Goal: Task Accomplishment & Management: Manage account settings

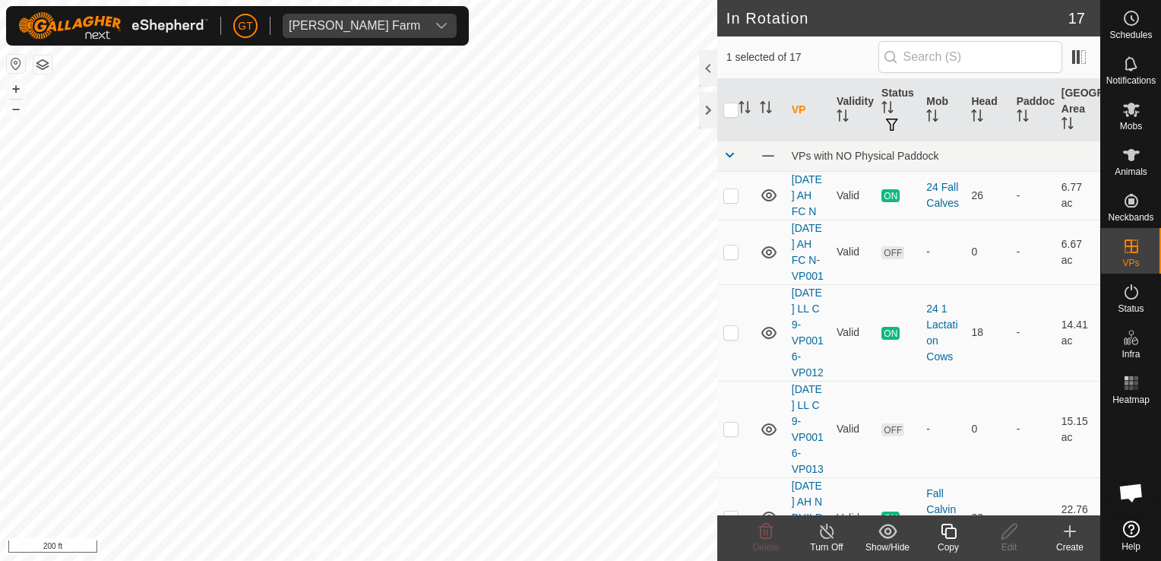
click at [950, 524] on icon at bounding box center [947, 530] width 15 height 15
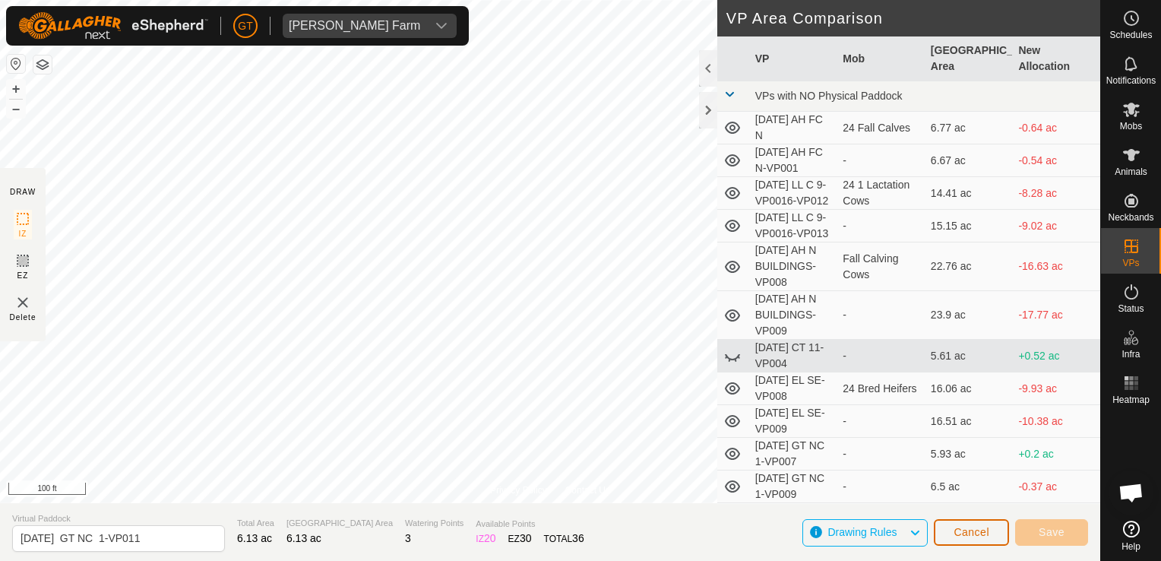
click at [966, 533] on span "Cancel" at bounding box center [971, 532] width 36 height 12
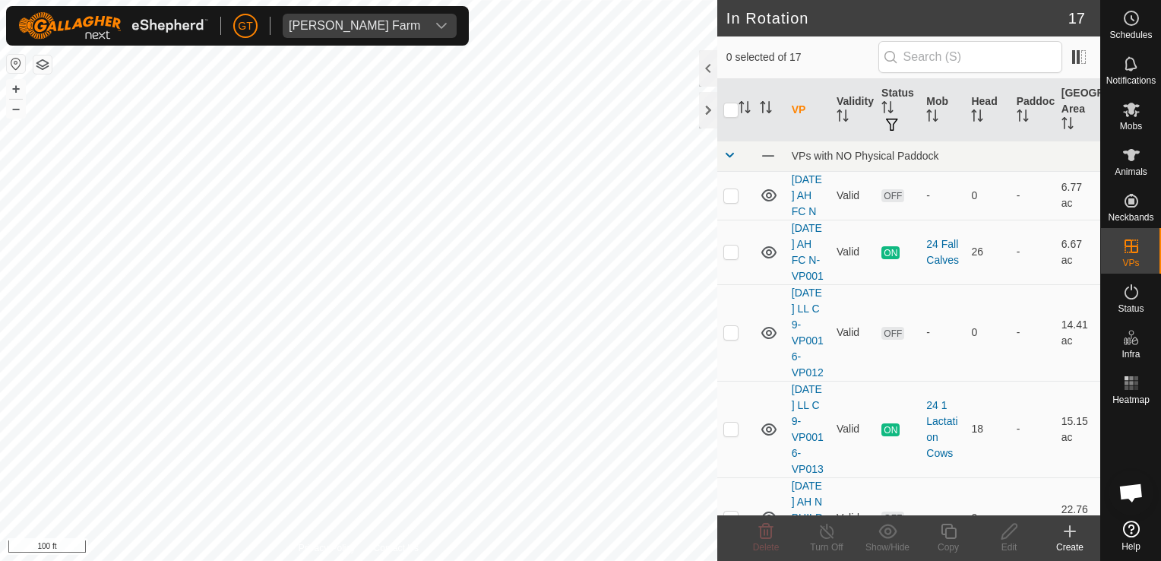
checkbox input "true"
click at [950, 533] on icon at bounding box center [948, 531] width 19 height 18
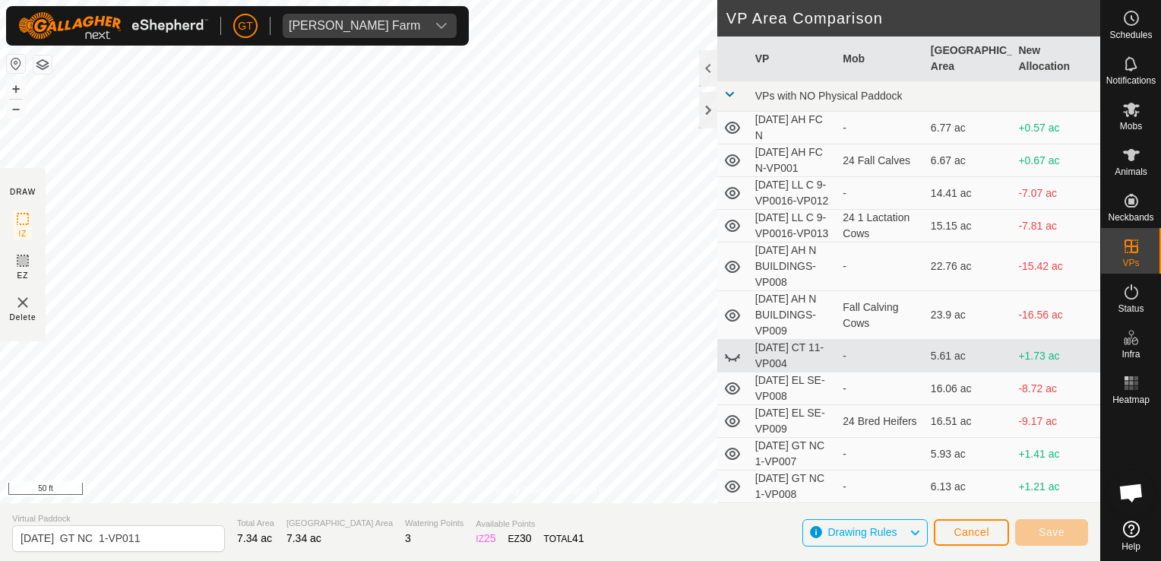
click at [37, 217] on div "Privacy Policy Contact Us [DATE] GT NC 1-VP010 Type: Inclusion Zone 24 Animals …" at bounding box center [550, 280] width 1100 height 561
click at [182, 0] on html "[PERSON_NAME] Farm Schedules Notifications Mobs Animals Neckbands VPs Status In…" at bounding box center [580, 280] width 1161 height 561
click at [5, 0] on html "[PERSON_NAME] Farm Schedules Notifications Mobs Animals Neckbands VPs Status In…" at bounding box center [580, 280] width 1161 height 561
click at [392, 560] on div "Privacy Policy Contact Us Type: Inclusion Zone undefined Animal + – ⇧ i 100 ft …" at bounding box center [550, 280] width 1100 height 561
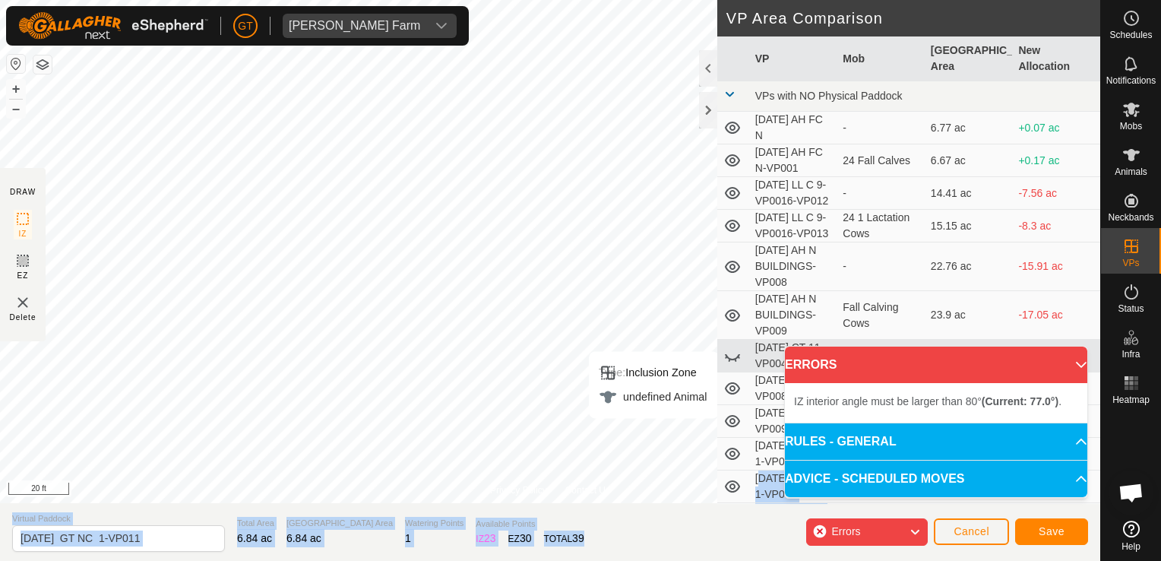
scroll to position [9, 0]
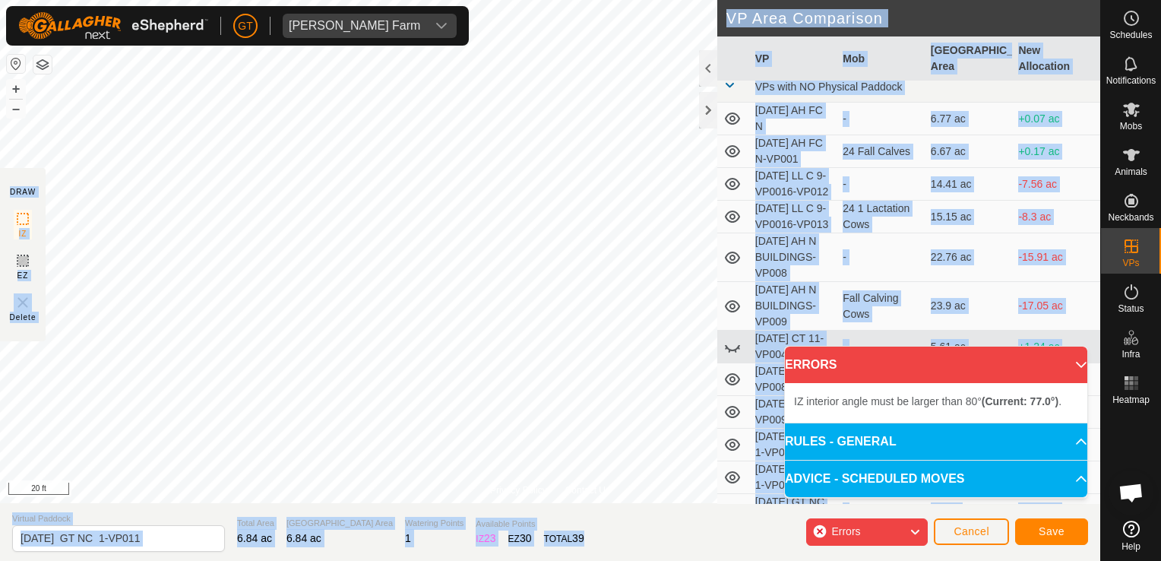
click at [636, 351] on div "Privacy Policy Contact Us Type: Inclusion Zone undefined Animal + – ⇧ i 20 ft D…" at bounding box center [550, 280] width 1100 height 561
drag, startPoint x: 757, startPoint y: 528, endPoint x: 476, endPoint y: -23, distance: 618.3
click at [476, 0] on html "[PERSON_NAME] Farm Schedules Notifications Mobs Animals Neckbands VPs Status In…" at bounding box center [580, 280] width 1161 height 561
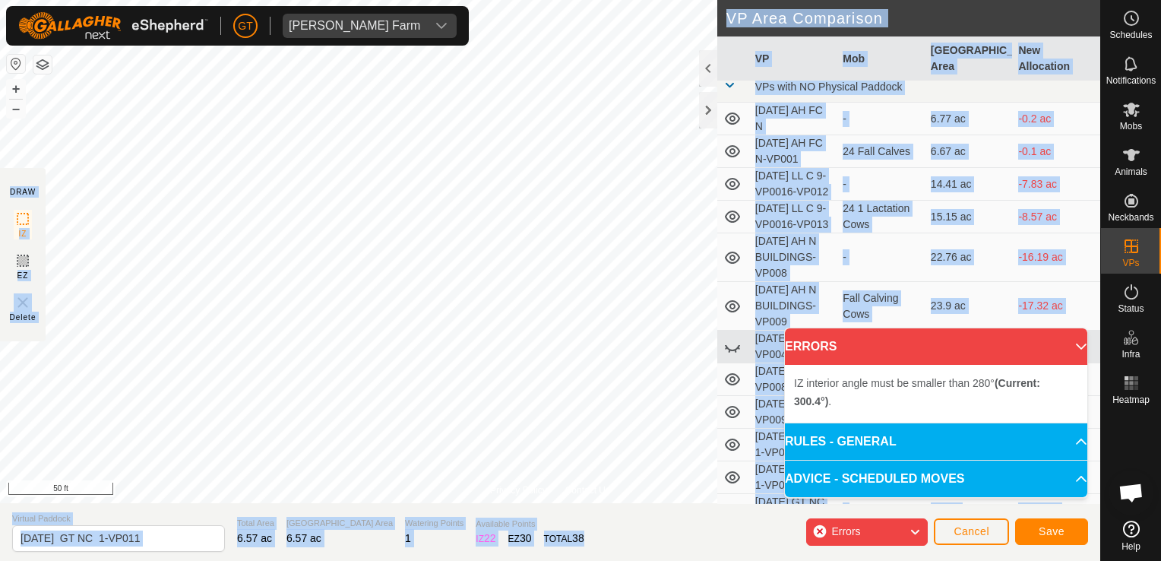
click at [368, 41] on div "[PERSON_NAME] Farm Schedules Notifications Mobs Animals Neckbands VPs Status In…" at bounding box center [580, 280] width 1161 height 561
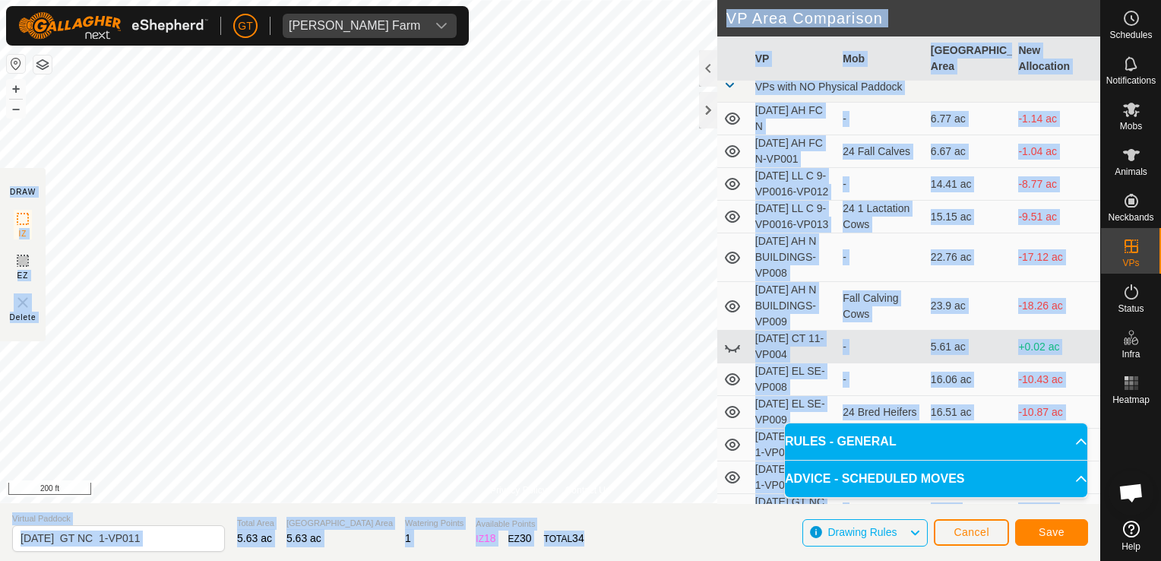
click at [883, 377] on td "-" at bounding box center [880, 379] width 88 height 33
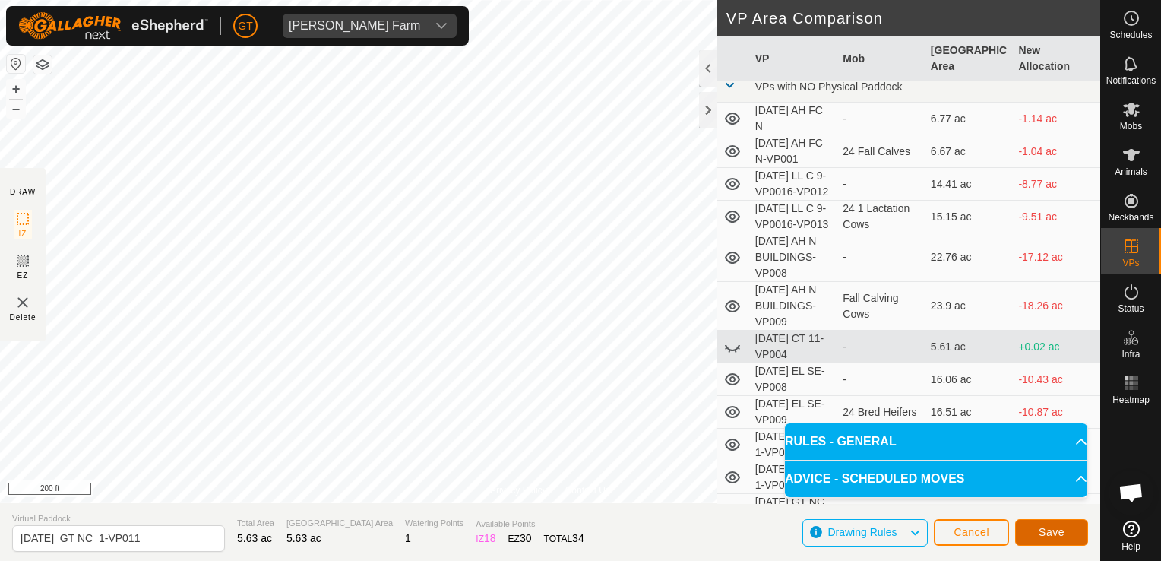
click at [1057, 532] on span "Save" at bounding box center [1051, 532] width 26 height 12
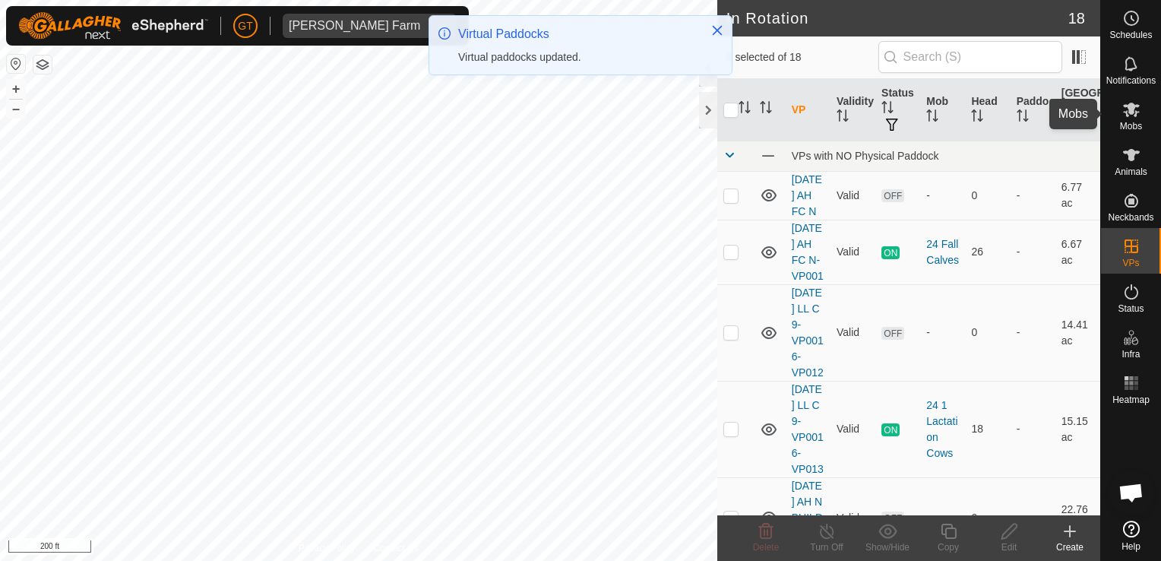
click at [1123, 106] on icon at bounding box center [1131, 110] width 17 height 14
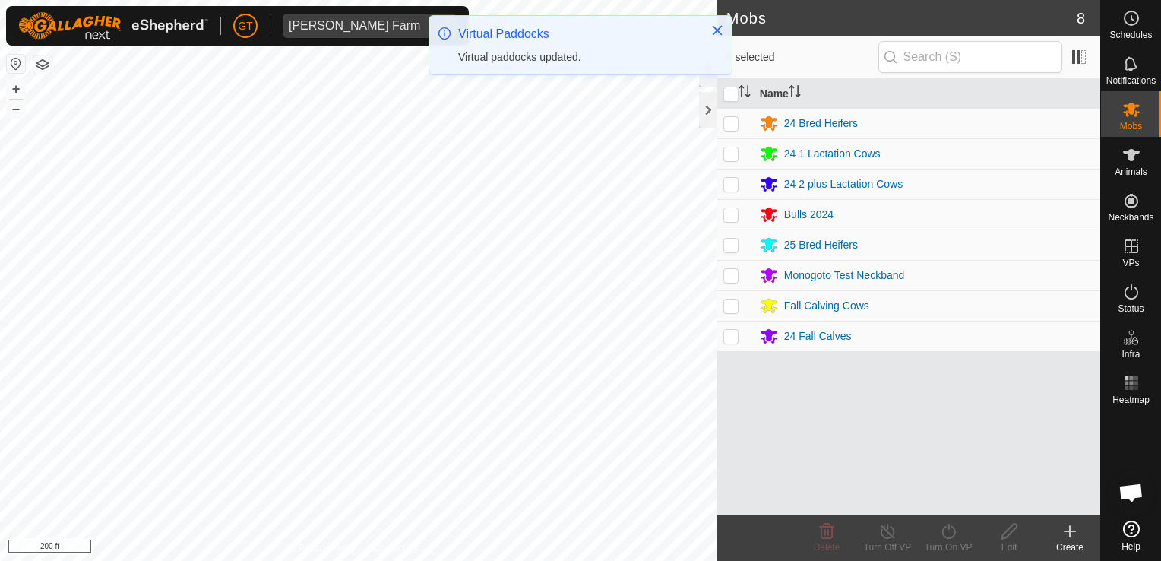
click at [737, 246] on p-checkbox at bounding box center [730, 245] width 15 height 12
checkbox input "true"
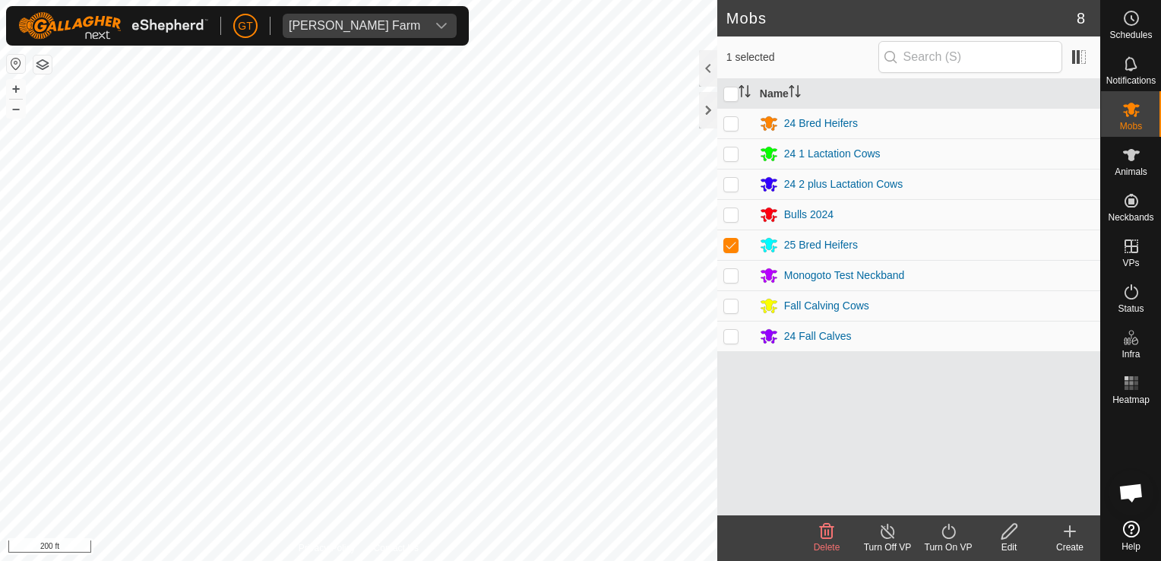
click at [950, 526] on icon at bounding box center [948, 531] width 19 height 18
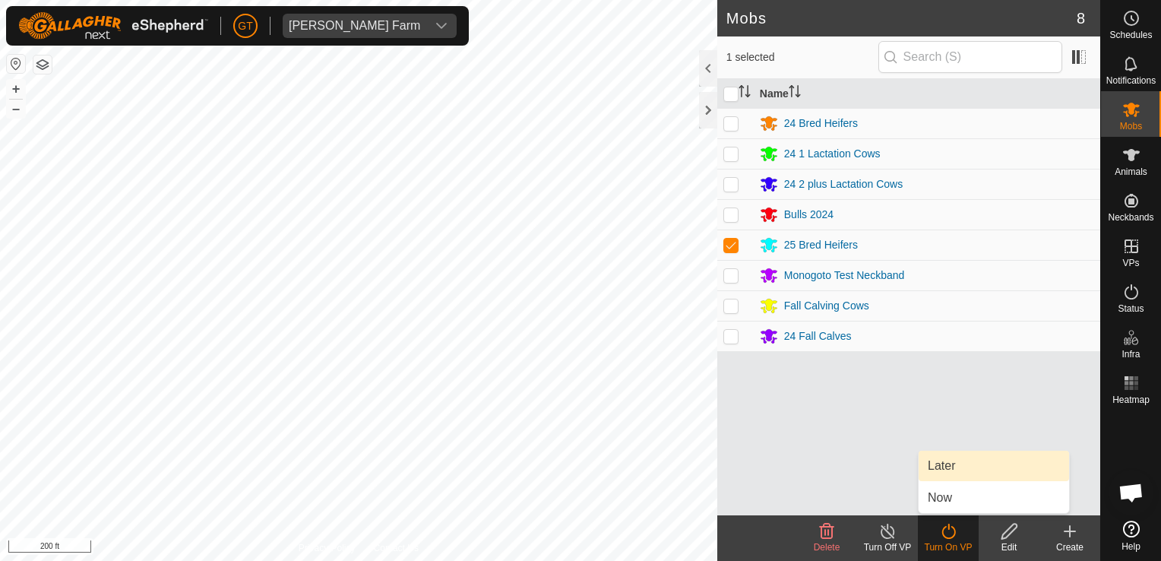
click at [948, 463] on link "Later" at bounding box center [993, 465] width 150 height 30
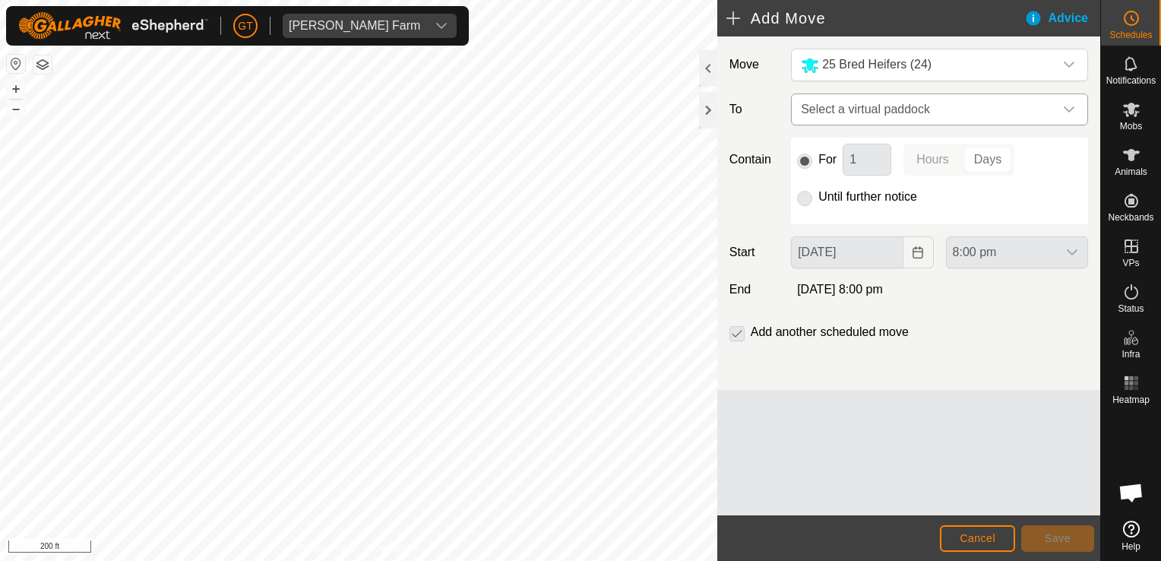
click at [1067, 105] on icon "dropdown trigger" at bounding box center [1069, 109] width 12 height 12
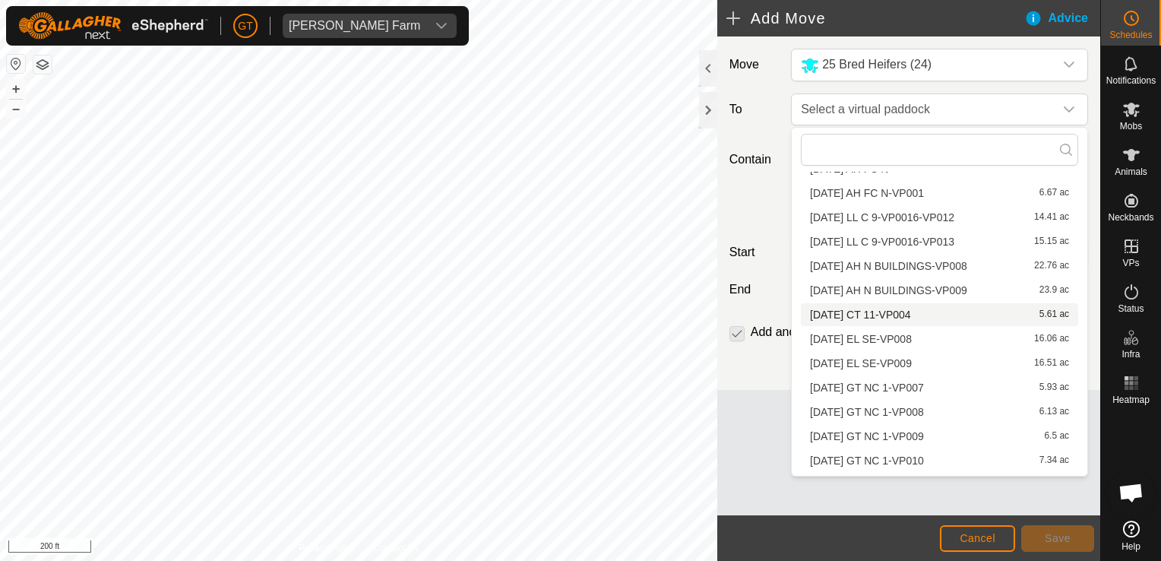
scroll to position [76, 0]
click at [905, 458] on li "[DATE] GT NC 1-VP011 5.63 ac" at bounding box center [939, 458] width 277 height 23
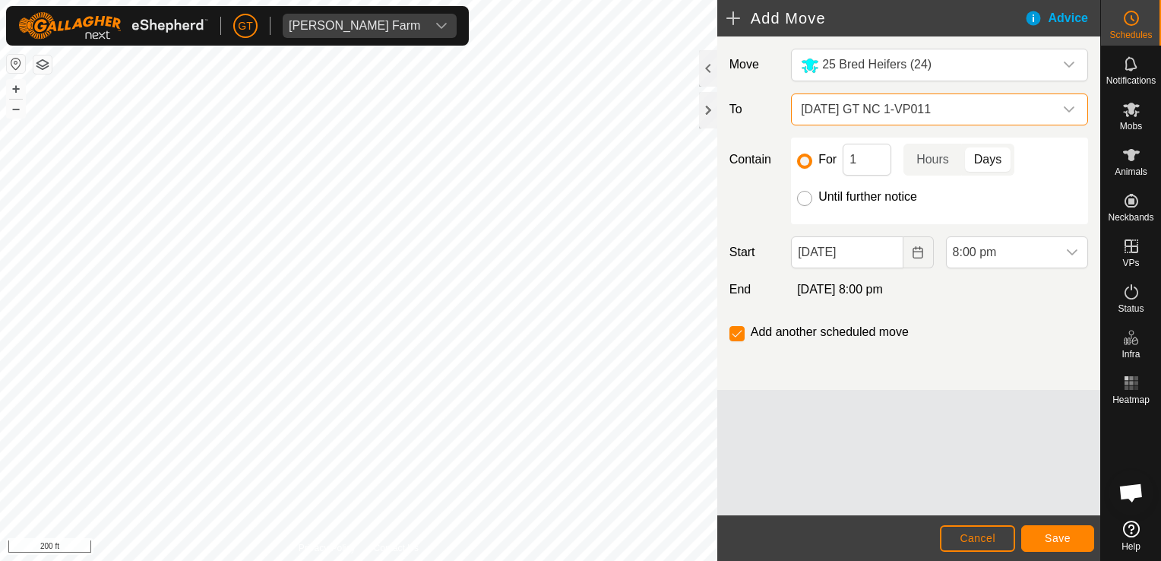
click at [800, 204] on input "Until further notice" at bounding box center [804, 198] width 15 height 15
radio input "true"
checkbox input "false"
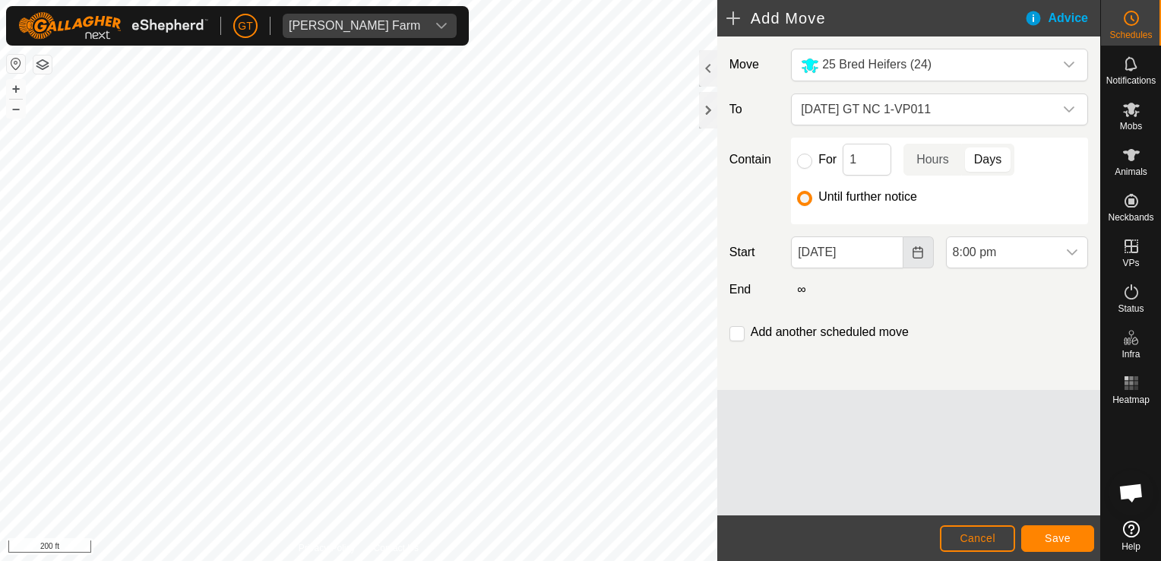
click at [921, 255] on icon "Choose Date" at bounding box center [918, 252] width 12 height 12
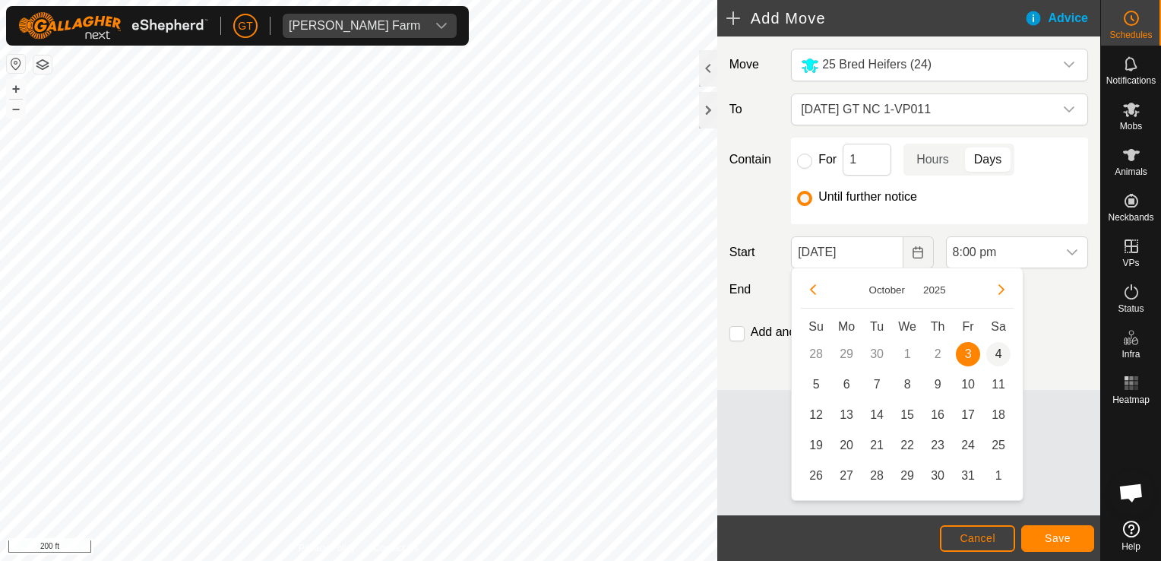
click at [997, 352] on span "4" at bounding box center [998, 354] width 24 height 24
type input "[DATE]"
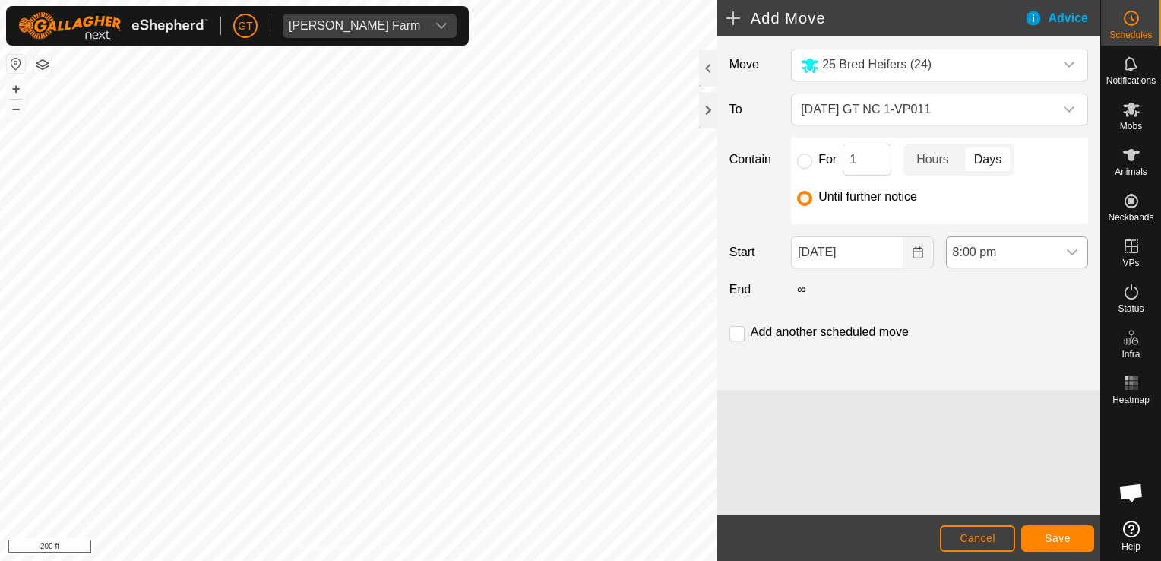
click at [1078, 248] on div "dropdown trigger" at bounding box center [1072, 252] width 30 height 30
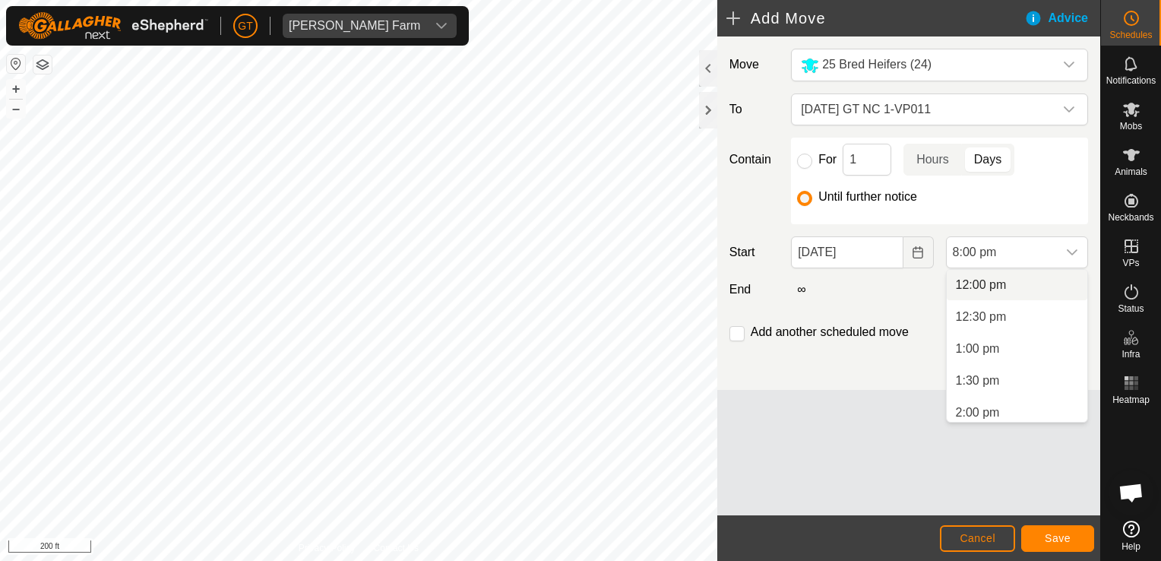
click at [1019, 287] on li "12:00 pm" at bounding box center [1016, 285] width 141 height 30
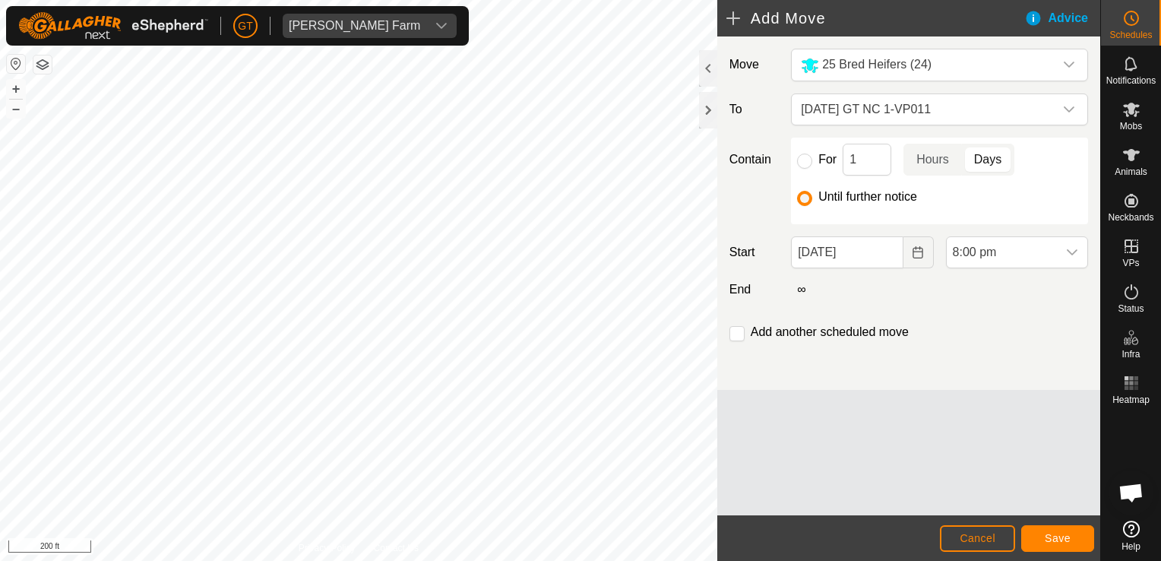
scroll to position [1155, 0]
drag, startPoint x: 1034, startPoint y: 537, endPoint x: 1035, endPoint y: 545, distance: 7.7
click at [1035, 545] on button "Save" at bounding box center [1057, 538] width 73 height 27
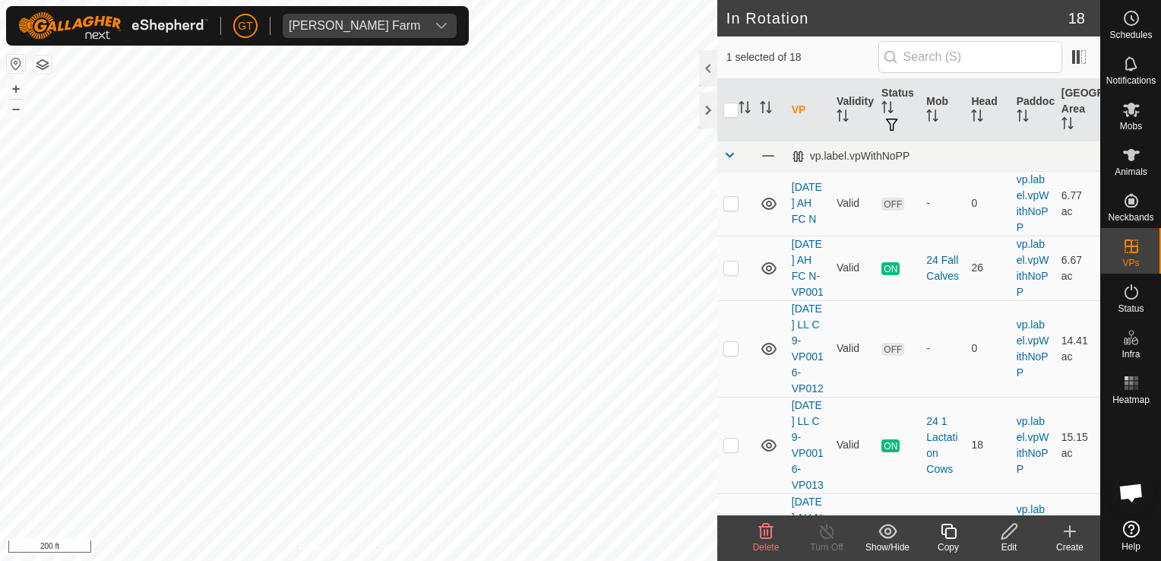
click at [772, 531] on icon at bounding box center [766, 530] width 14 height 15
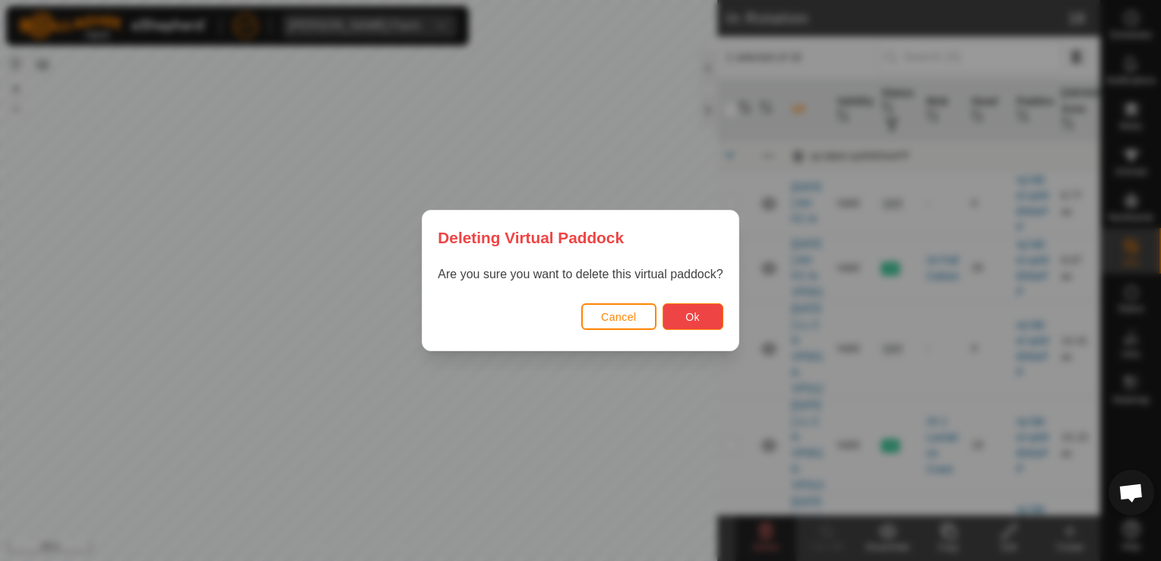
click at [681, 313] on button "Ok" at bounding box center [692, 316] width 61 height 27
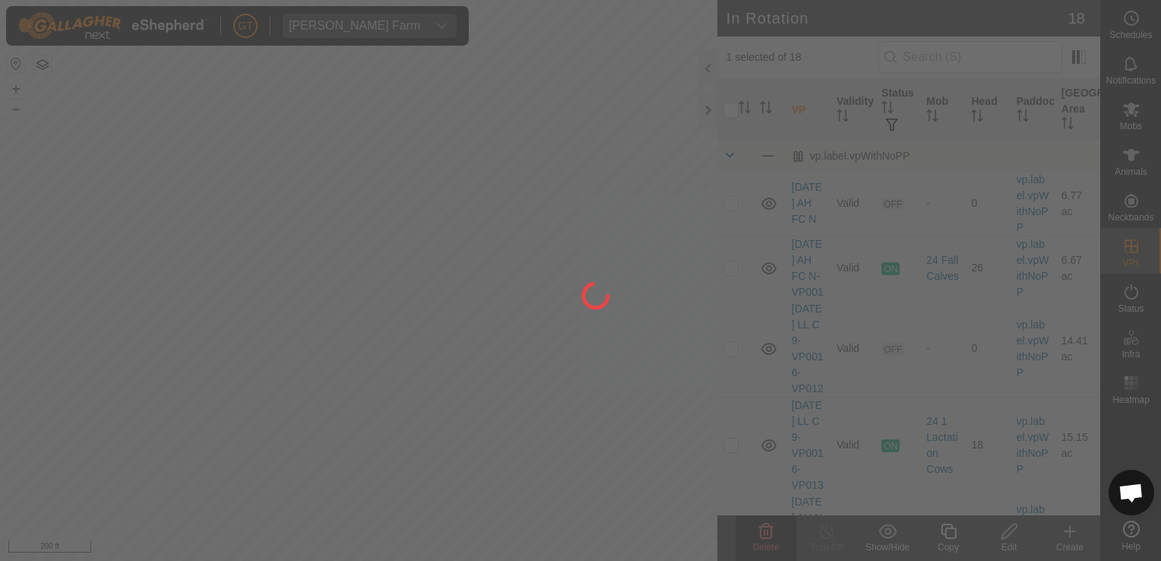
checkbox input "false"
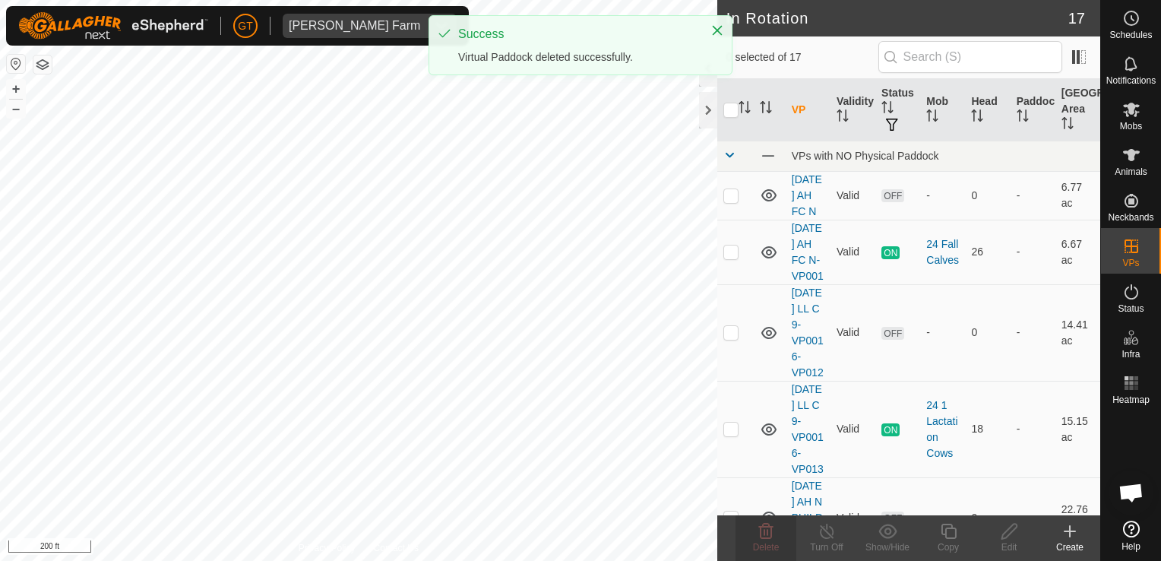
checkbox input "true"
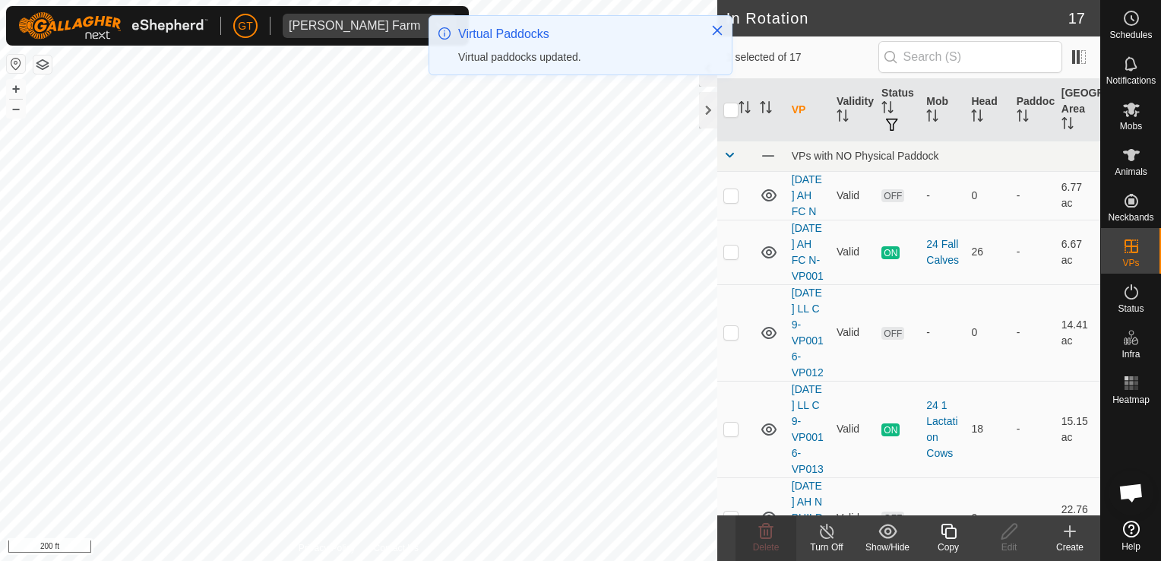
checkbox input "false"
checkbox input "true"
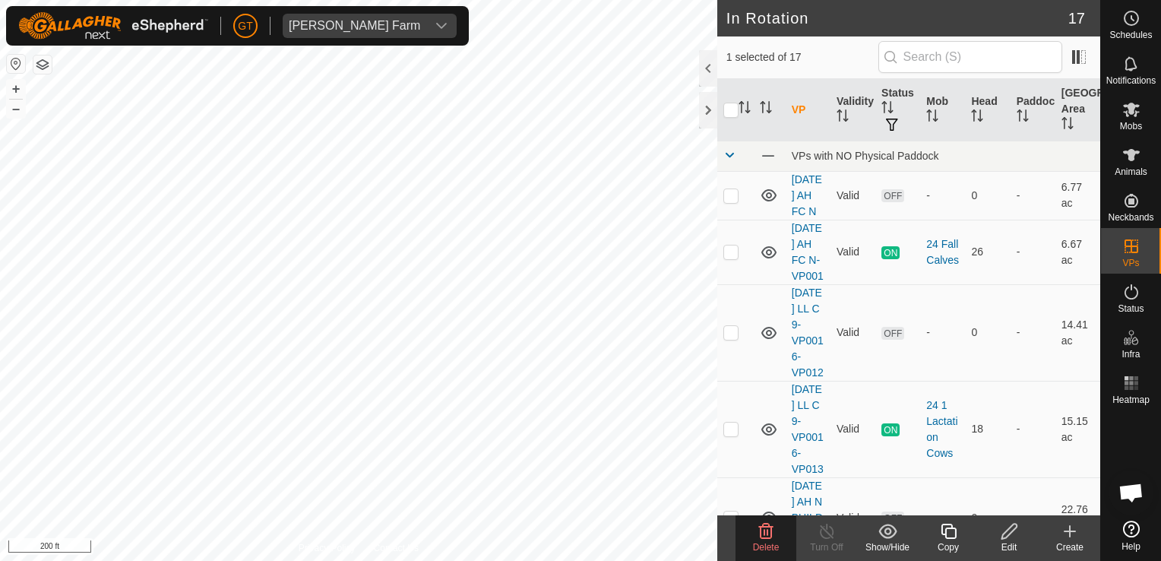
checkbox input "true"
checkbox input "false"
checkbox input "true"
checkbox input "false"
click at [763, 537] on icon at bounding box center [766, 530] width 14 height 15
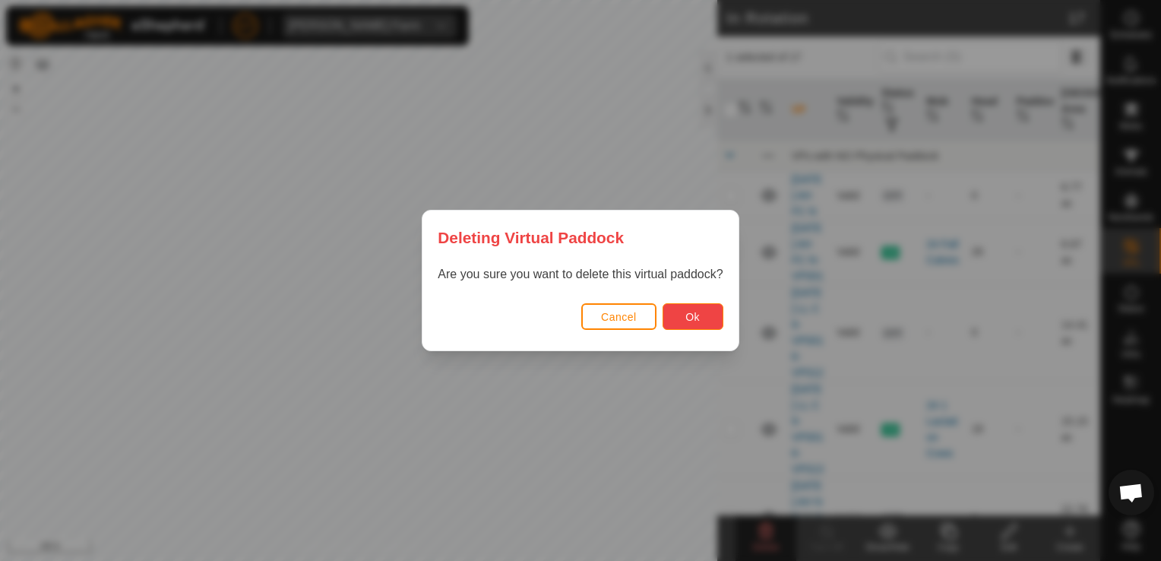
click at [681, 321] on button "Ok" at bounding box center [692, 316] width 61 height 27
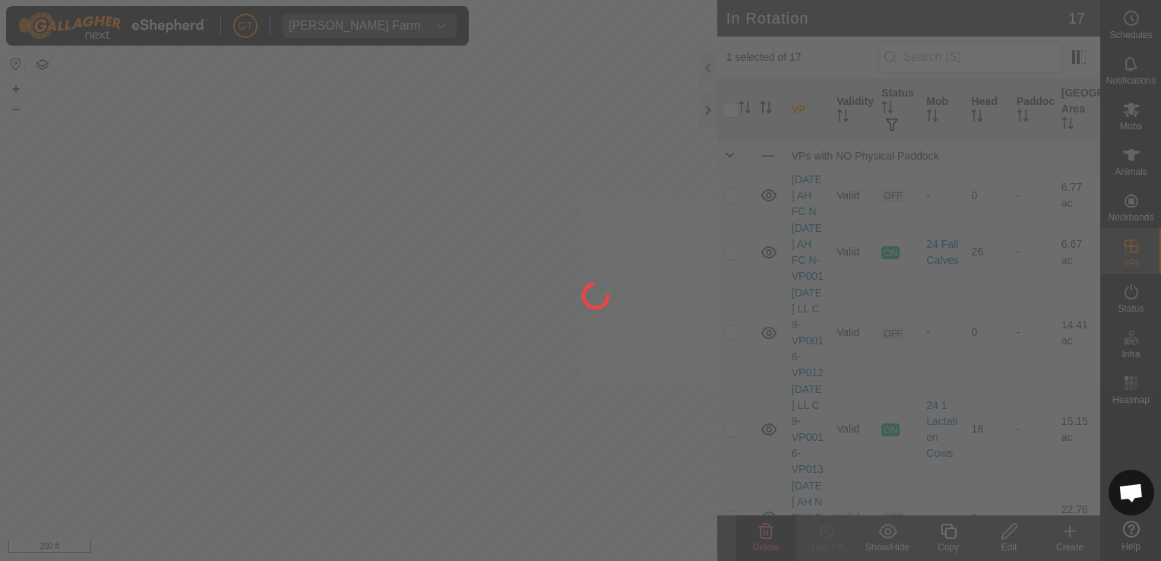
checkbox input "false"
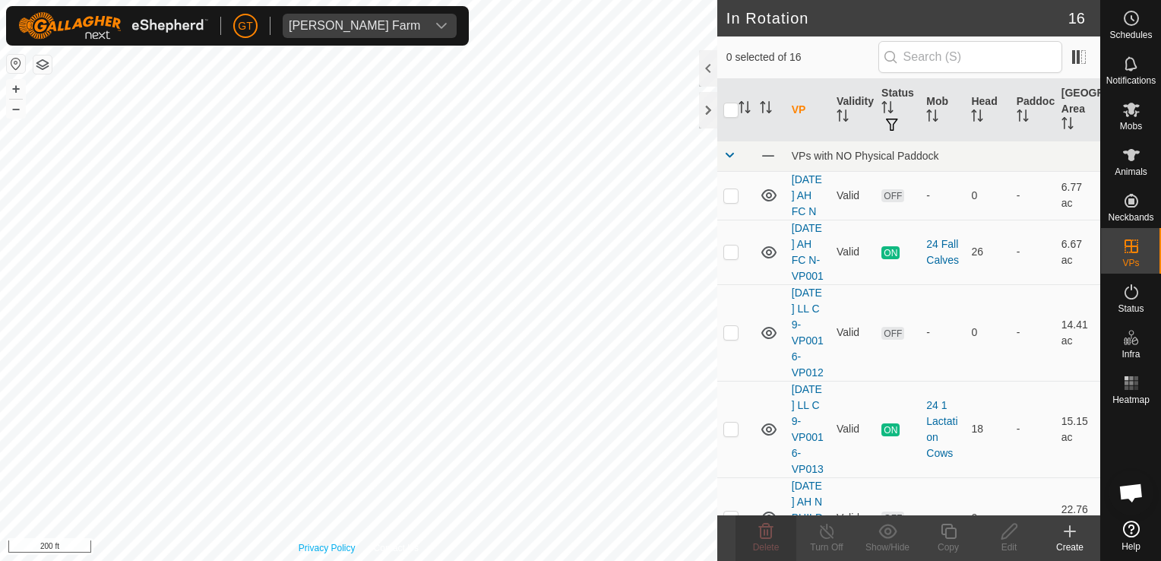
checkbox input "true"
checkbox input "false"
click at [766, 540] on div "Delete" at bounding box center [765, 547] width 61 height 14
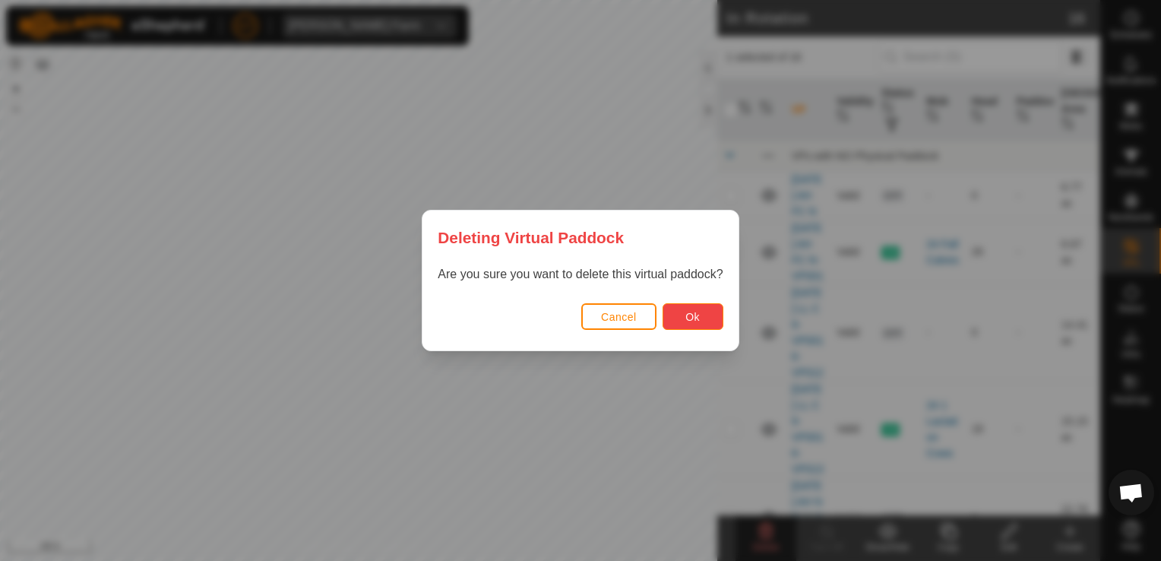
click at [699, 317] on button "Ok" at bounding box center [692, 316] width 61 height 27
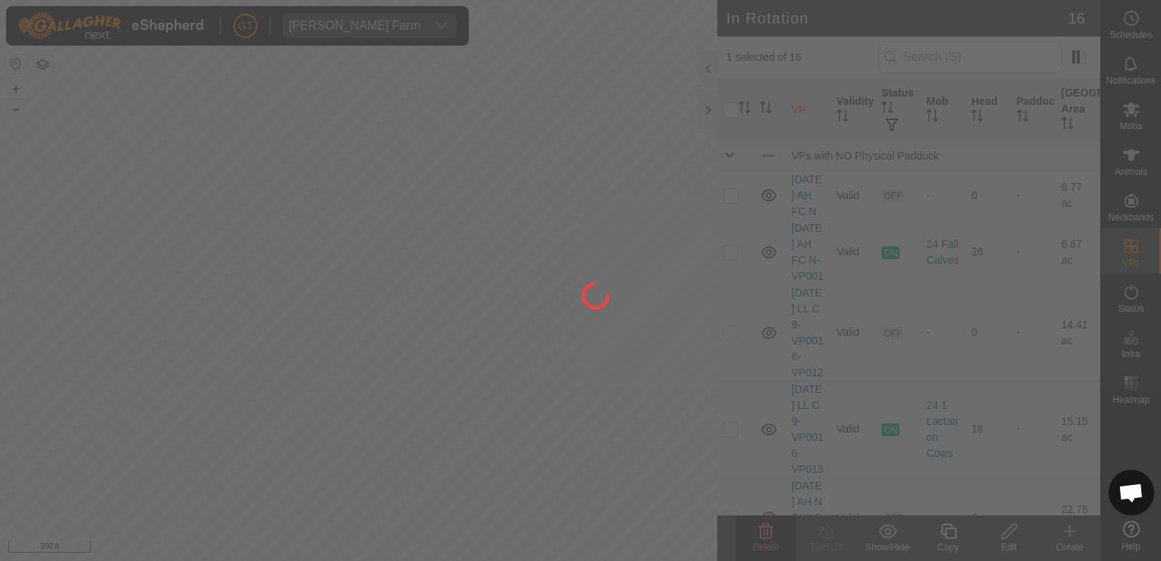
checkbox input "false"
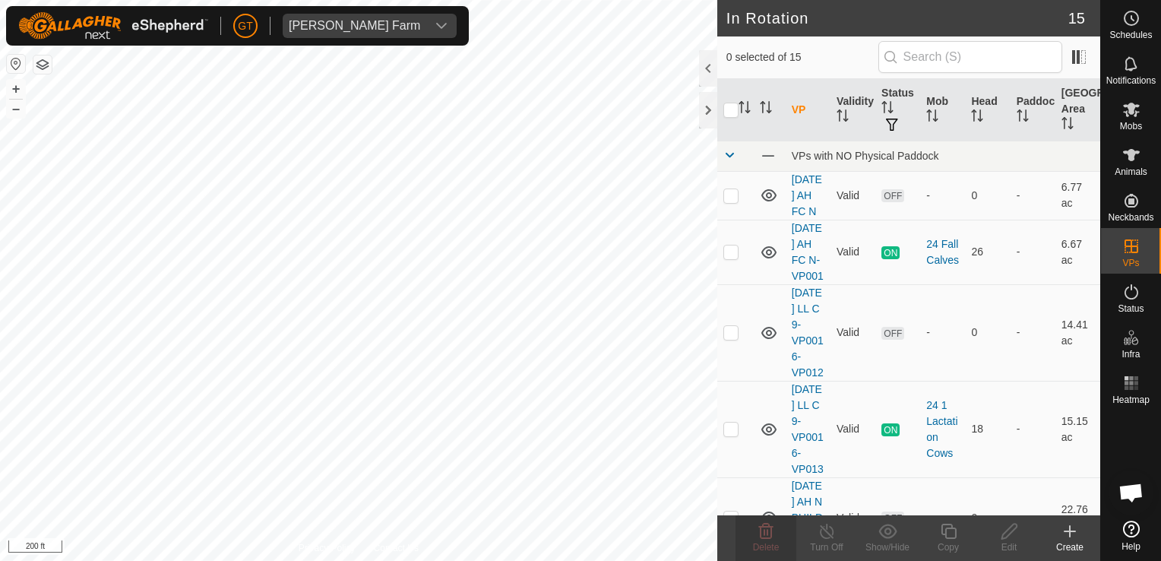
checkbox input "true"
click at [963, 535] on copy-svg-icon at bounding box center [948, 531] width 61 height 18
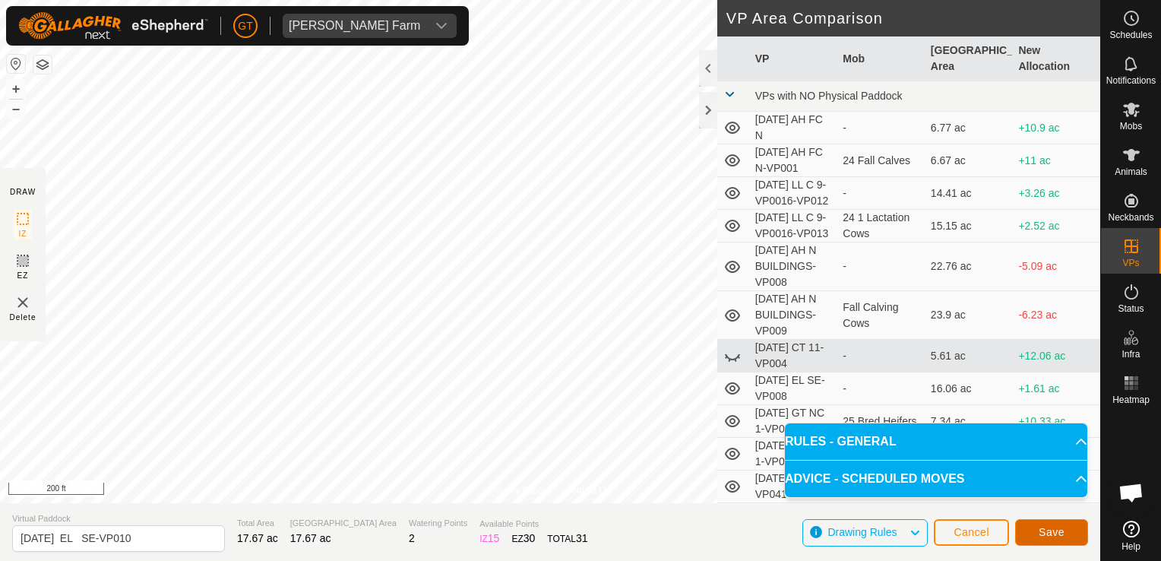
click at [1057, 529] on span "Save" at bounding box center [1051, 532] width 26 height 12
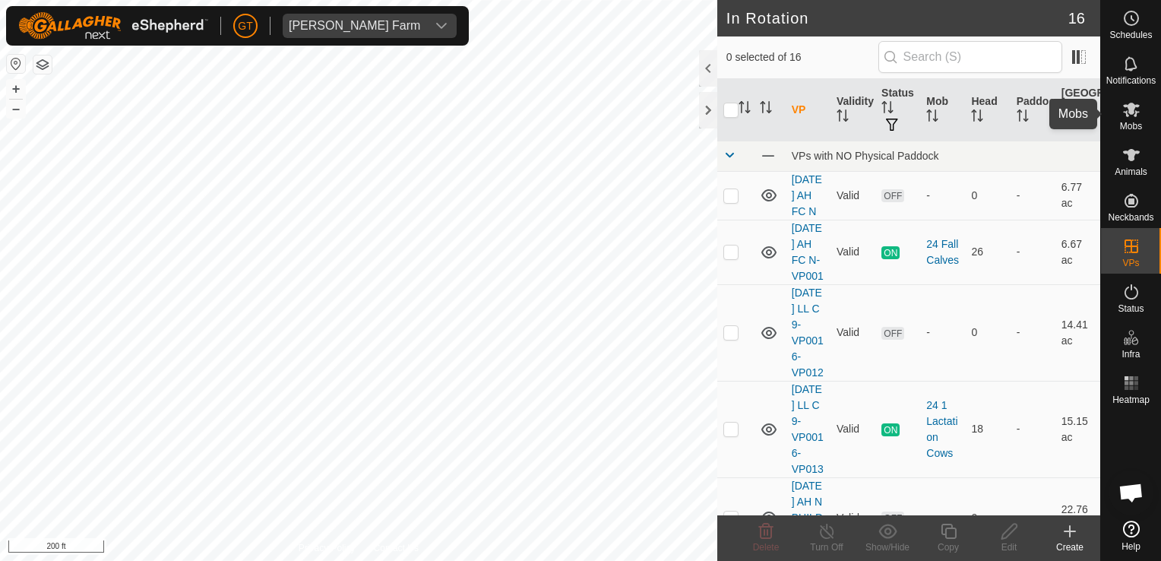
click at [1128, 100] on icon at bounding box center [1131, 109] width 18 height 18
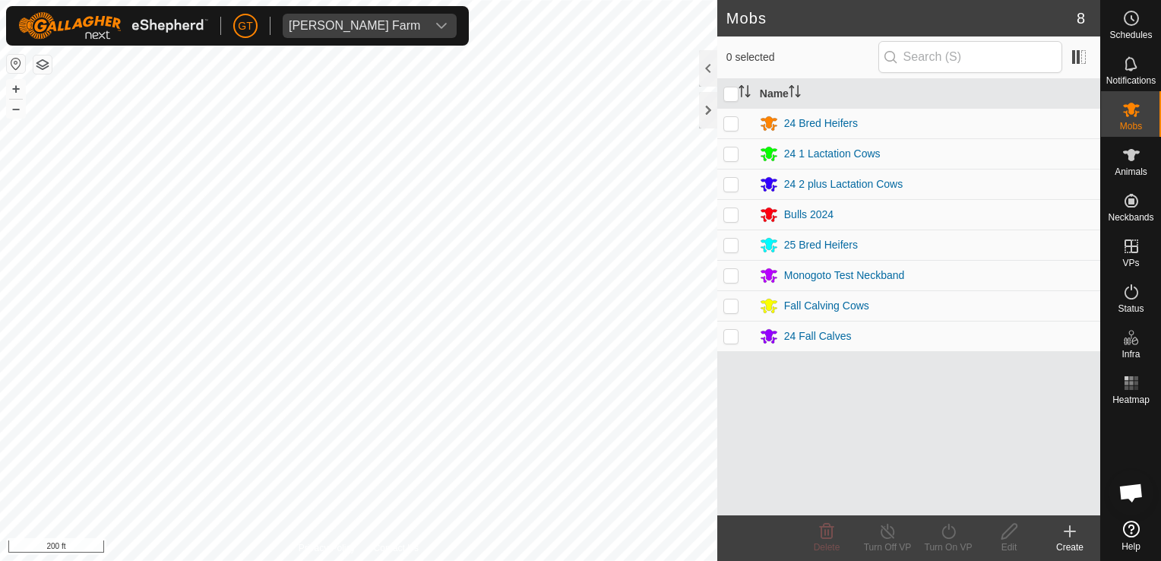
click at [732, 119] on p-checkbox at bounding box center [730, 123] width 15 height 12
checkbox input "true"
click at [951, 533] on icon at bounding box center [948, 531] width 19 height 18
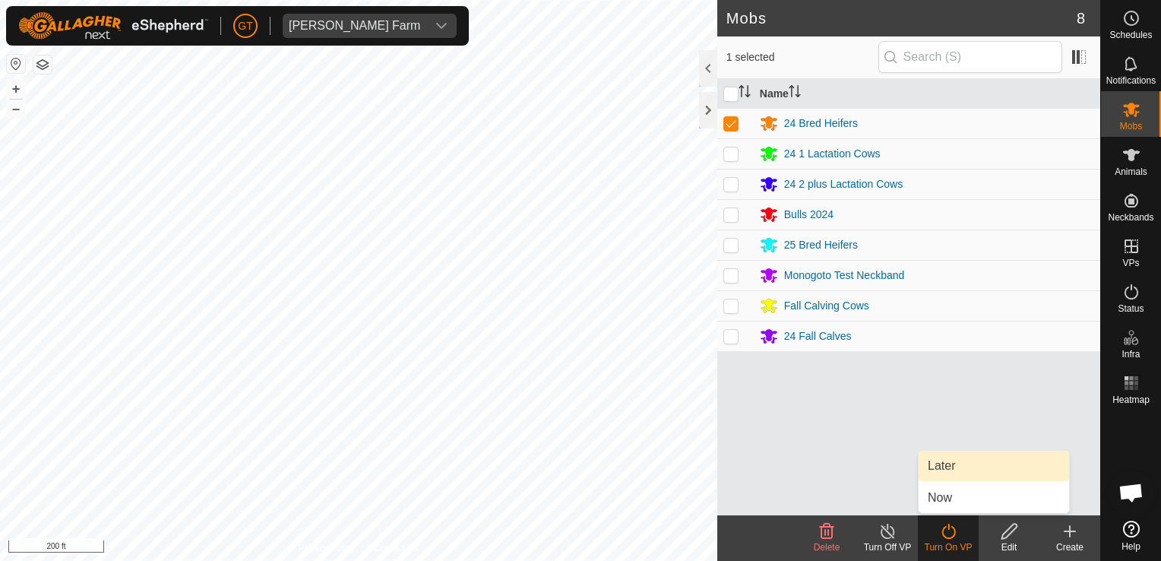
click at [972, 479] on link "Later" at bounding box center [993, 465] width 150 height 30
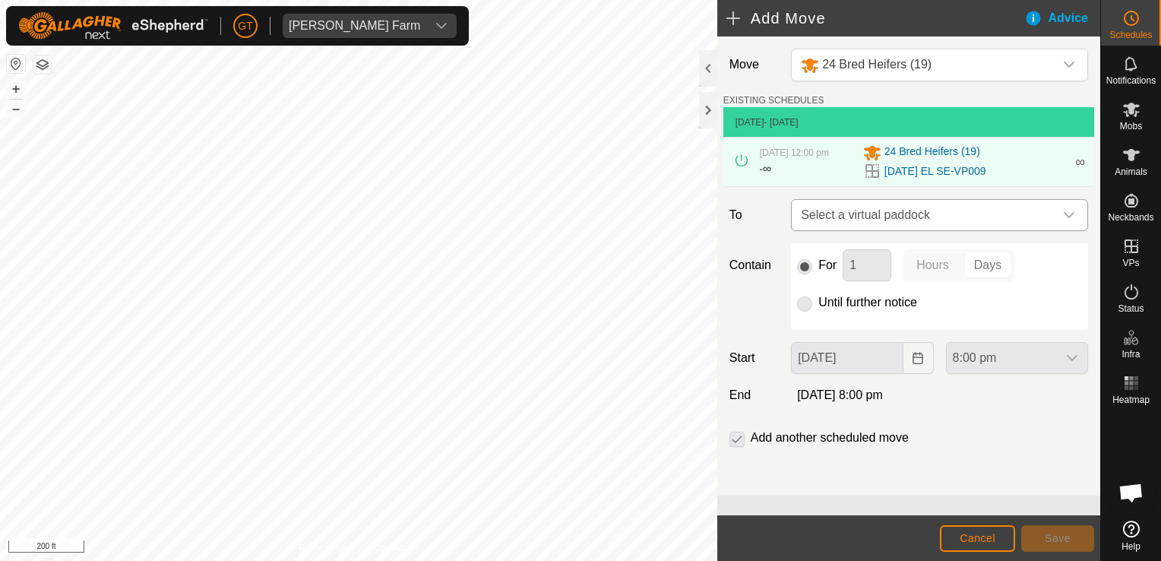
click at [1073, 215] on icon "dropdown trigger" at bounding box center [1069, 215] width 12 height 12
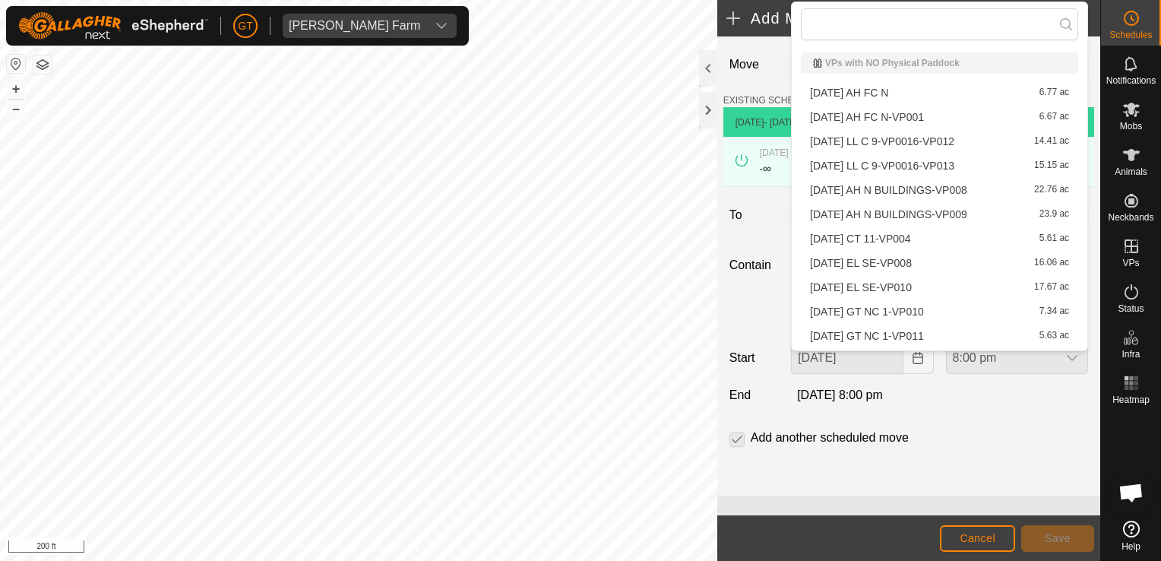
click at [943, 286] on li "[DATE] EL SE-VP010 17.67 ac" at bounding box center [939, 287] width 277 height 23
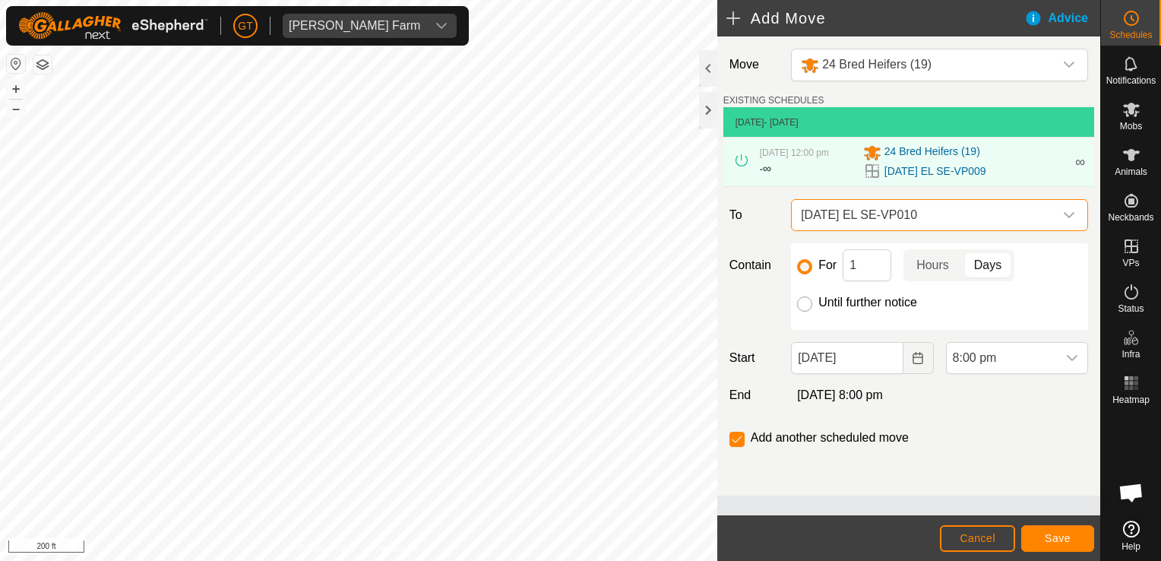
click at [800, 302] on input "Until further notice" at bounding box center [804, 303] width 15 height 15
radio input "true"
checkbox input "false"
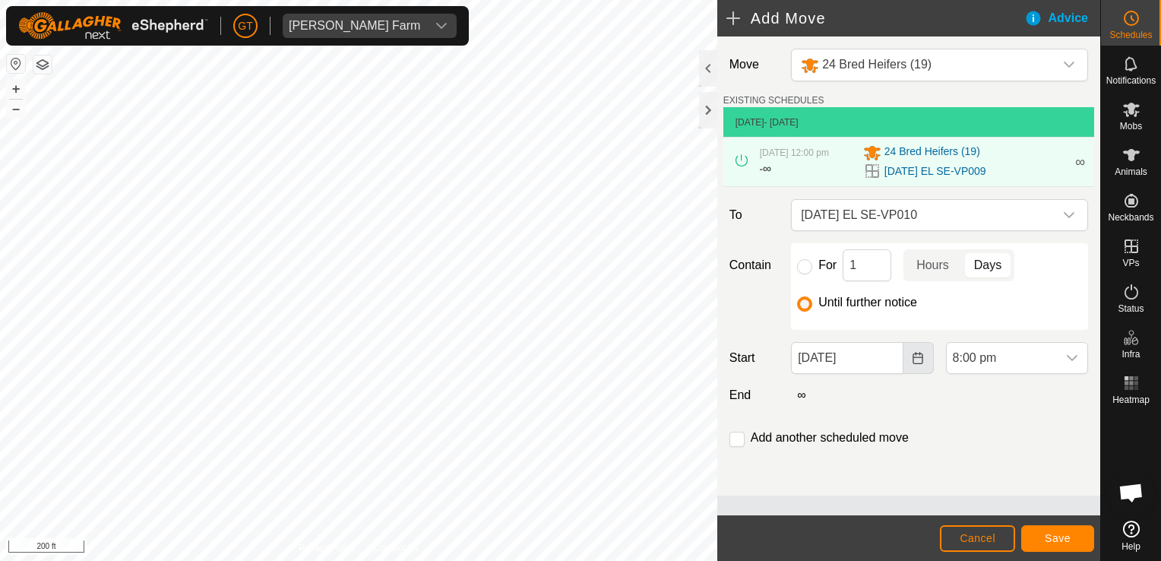
click at [921, 355] on icon "Choose Date" at bounding box center [918, 358] width 12 height 12
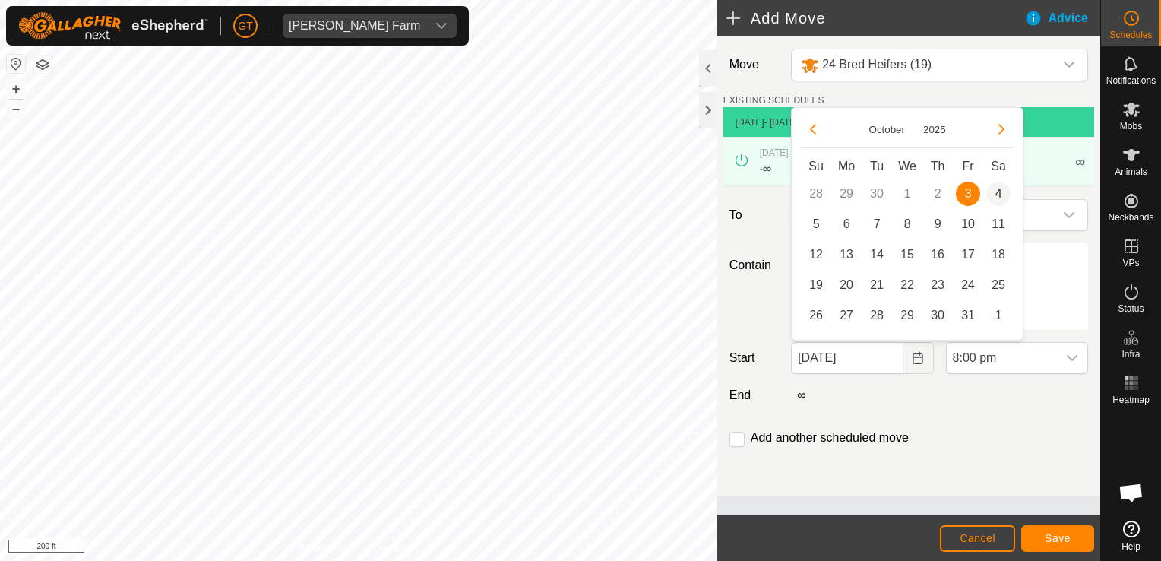
click at [997, 196] on span "4" at bounding box center [998, 194] width 24 height 24
type input "[DATE]"
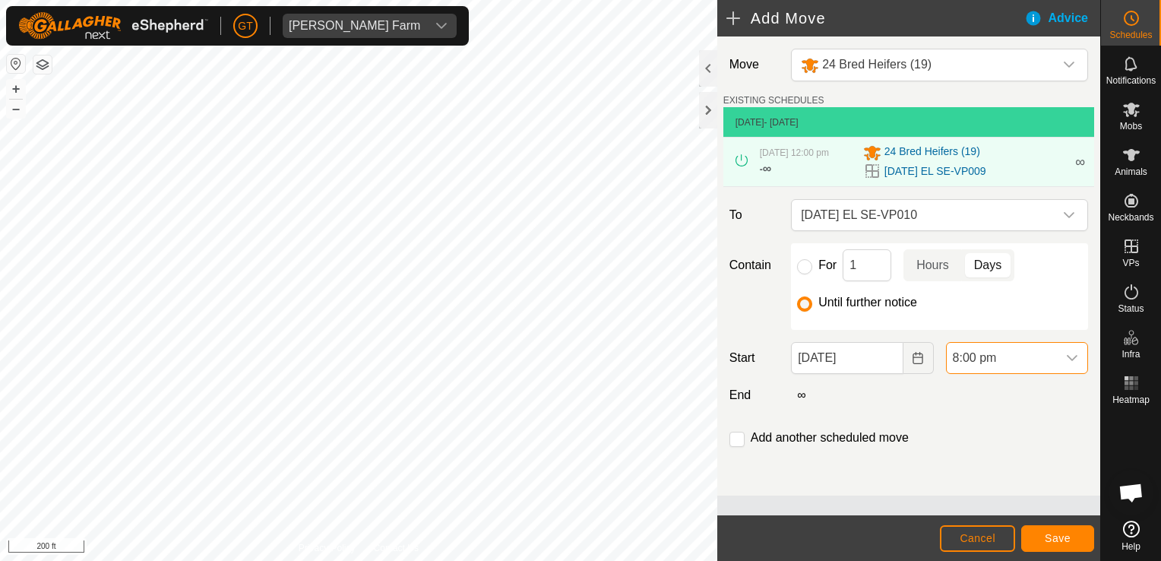
click at [969, 369] on span "8:00 pm" at bounding box center [1001, 358] width 110 height 30
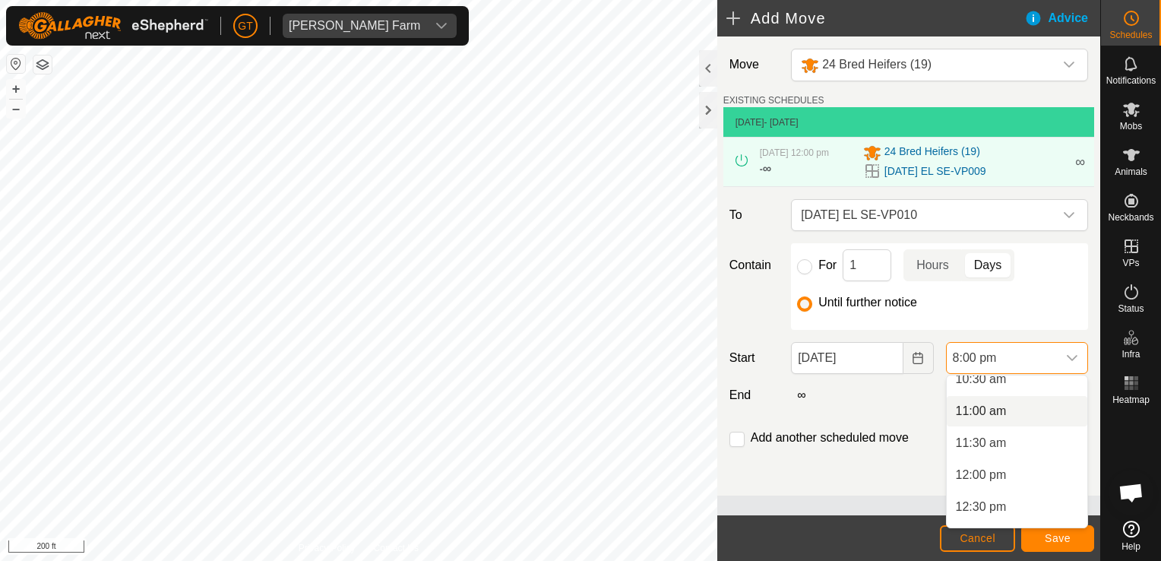
scroll to position [682, 0]
click at [978, 478] on li "12:00 pm" at bounding box center [1016, 474] width 141 height 30
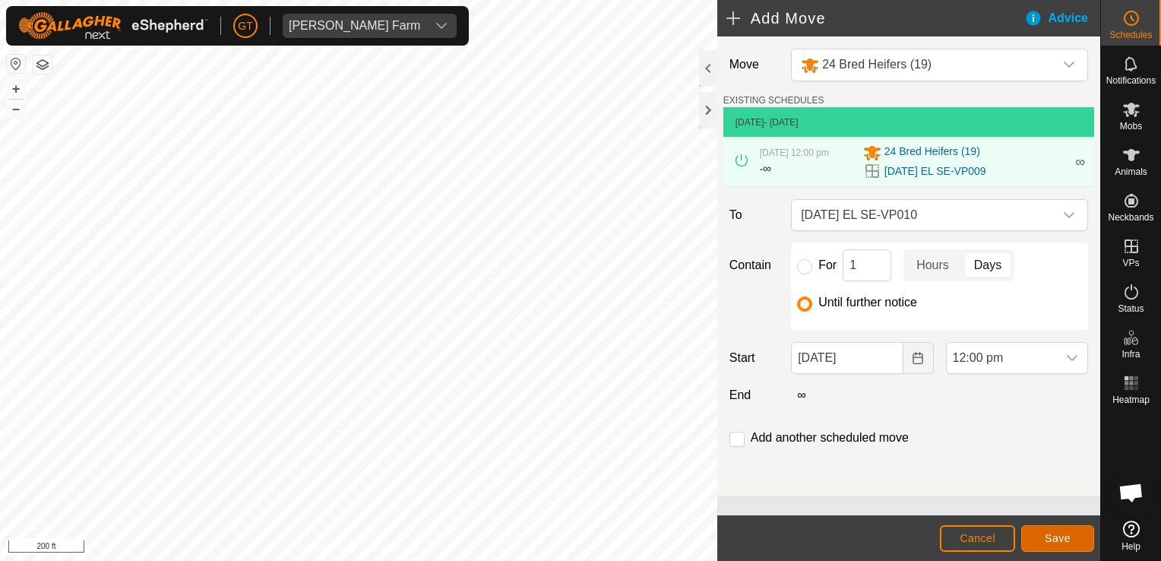
click at [1042, 536] on button "Save" at bounding box center [1057, 538] width 73 height 27
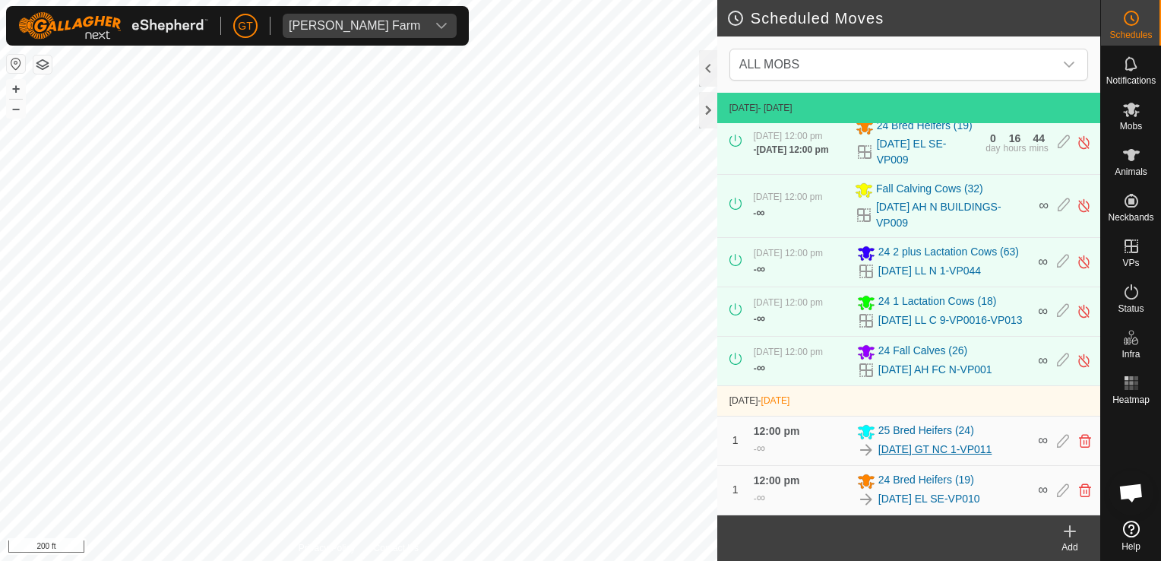
scroll to position [42, 0]
click at [343, 560] on html "[PERSON_NAME] Farm Schedules Notifications Mobs Animals Neckbands VPs Status In…" at bounding box center [580, 280] width 1161 height 561
click at [525, 560] on html "[PERSON_NAME] Farm Schedules Notifications Mobs Animals Neckbands VPs Status In…" at bounding box center [580, 280] width 1161 height 561
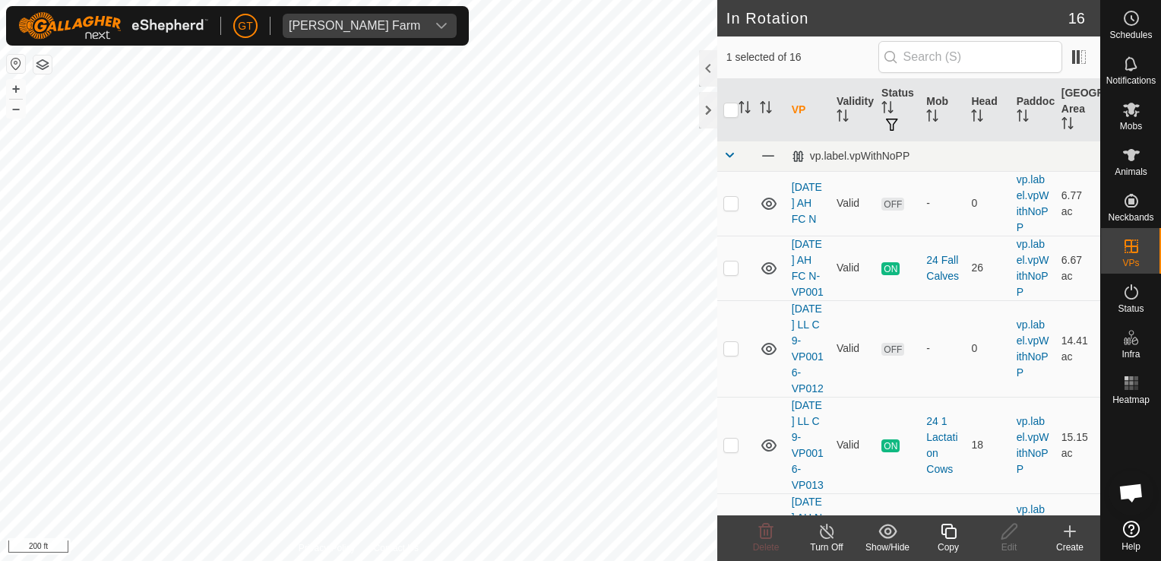
click at [933, 530] on copy-svg-icon at bounding box center [948, 531] width 61 height 18
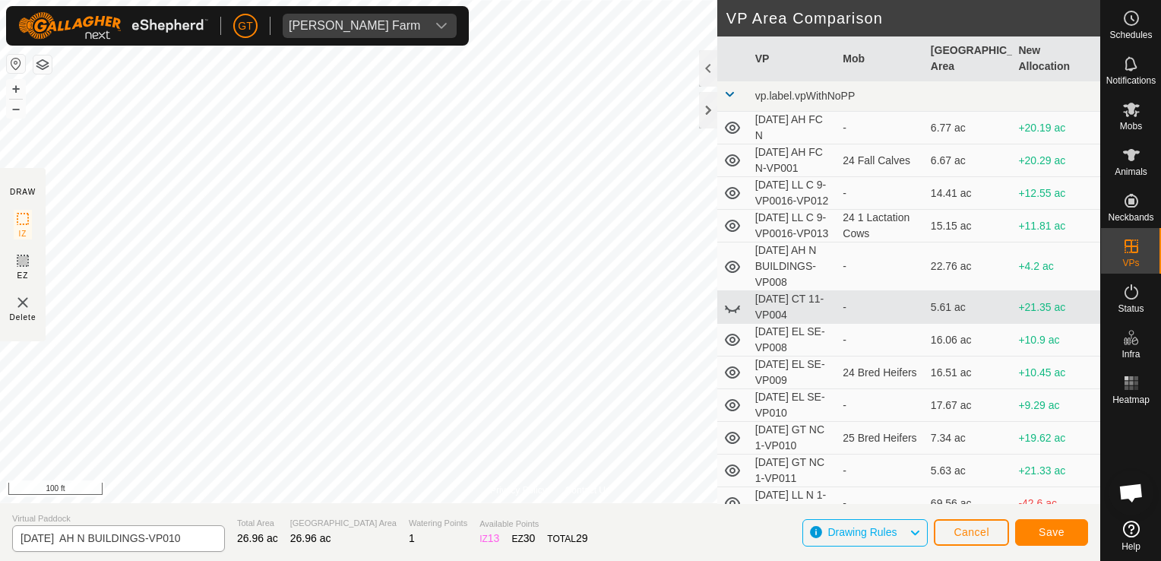
click at [192, 548] on div "Privacy Policy Contact Us Type: Inclusion Zone undefined Animal + – ⇧ i 100 ft …" at bounding box center [550, 280] width 1100 height 561
click at [210, 514] on div "Privacy Policy Contact Us Type: Inclusion Zone undefined Animal + – ⇧ i 100 ft …" at bounding box center [550, 280] width 1100 height 561
click at [763, 258] on div "Privacy Policy Contact Us Type: Inclusion Zone undefined Animal + – ⇧ i 100 ft …" at bounding box center [550, 280] width 1100 height 561
click at [518, 504] on div "Privacy Policy Contact Us Type: Inclusion Zone undefined Animal + – ⇧ i 200 ft …" at bounding box center [550, 280] width 1100 height 561
click at [1056, 538] on span "Save" at bounding box center [1051, 532] width 26 height 12
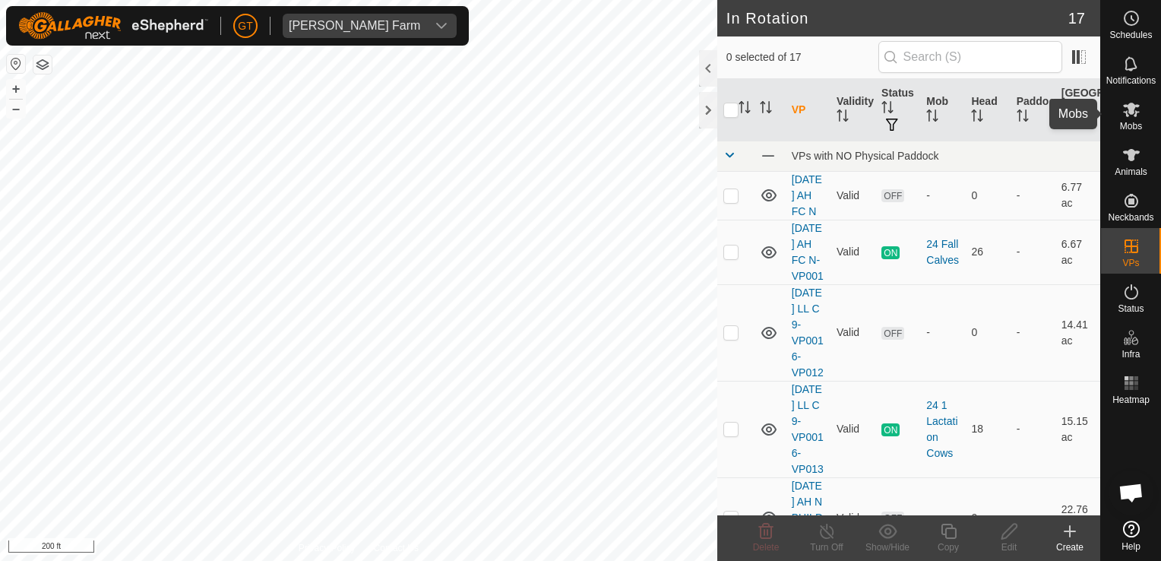
click at [1134, 117] on icon at bounding box center [1131, 109] width 18 height 18
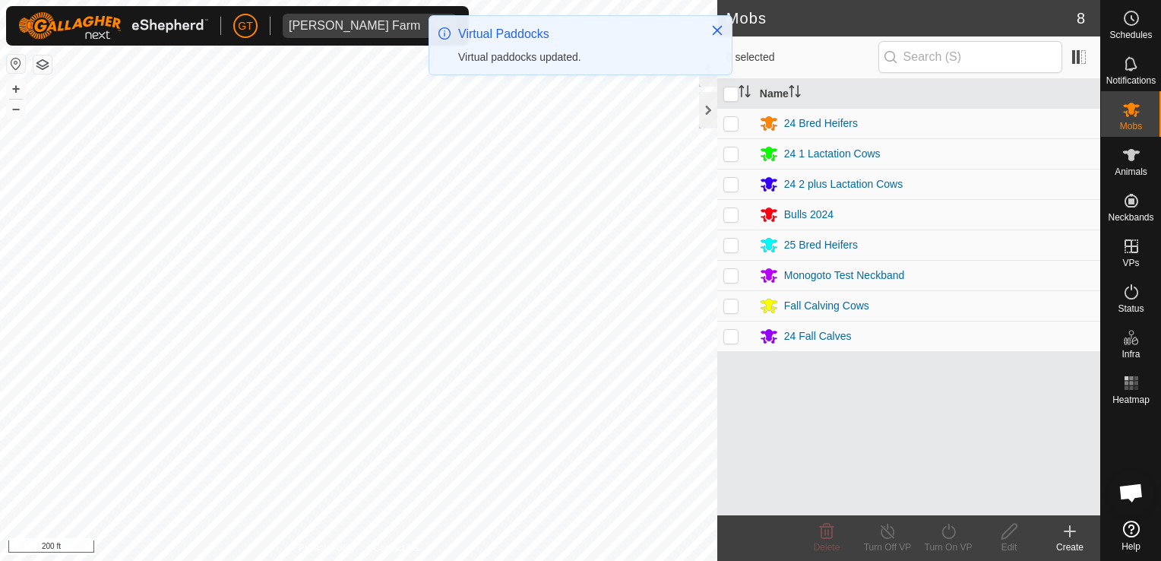
click at [733, 305] on p-checkbox at bounding box center [730, 305] width 15 height 12
checkbox input "true"
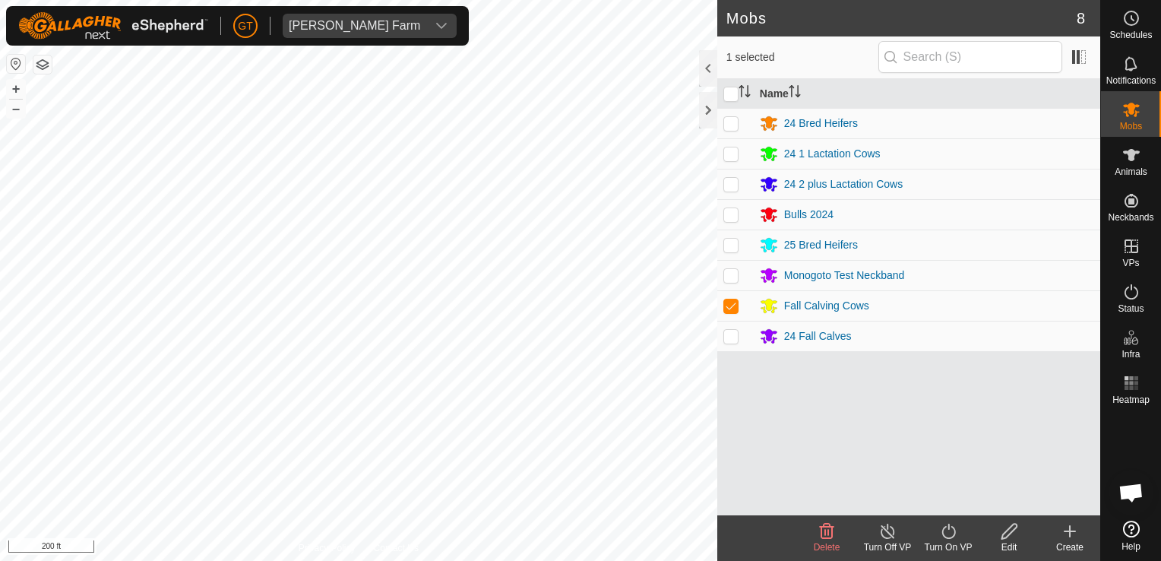
click at [950, 525] on icon at bounding box center [948, 531] width 19 height 18
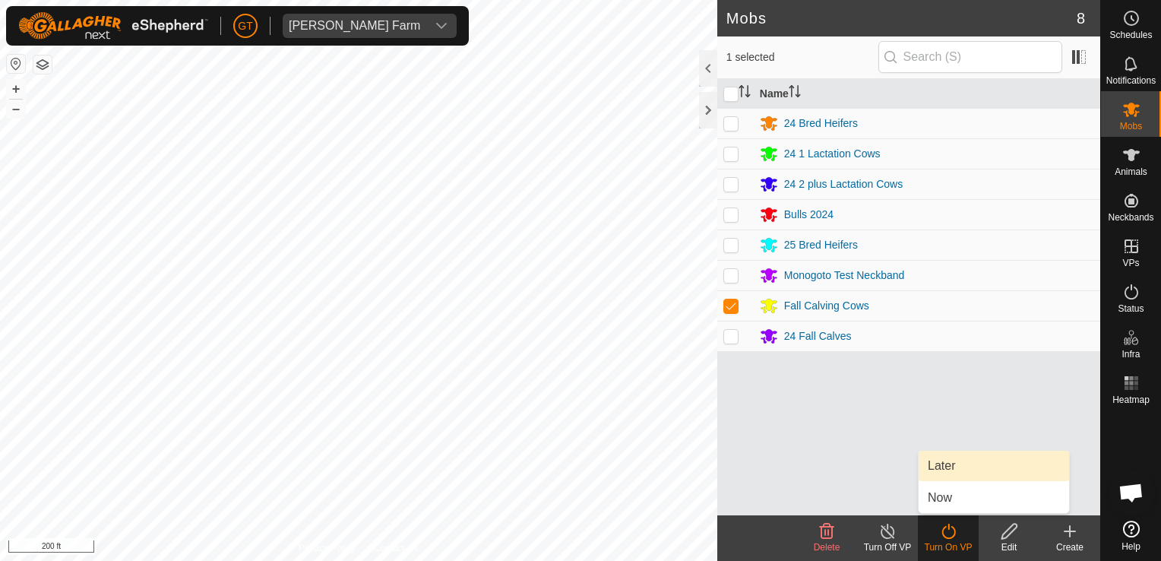
click at [954, 470] on link "Later" at bounding box center [993, 465] width 150 height 30
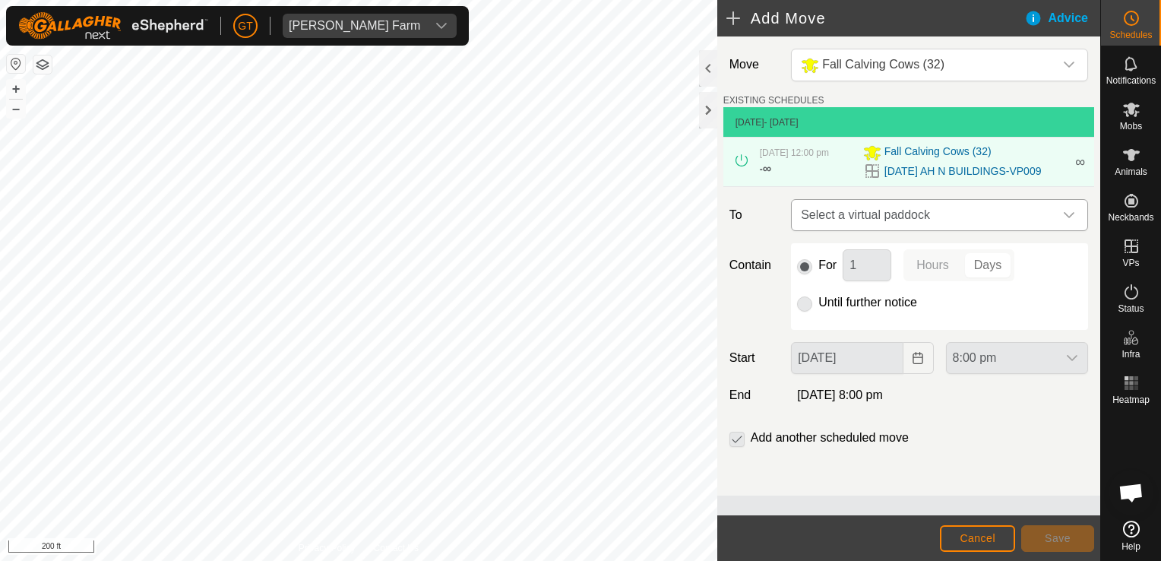
click at [1070, 210] on icon "dropdown trigger" at bounding box center [1069, 215] width 12 height 12
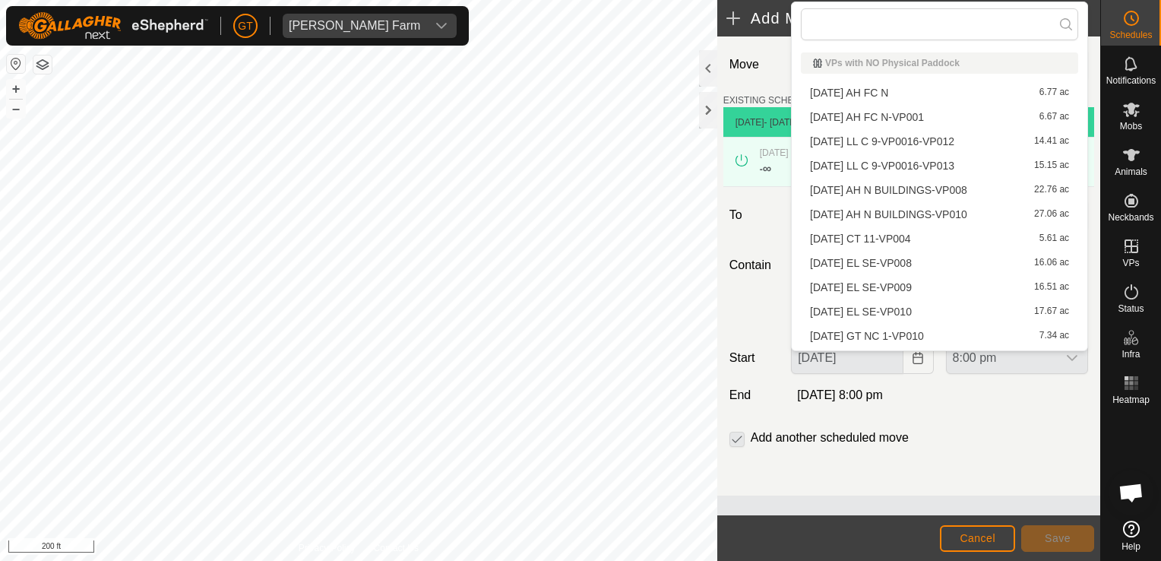
click at [953, 216] on li "[DATE] AH N BUILDINGS-VP010 27.06 ac" at bounding box center [939, 214] width 277 height 23
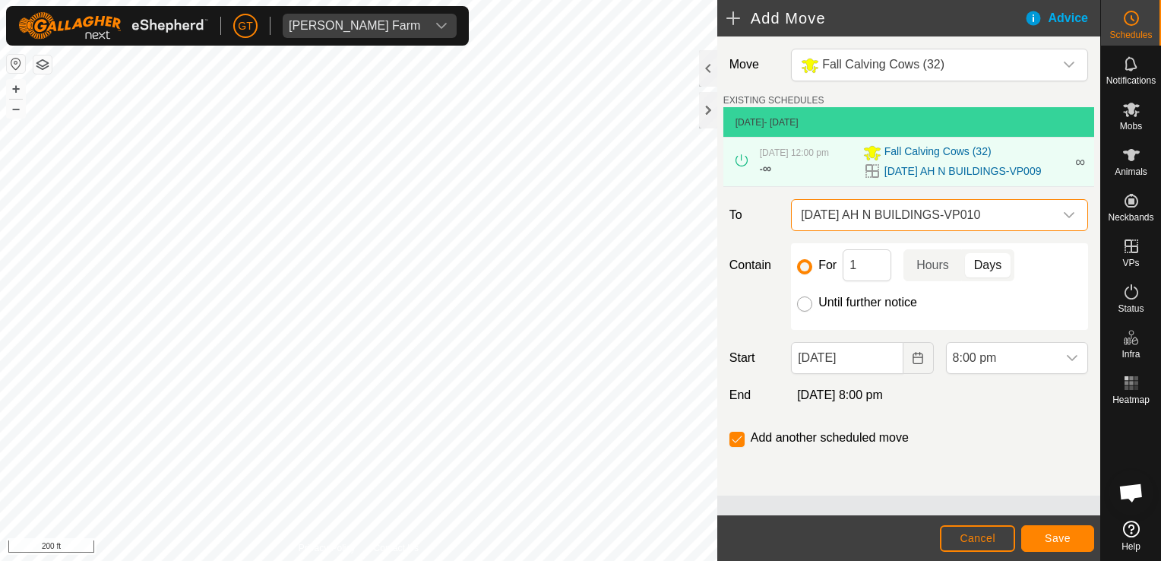
click at [808, 299] on input "Until further notice" at bounding box center [804, 303] width 15 height 15
radio input "true"
checkbox input "false"
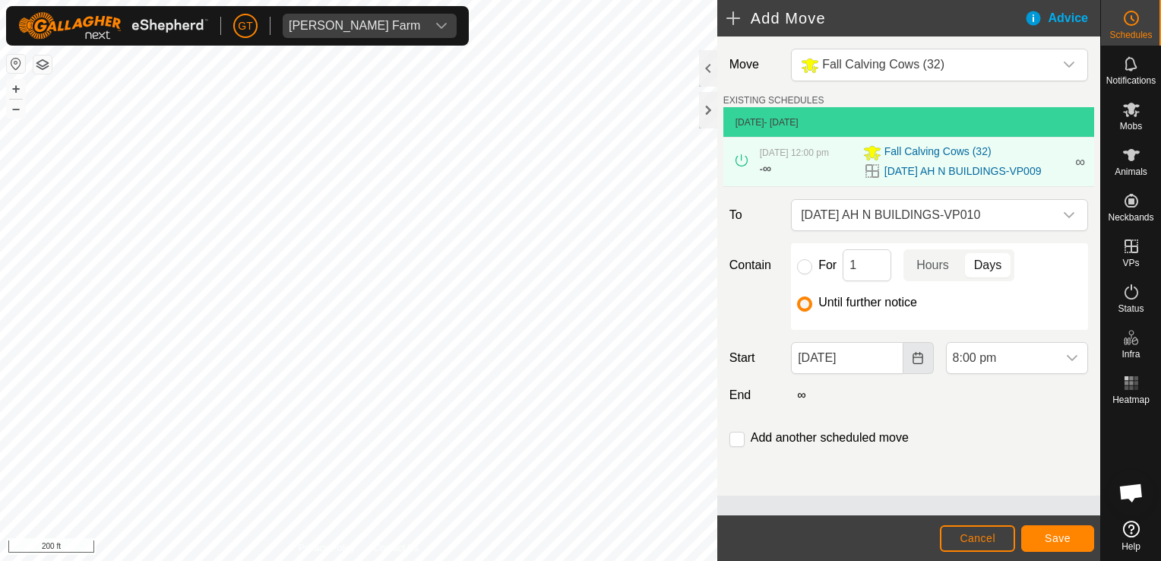
click at [921, 354] on icon "Choose Date" at bounding box center [918, 358] width 12 height 12
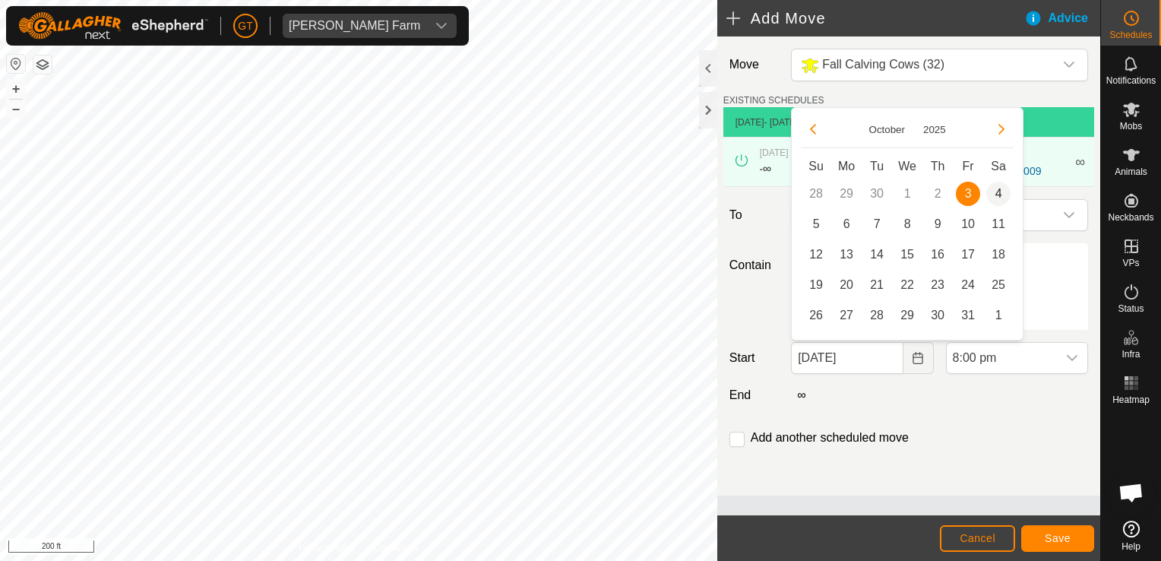
click at [999, 188] on span "4" at bounding box center [998, 194] width 24 height 24
type input "[DATE]"
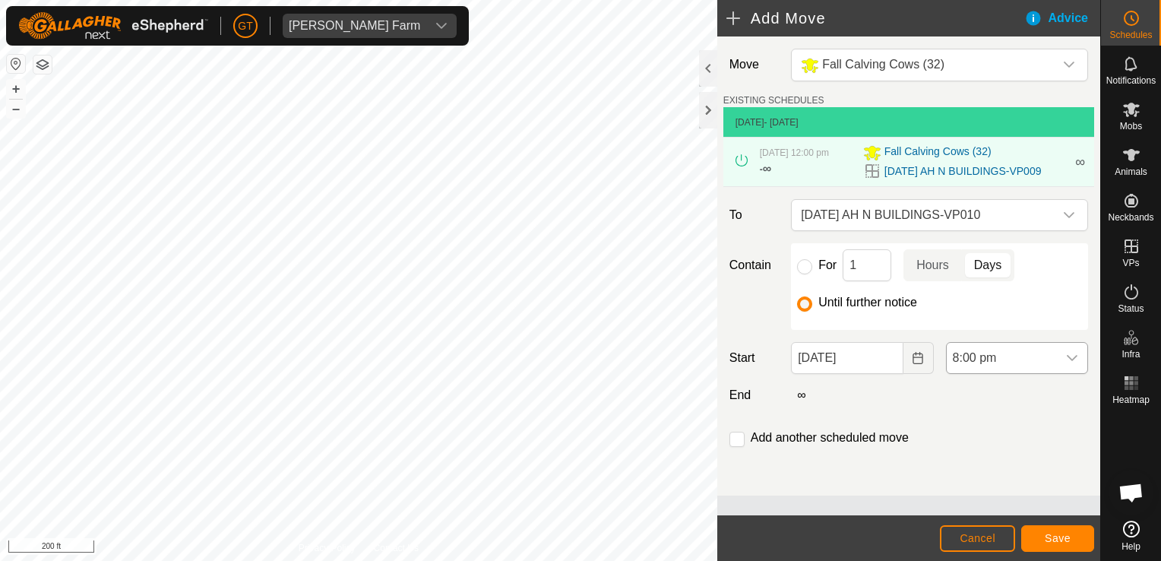
click at [1077, 356] on icon "dropdown trigger" at bounding box center [1072, 358] width 12 height 12
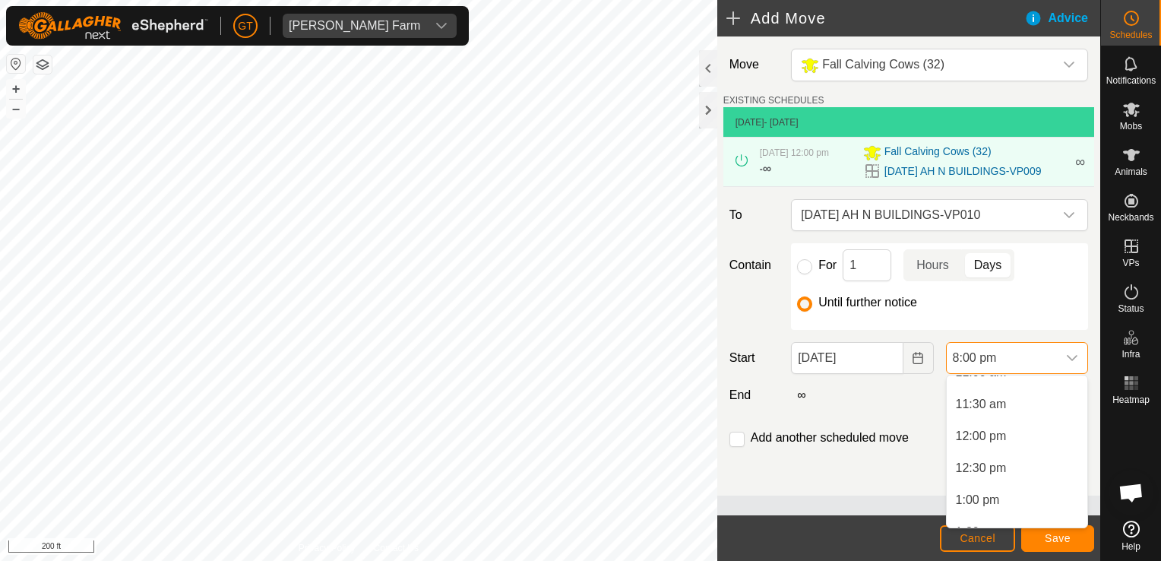
scroll to position [693, 0]
click at [991, 466] on li "12:00 pm" at bounding box center [1016, 463] width 141 height 30
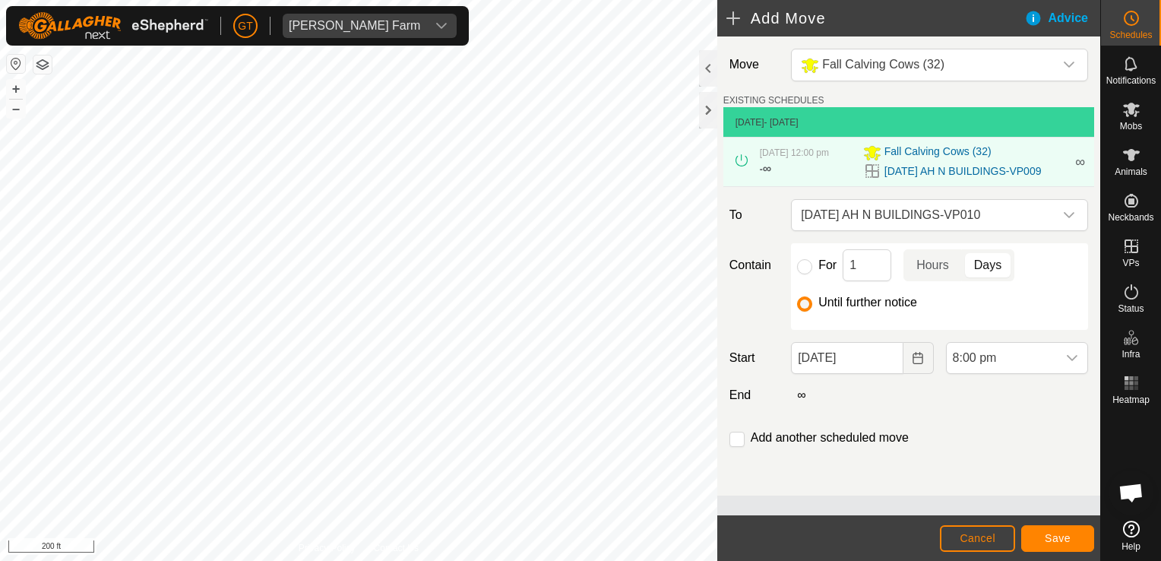
scroll to position [1155, 0]
click at [1051, 535] on span "Save" at bounding box center [1057, 538] width 26 height 12
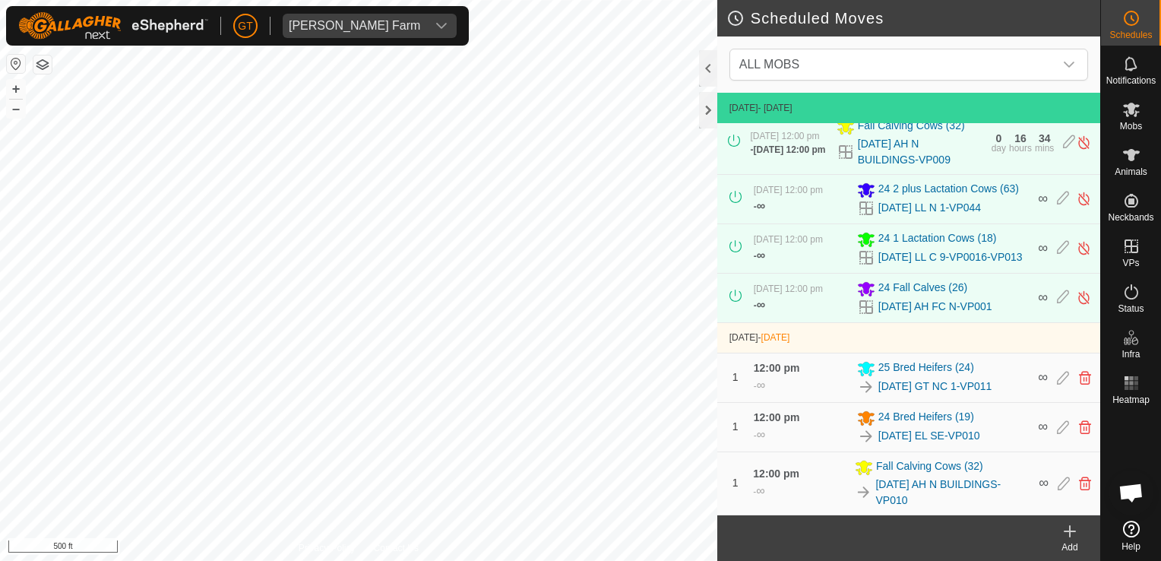
scroll to position [109, 0]
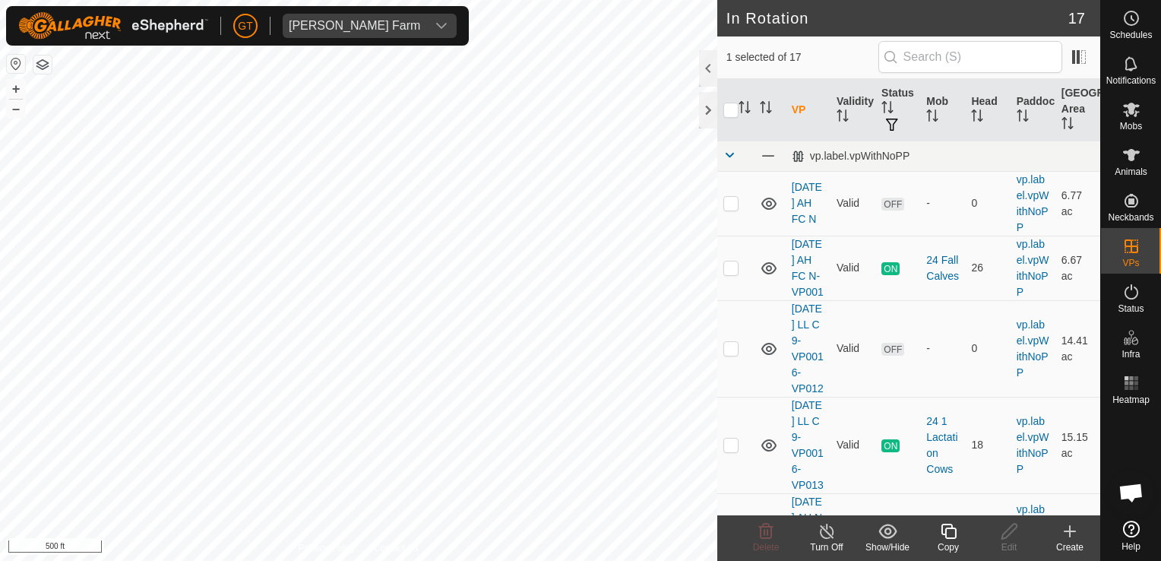
click at [949, 530] on icon at bounding box center [948, 531] width 19 height 18
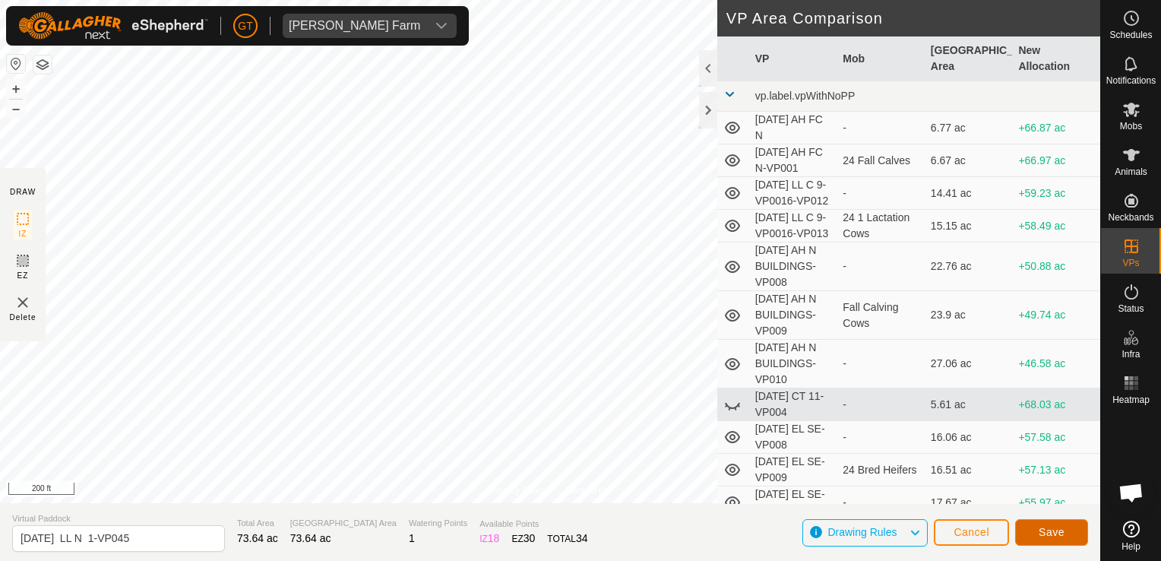
click at [1044, 532] on span "Save" at bounding box center [1051, 532] width 26 height 12
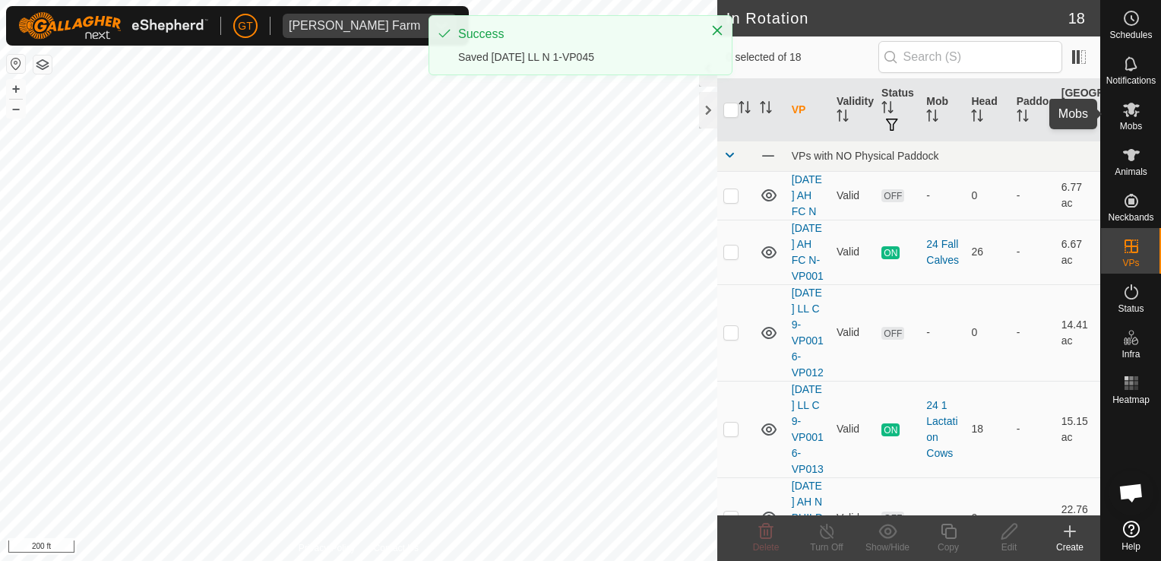
click at [1127, 109] on icon at bounding box center [1131, 109] width 18 height 18
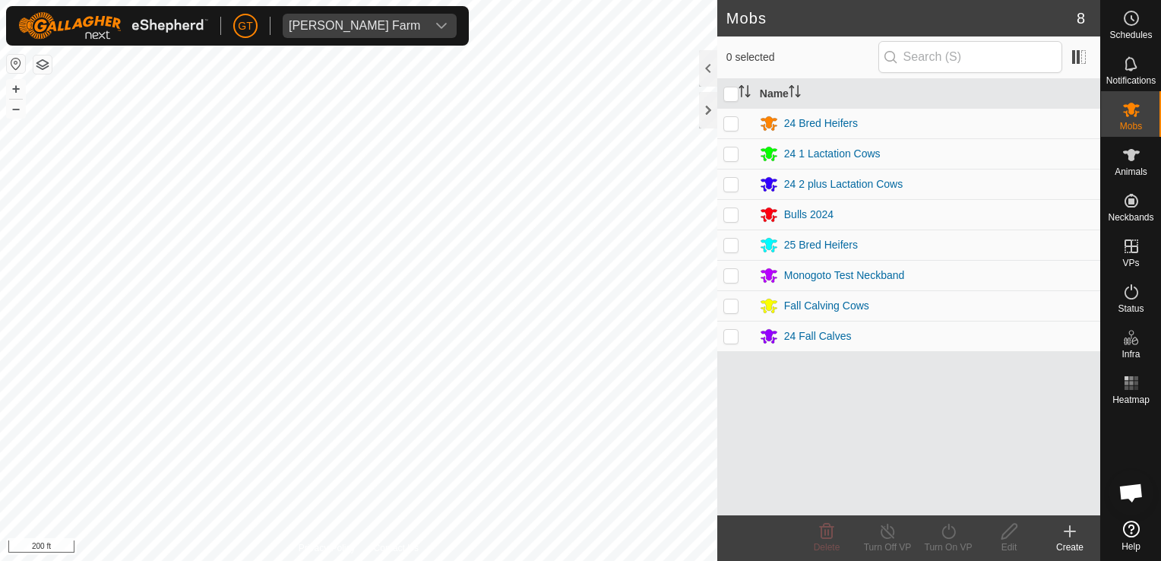
click at [728, 183] on p-checkbox at bounding box center [730, 184] width 15 height 12
checkbox input "true"
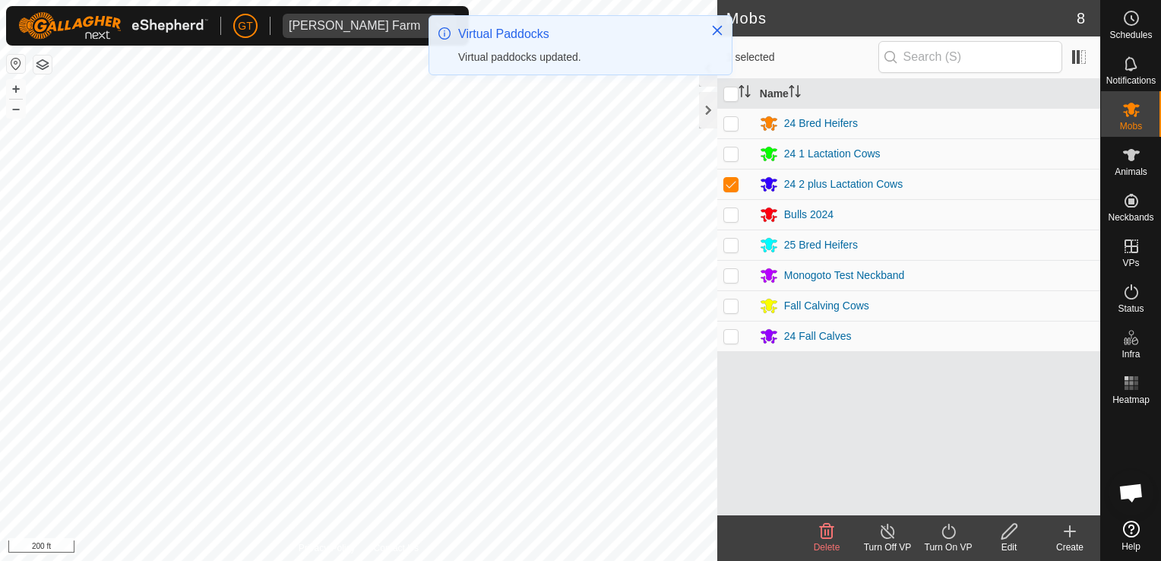
click at [948, 529] on icon at bounding box center [948, 530] width 14 height 15
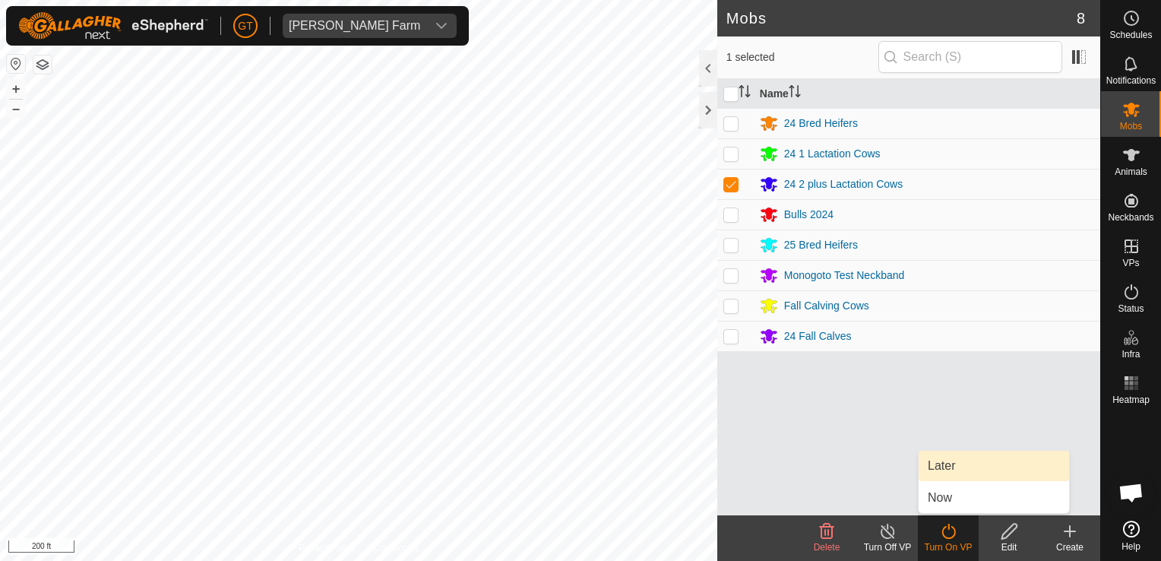
click at [948, 472] on link "Later" at bounding box center [993, 465] width 150 height 30
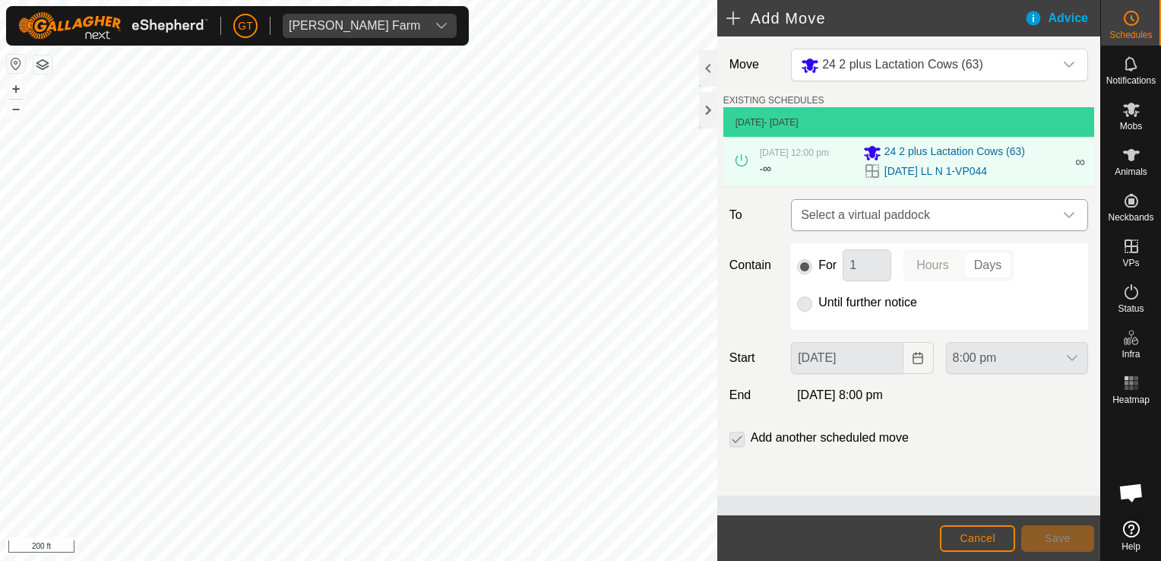
click at [1070, 216] on icon "dropdown trigger" at bounding box center [1068, 215] width 11 height 6
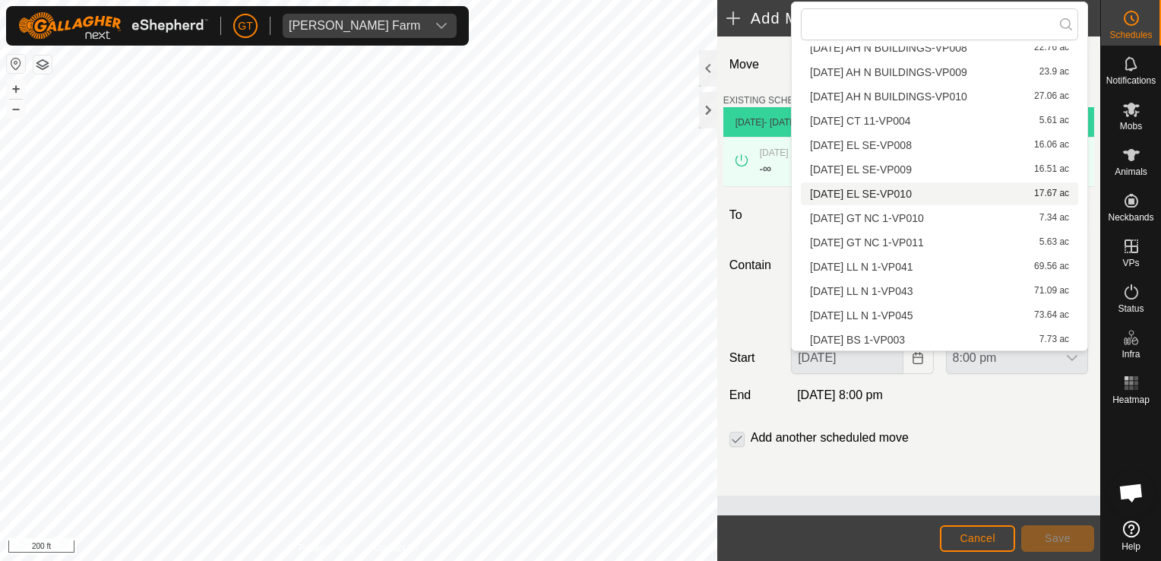
scroll to position [143, 0]
click at [930, 314] on li "[DATE] LL N 1-VP045 73.64 ac" at bounding box center [939, 314] width 277 height 23
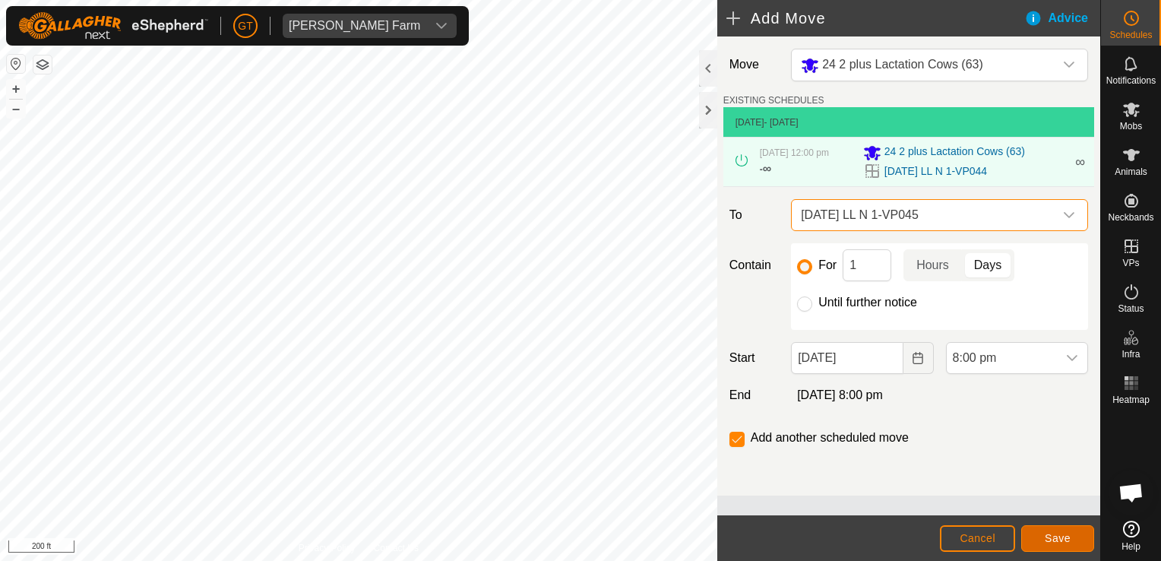
click at [1048, 540] on span "Save" at bounding box center [1057, 538] width 26 height 12
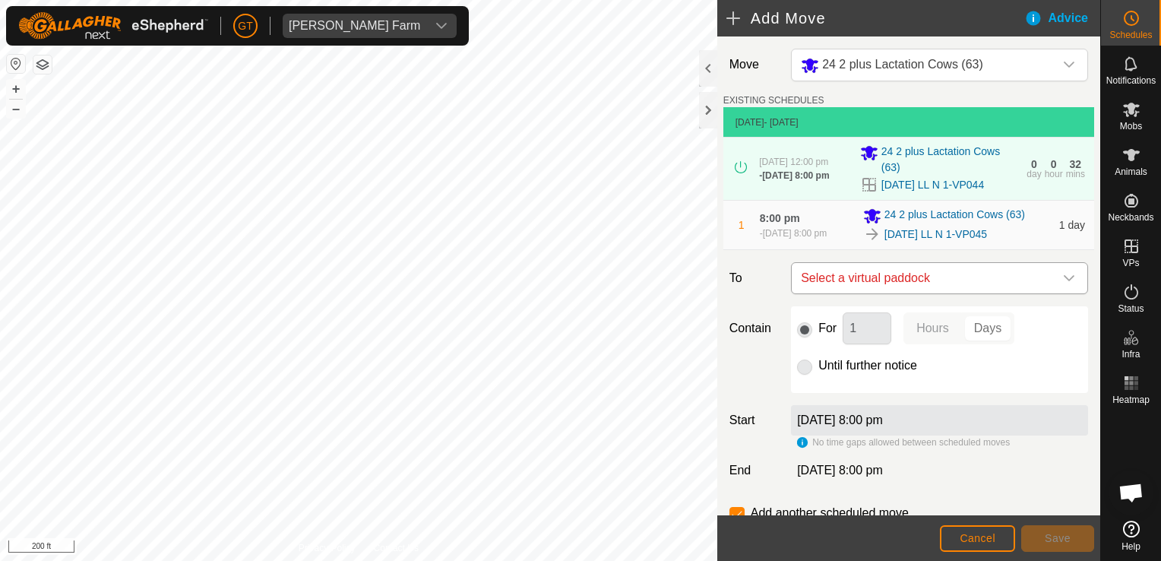
click at [1063, 276] on icon "dropdown trigger" at bounding box center [1069, 278] width 12 height 12
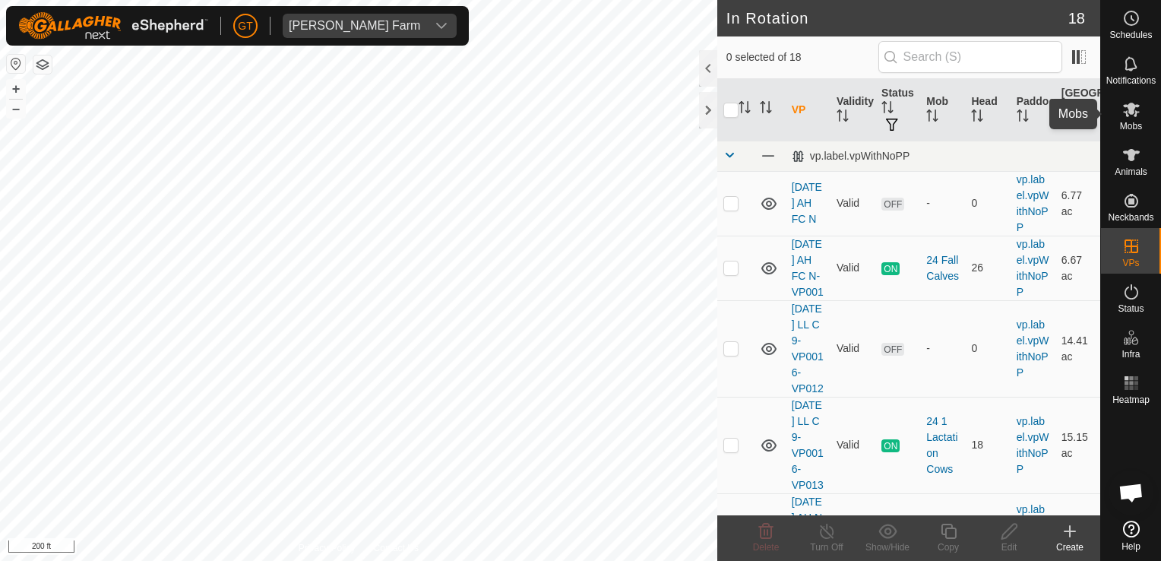
click at [1123, 110] on icon at bounding box center [1131, 109] width 18 height 18
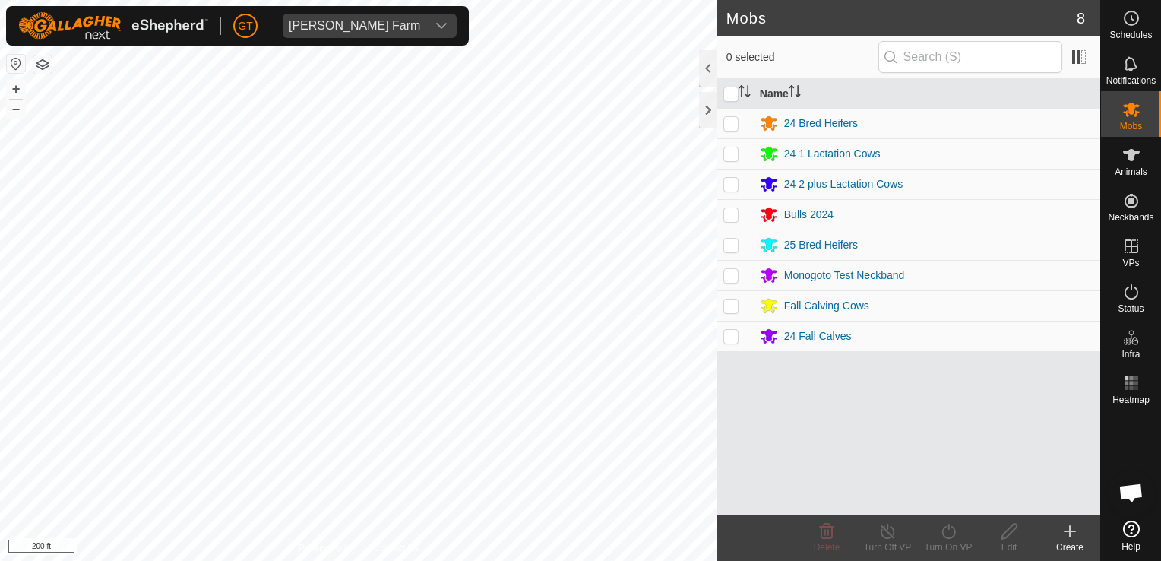
click at [742, 187] on td at bounding box center [735, 184] width 36 height 30
checkbox input "true"
click at [945, 526] on icon at bounding box center [948, 531] width 19 height 18
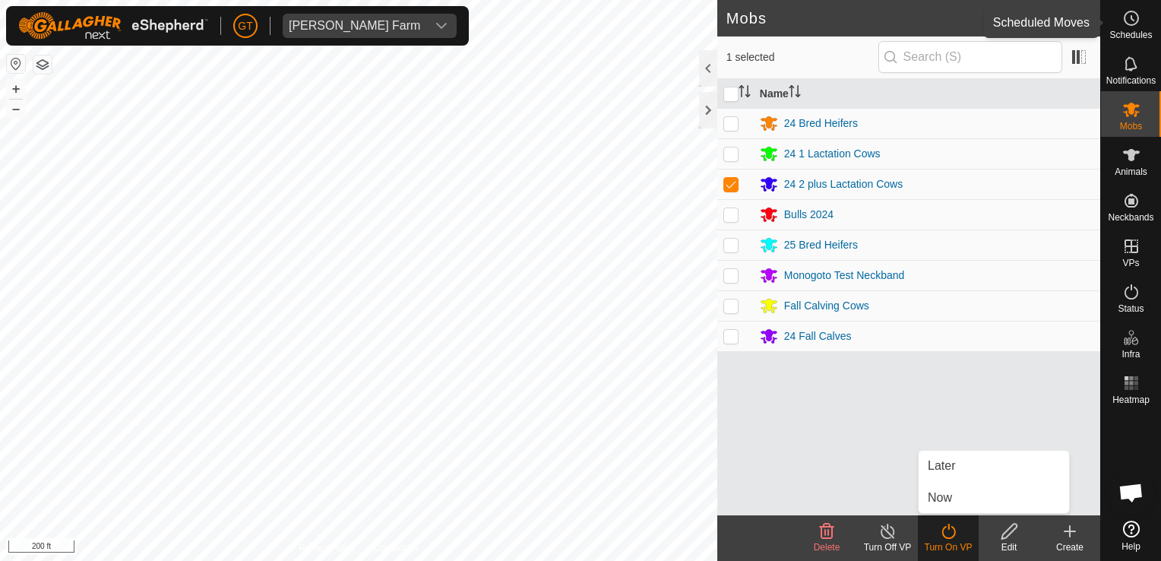
click at [1126, 26] on icon at bounding box center [1131, 18] width 18 height 18
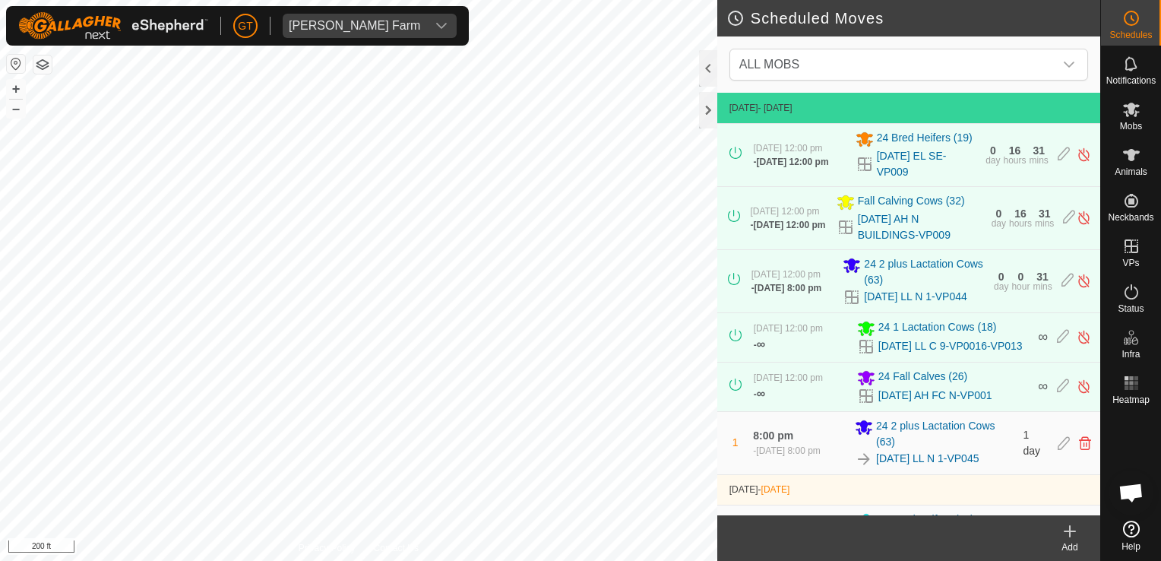
scroll to position [185, 0]
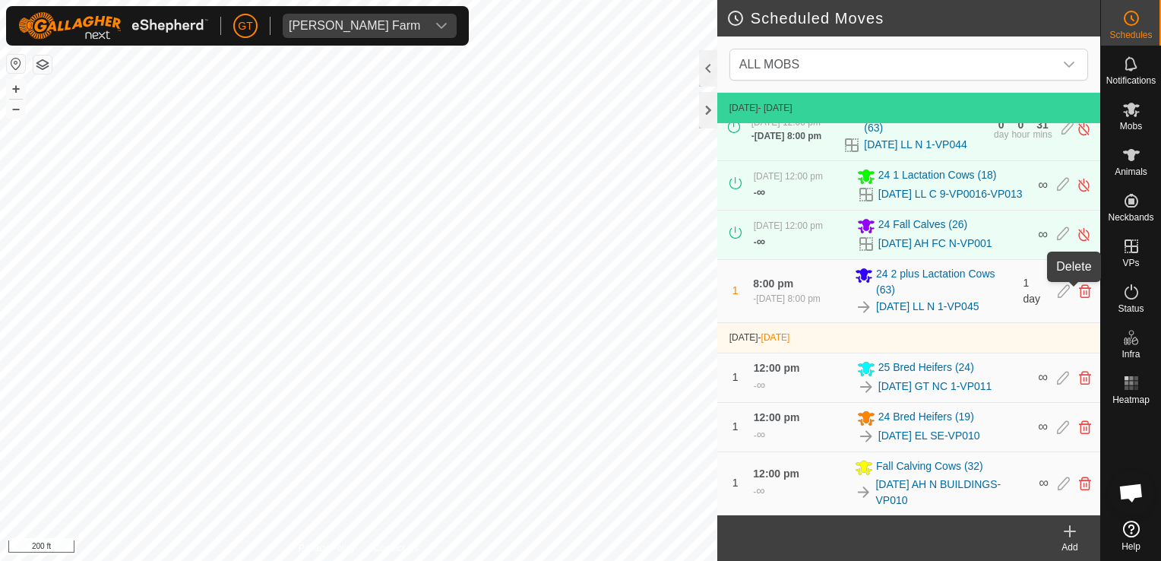
click at [1079, 287] on icon at bounding box center [1085, 291] width 12 height 14
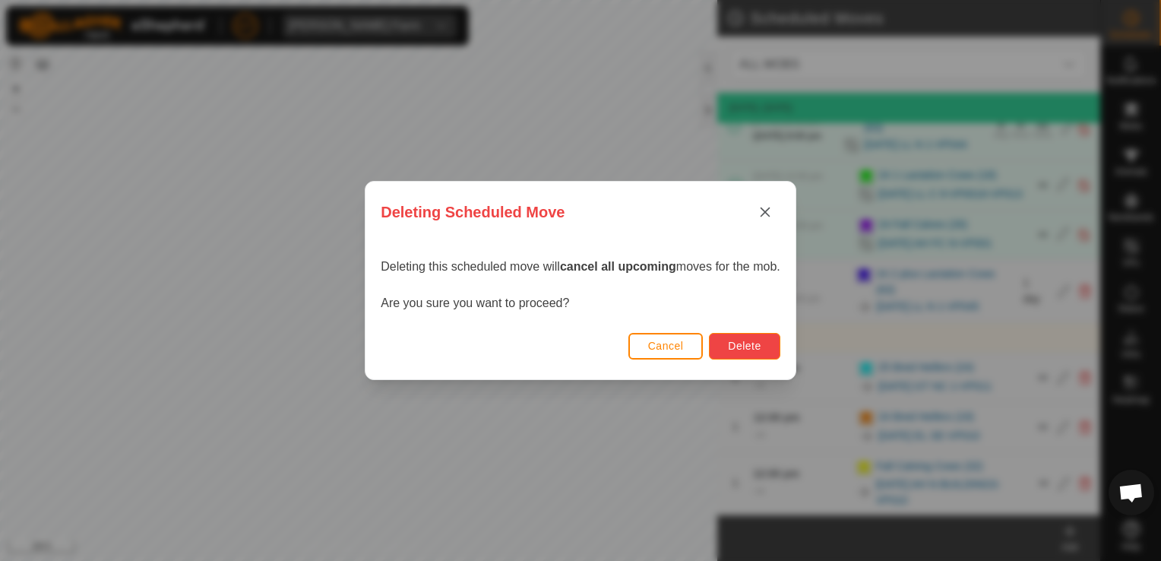
click at [751, 349] on span "Delete" at bounding box center [744, 346] width 33 height 12
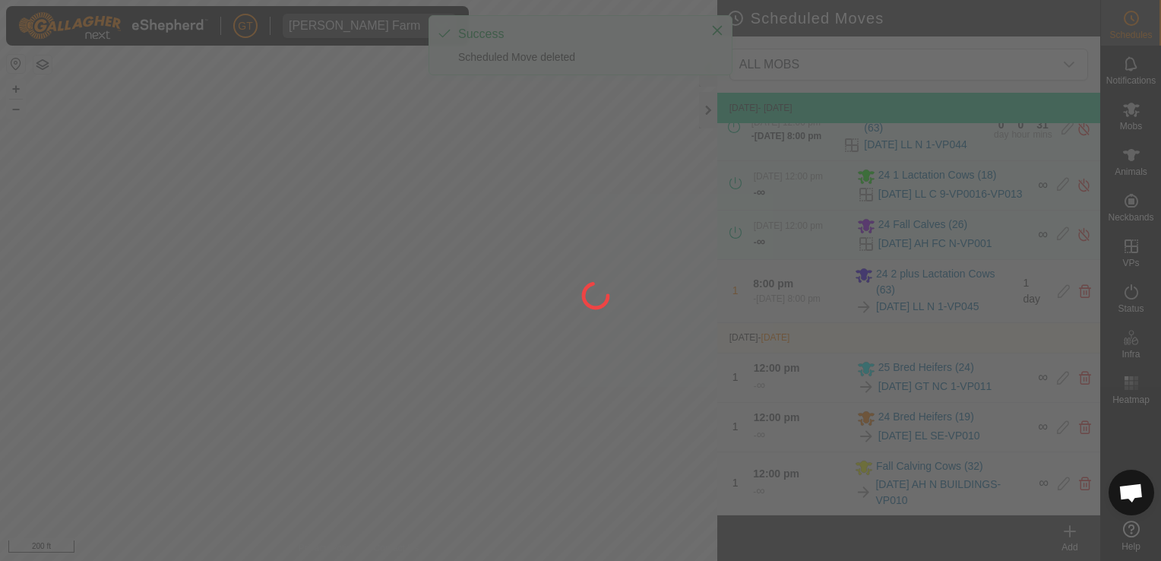
scroll to position [123, 0]
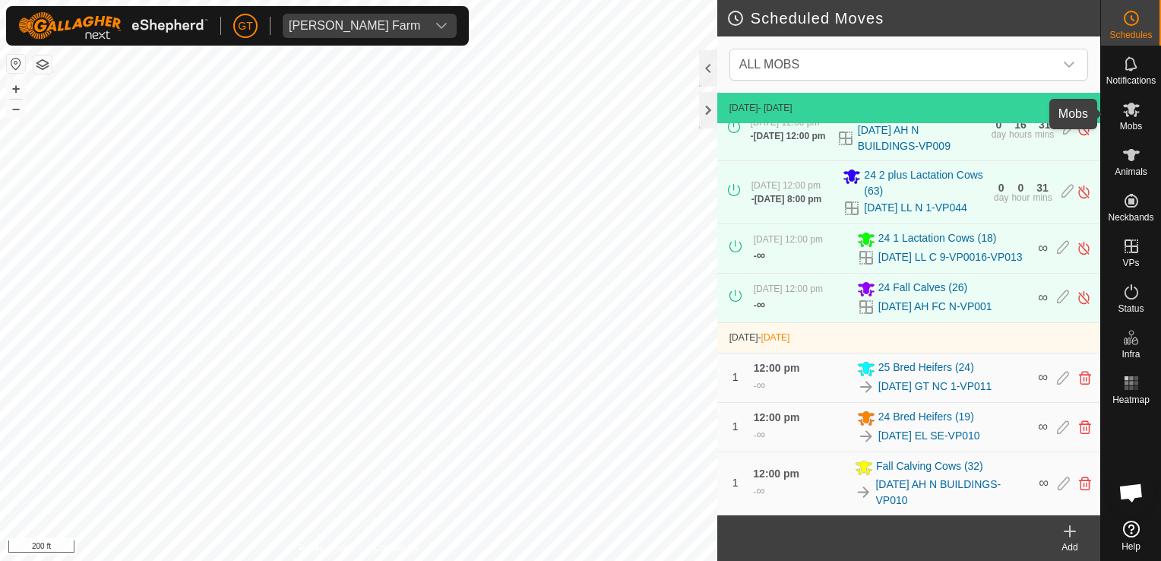
click at [1135, 108] on icon at bounding box center [1131, 109] width 18 height 18
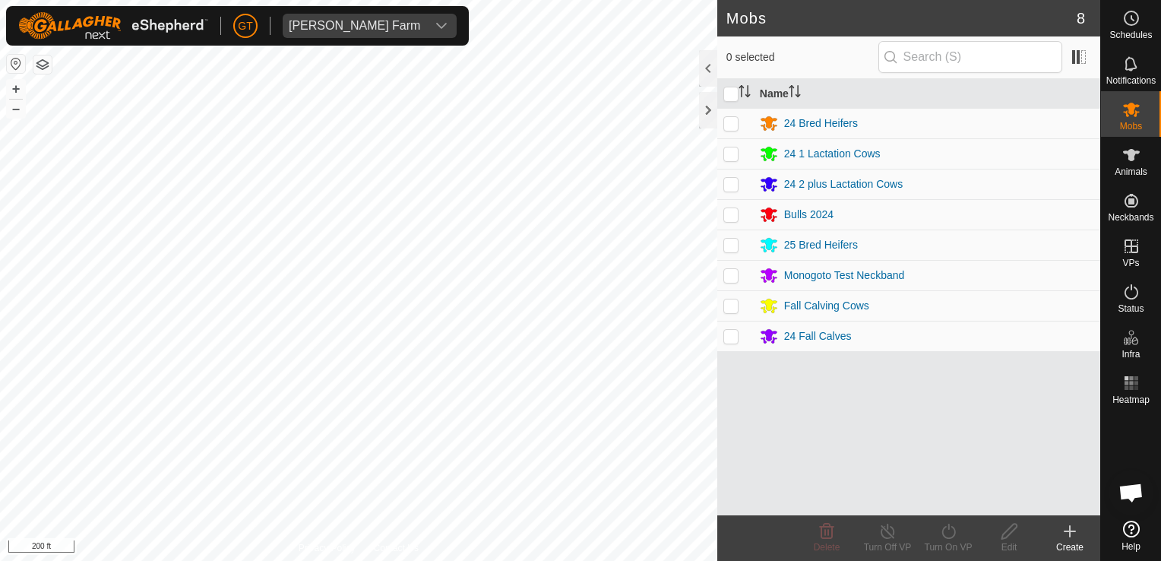
click at [729, 181] on p-checkbox at bounding box center [730, 184] width 15 height 12
checkbox input "true"
click at [941, 533] on icon at bounding box center [948, 531] width 19 height 18
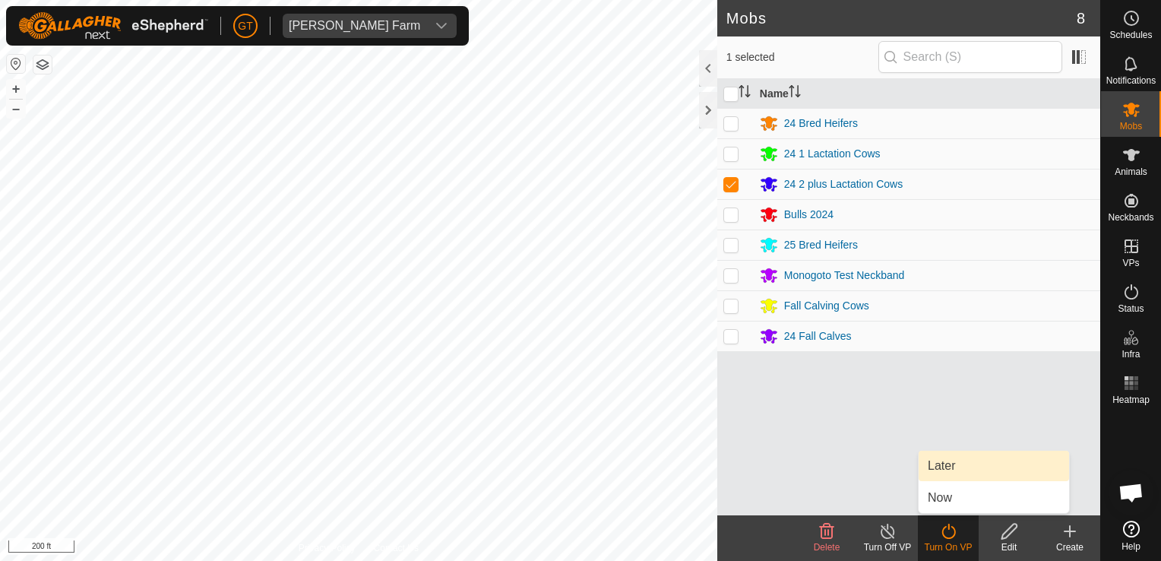
click at [939, 469] on link "Later" at bounding box center [993, 465] width 150 height 30
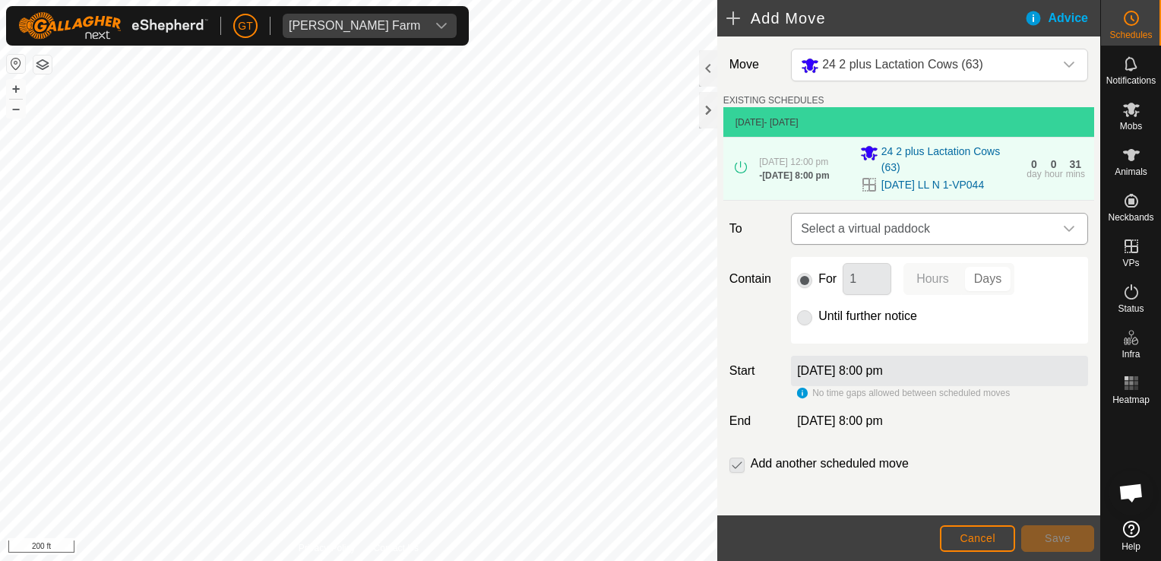
click at [1063, 228] on icon "dropdown trigger" at bounding box center [1068, 229] width 11 height 6
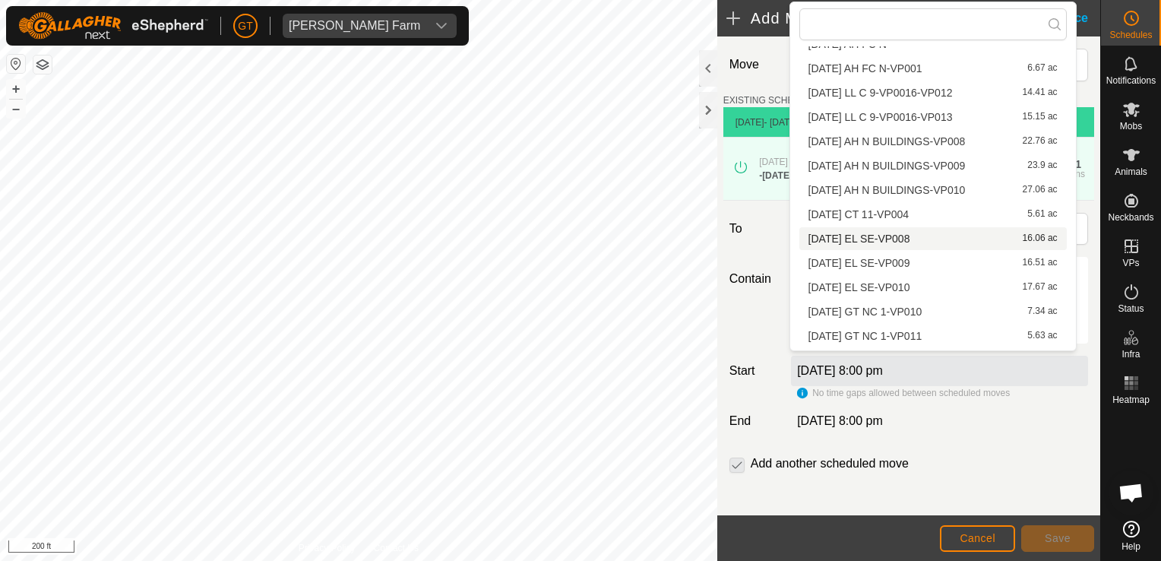
scroll to position [143, 0]
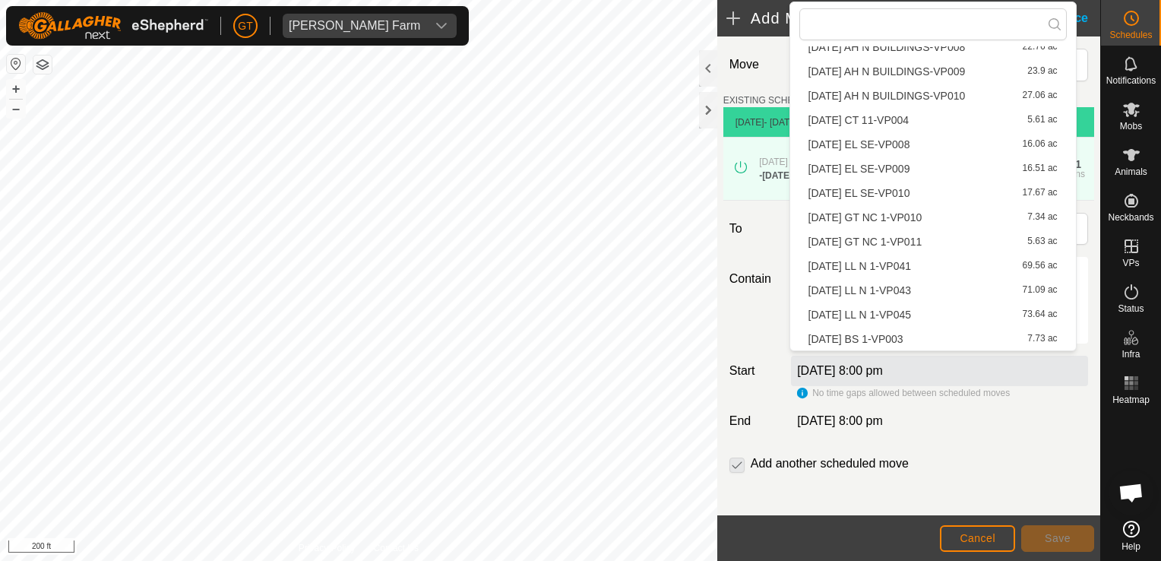
click at [907, 314] on li "[DATE] LL N 1-VP045 73.64 ac" at bounding box center [932, 314] width 267 height 23
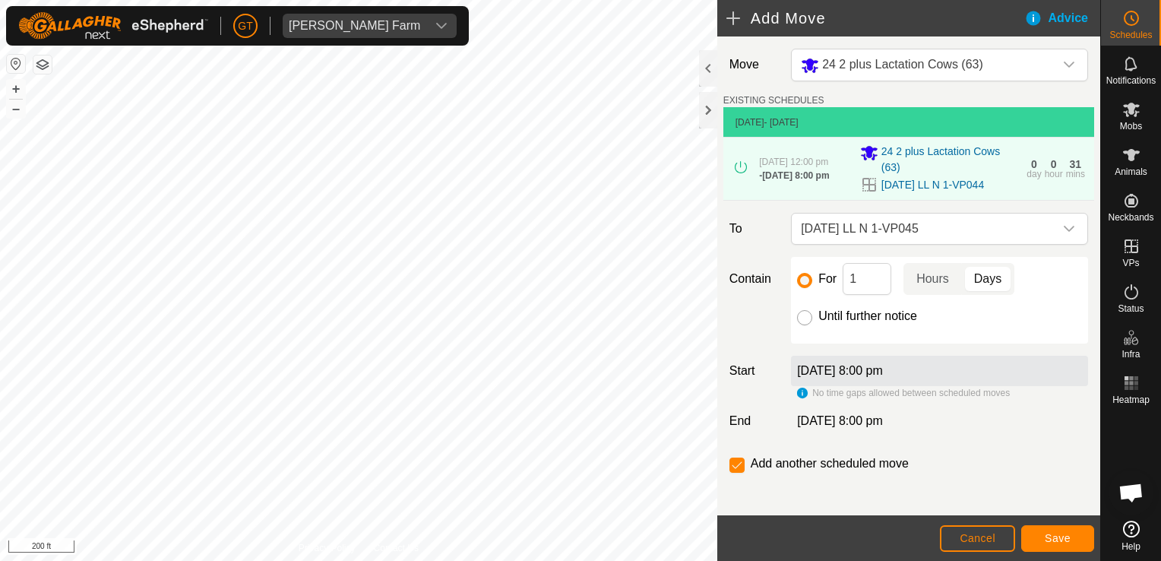
click at [797, 321] on input "Until further notice" at bounding box center [804, 317] width 15 height 15
radio input "true"
checkbox input "false"
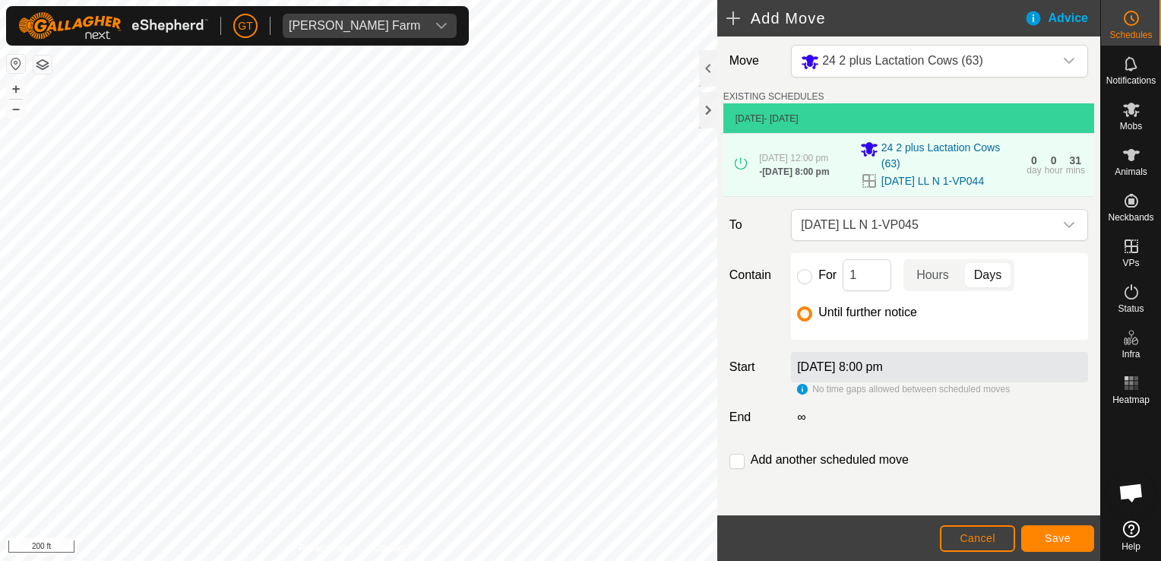
scroll to position [5, 0]
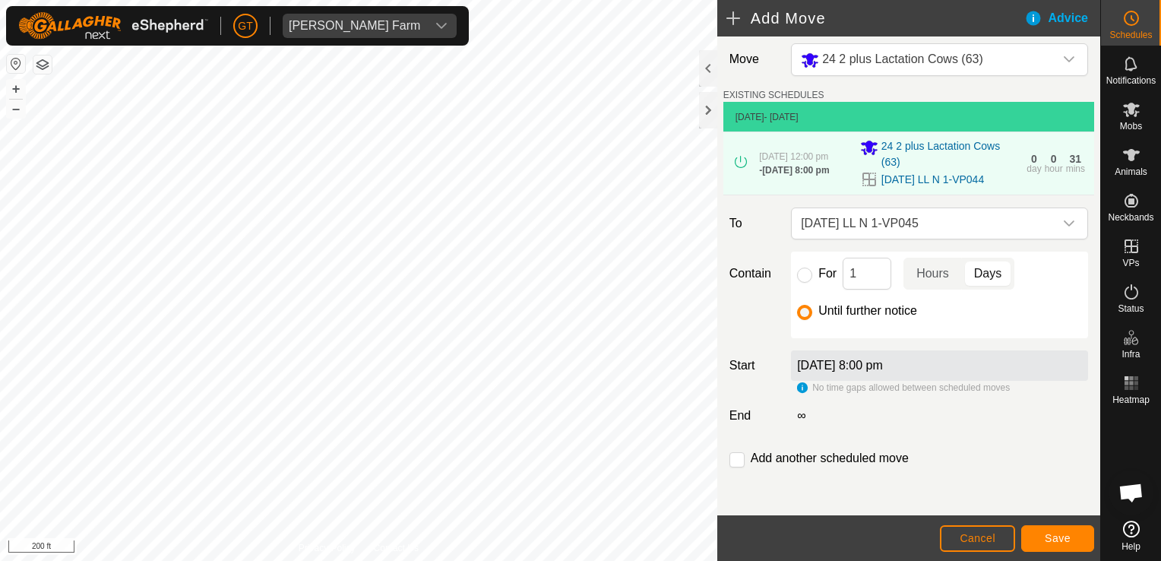
click at [883, 366] on label "[DATE] 8:00 pm" at bounding box center [840, 365] width 86 height 13
click at [924, 144] on span "24 2 plus Lactation Cows (63)" at bounding box center [949, 154] width 136 height 32
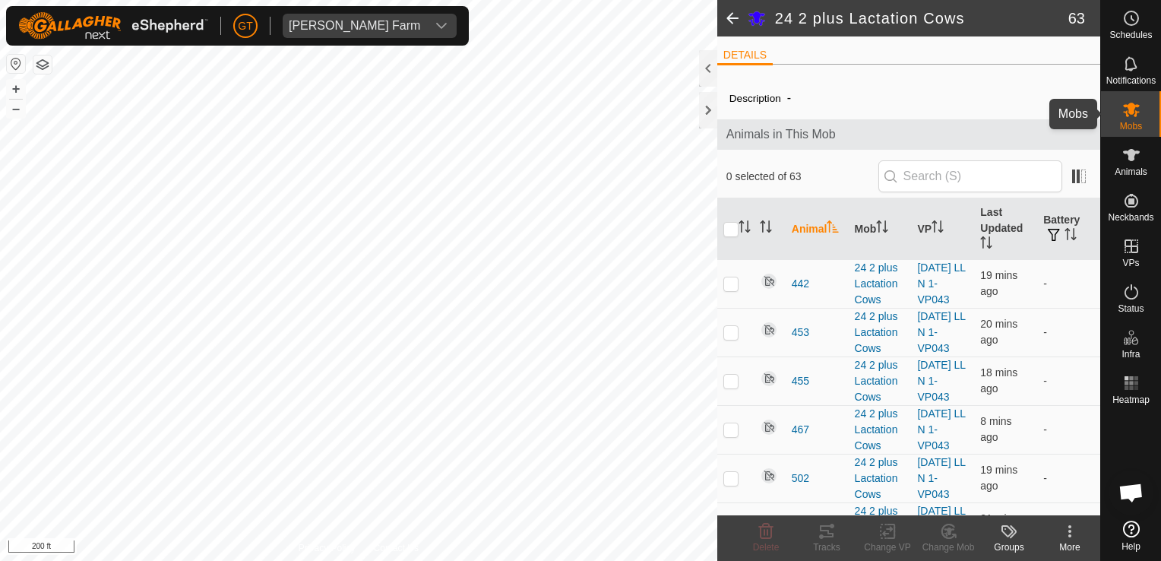
click at [1133, 110] on icon at bounding box center [1131, 110] width 17 height 14
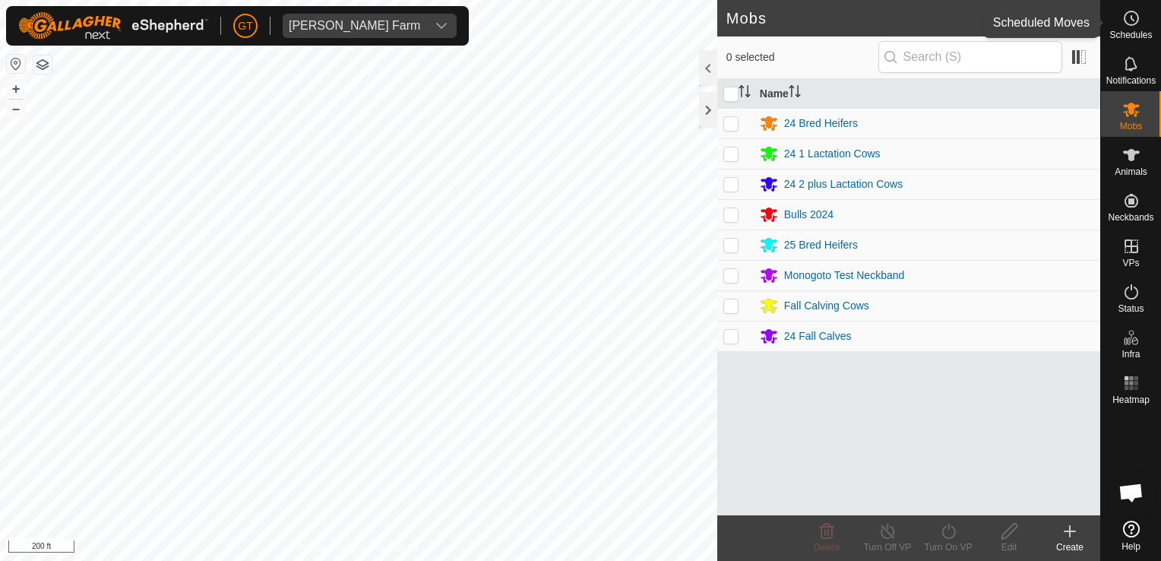
click at [1131, 17] on icon at bounding box center [1131, 18] width 18 height 18
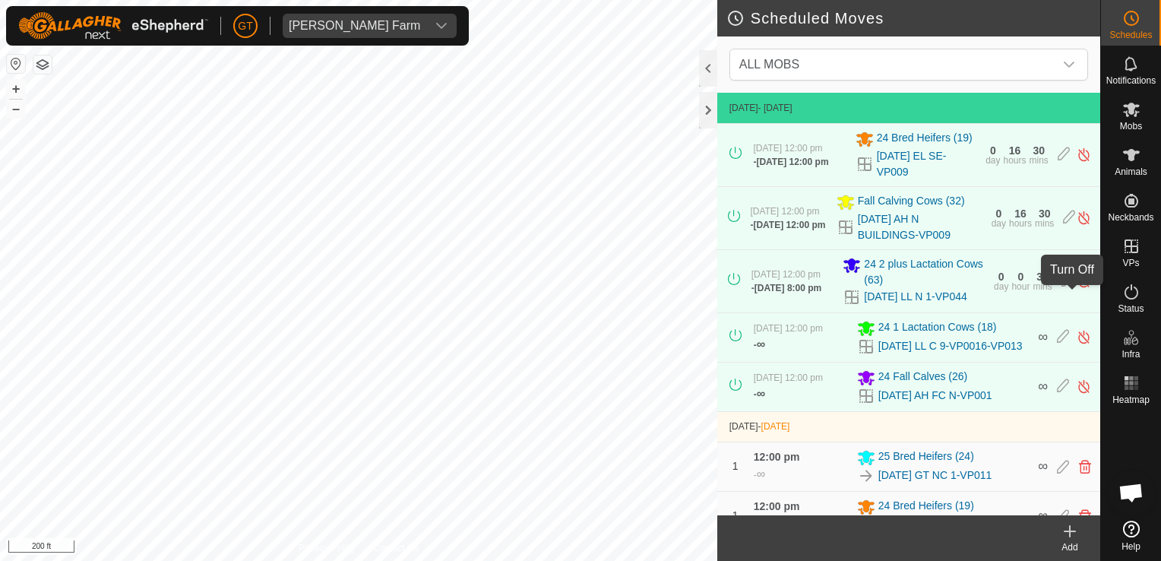
click at [1076, 289] on img at bounding box center [1083, 281] width 14 height 16
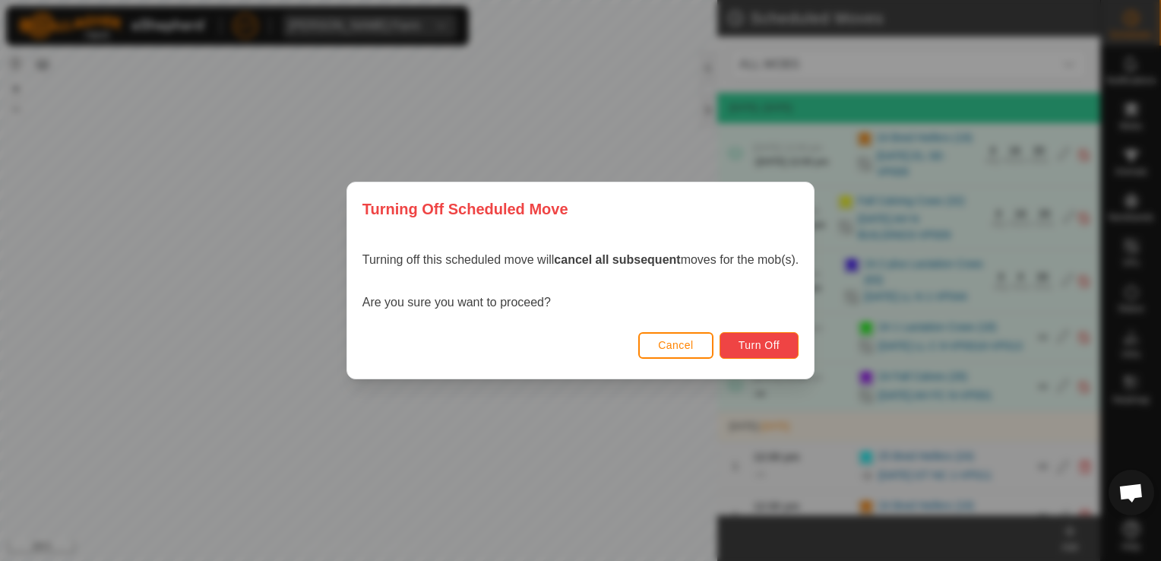
click at [773, 347] on span "Turn Off" at bounding box center [759, 345] width 42 height 12
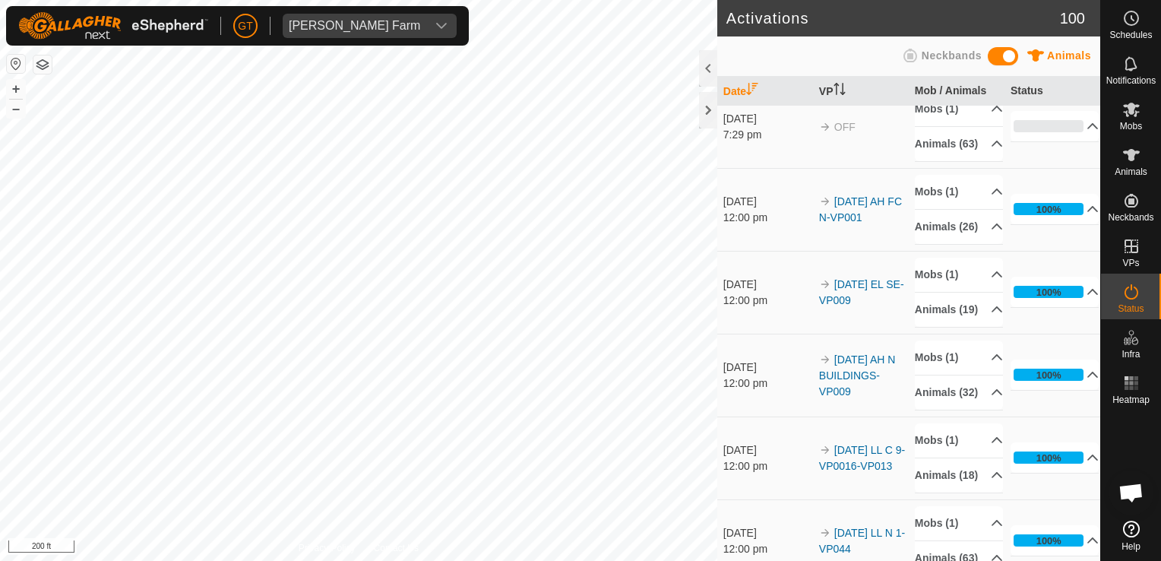
scroll to position [76, 0]
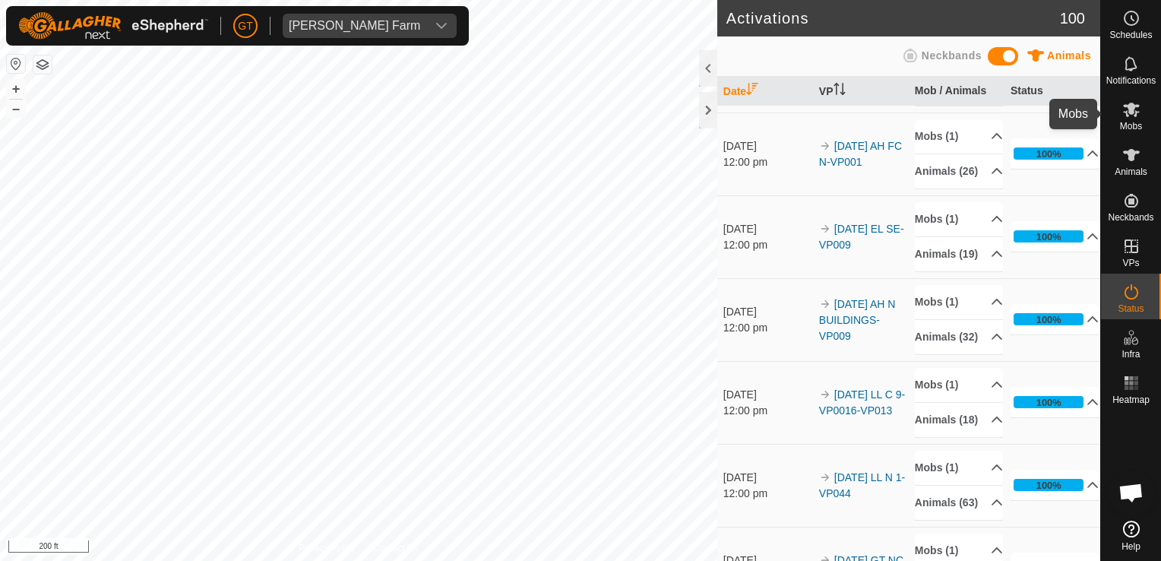
click at [1128, 106] on icon at bounding box center [1131, 110] width 17 height 14
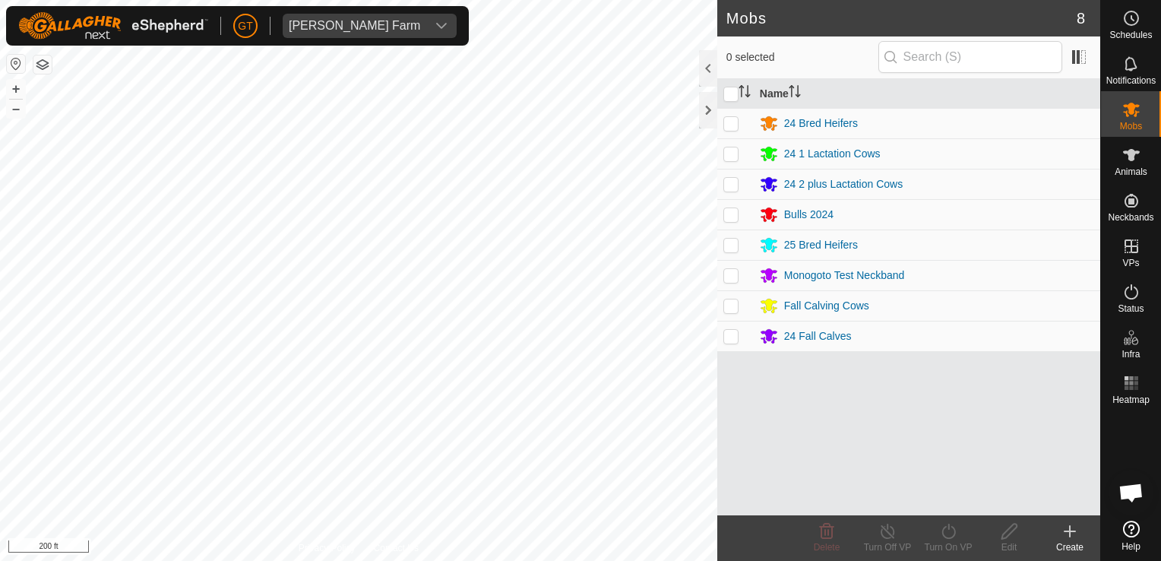
click at [737, 181] on p-checkbox at bounding box center [730, 184] width 15 height 12
checkbox input "true"
click at [946, 528] on icon at bounding box center [948, 531] width 19 height 18
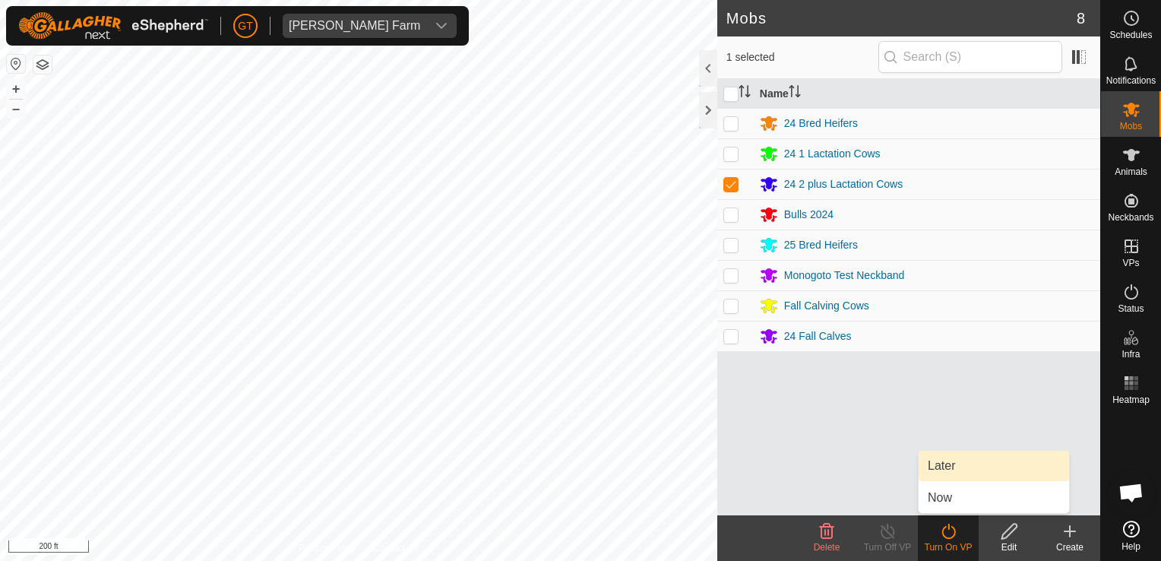
click at [968, 472] on link "Later" at bounding box center [993, 465] width 150 height 30
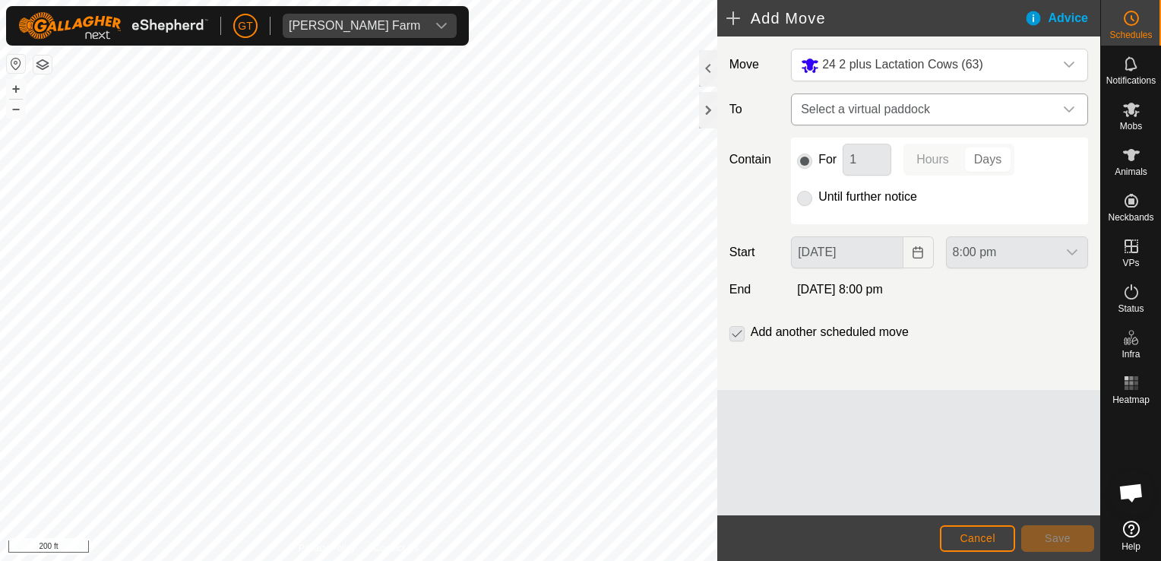
click at [1073, 108] on icon "dropdown trigger" at bounding box center [1068, 109] width 11 height 6
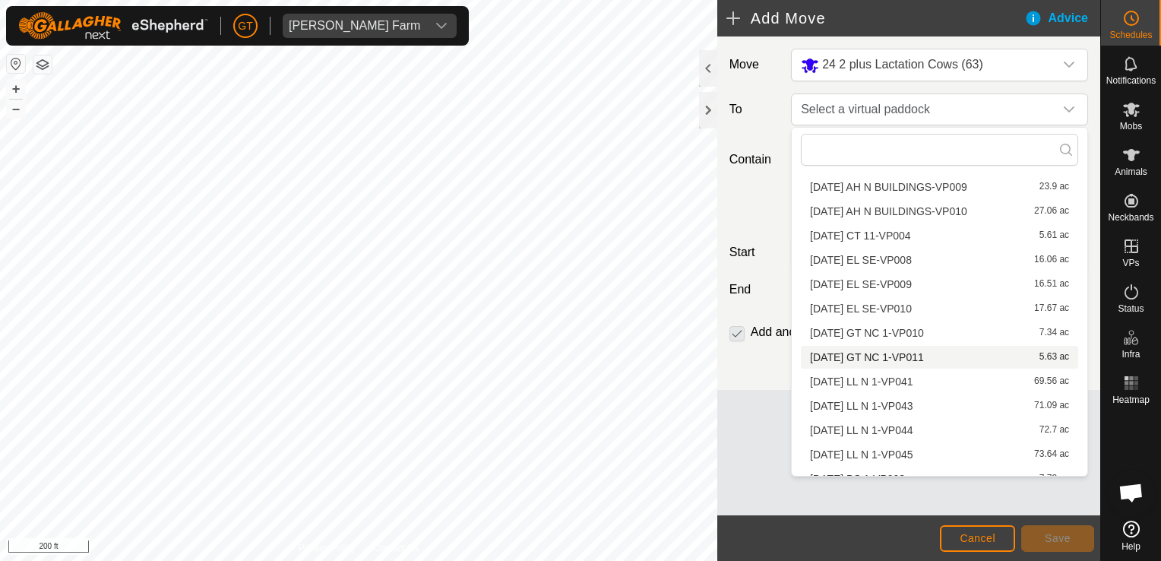
scroll to position [167, 0]
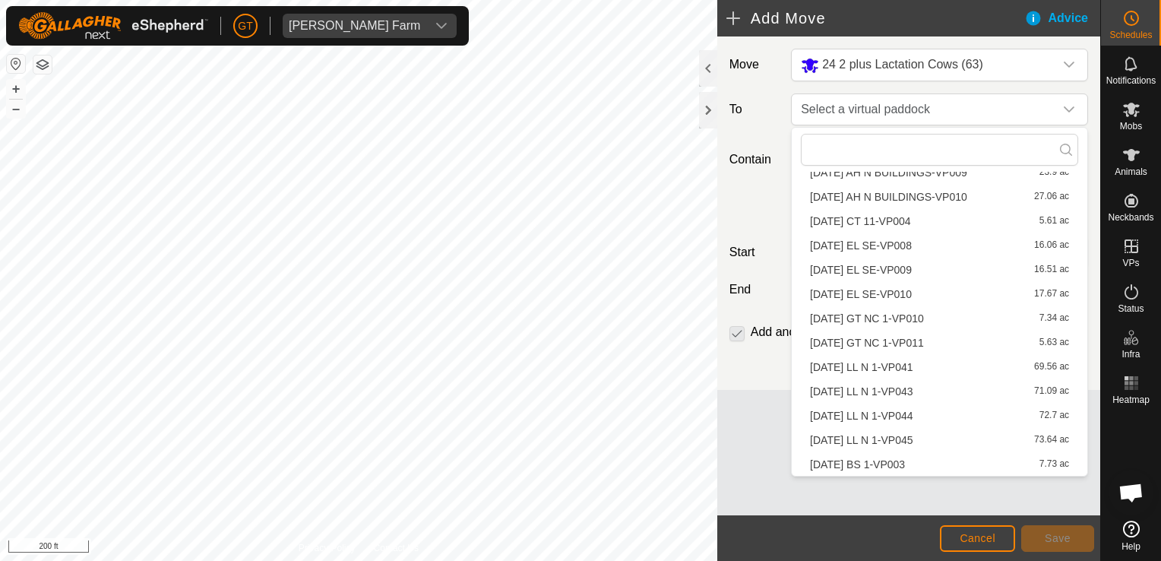
click at [948, 435] on li "[DATE] LL N 1-VP045 73.64 ac" at bounding box center [939, 439] width 277 height 23
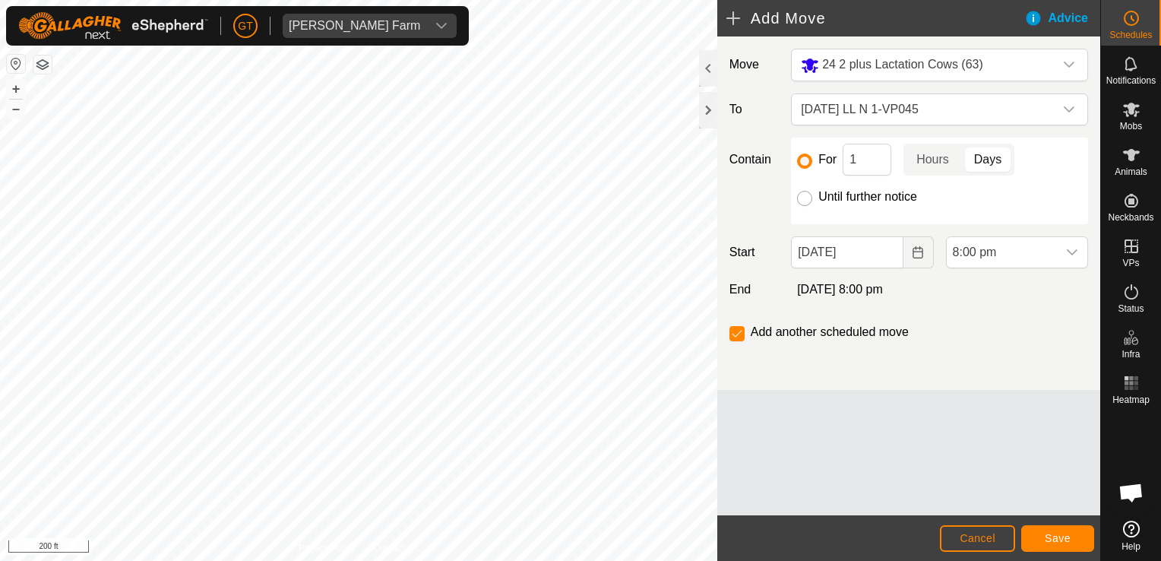
click at [801, 200] on input "Until further notice" at bounding box center [804, 198] width 15 height 15
radio input "true"
checkbox input "false"
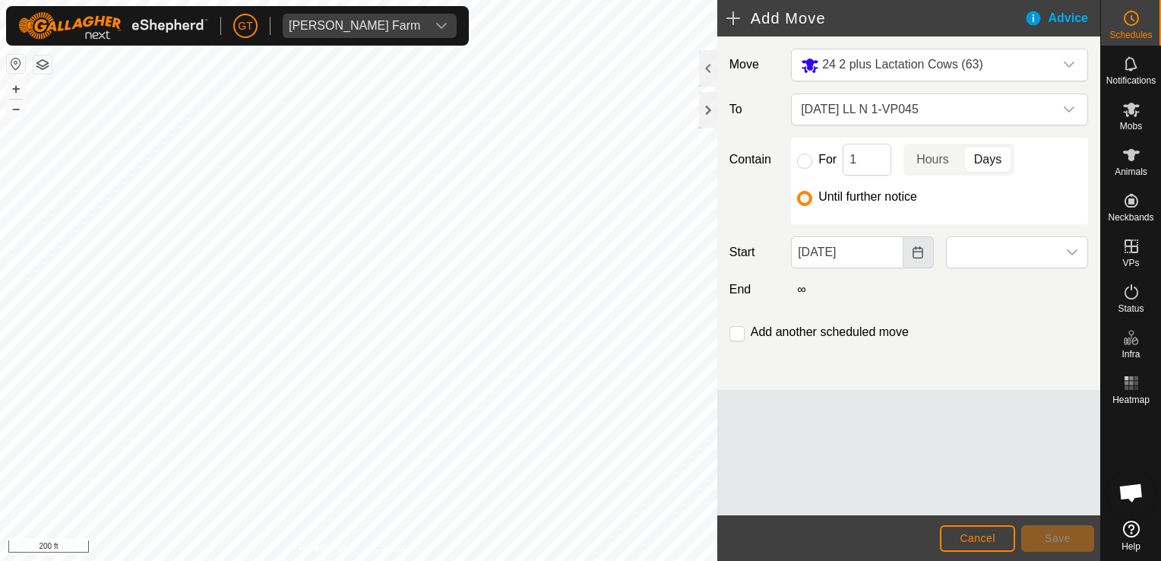
click at [916, 249] on icon "Choose Date" at bounding box center [918, 252] width 12 height 12
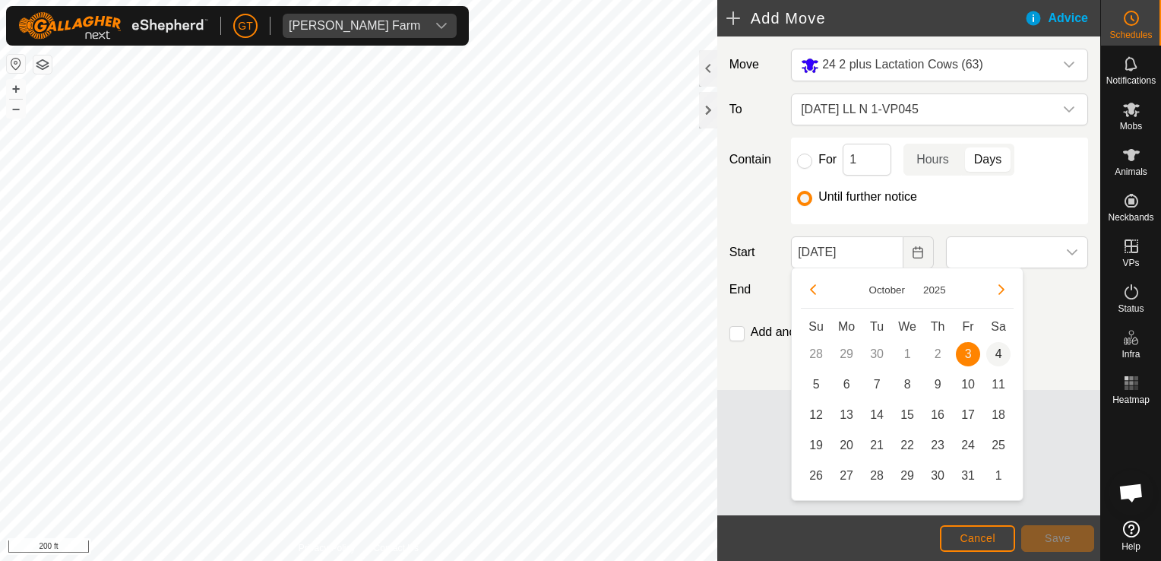
click at [1003, 352] on span "4" at bounding box center [998, 354] width 24 height 24
type input "[DATE]"
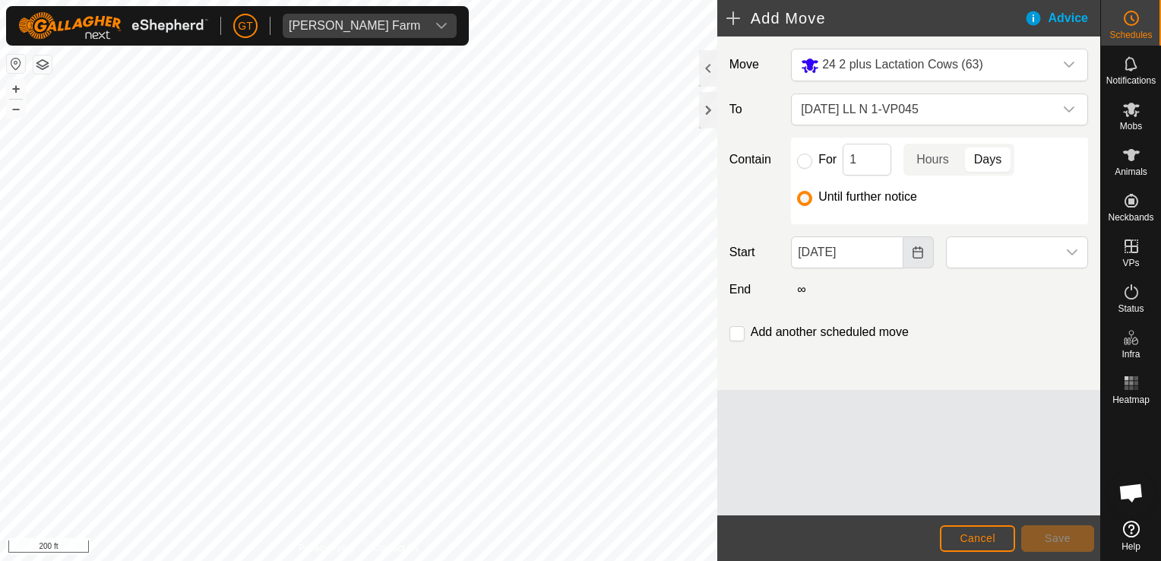
click at [918, 253] on icon "Choose Date" at bounding box center [918, 252] width 12 height 12
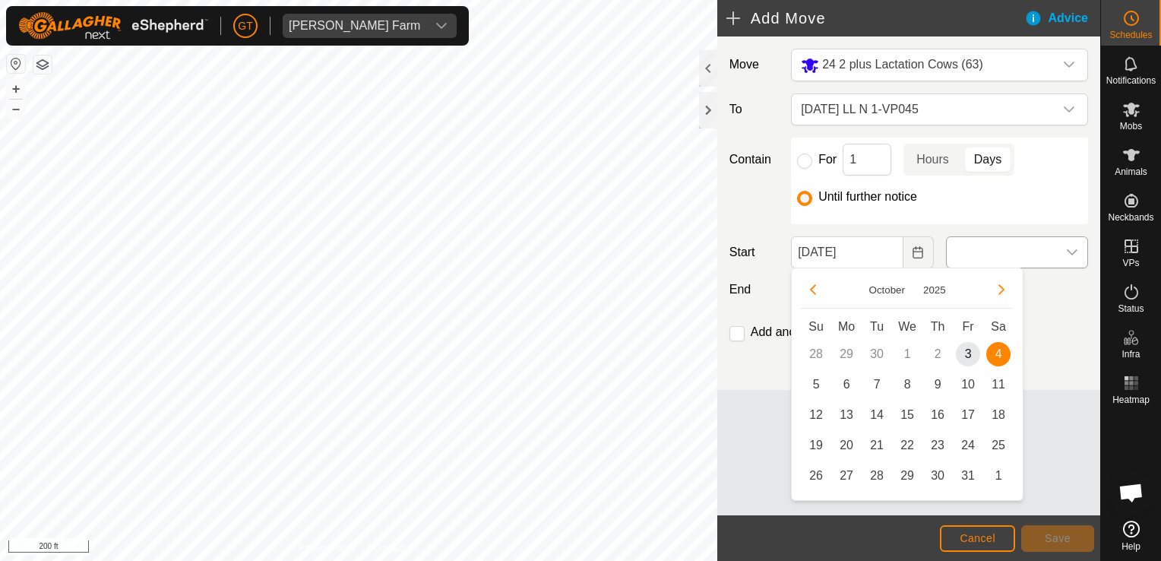
click at [1079, 251] on div "dropdown trigger" at bounding box center [1072, 252] width 30 height 30
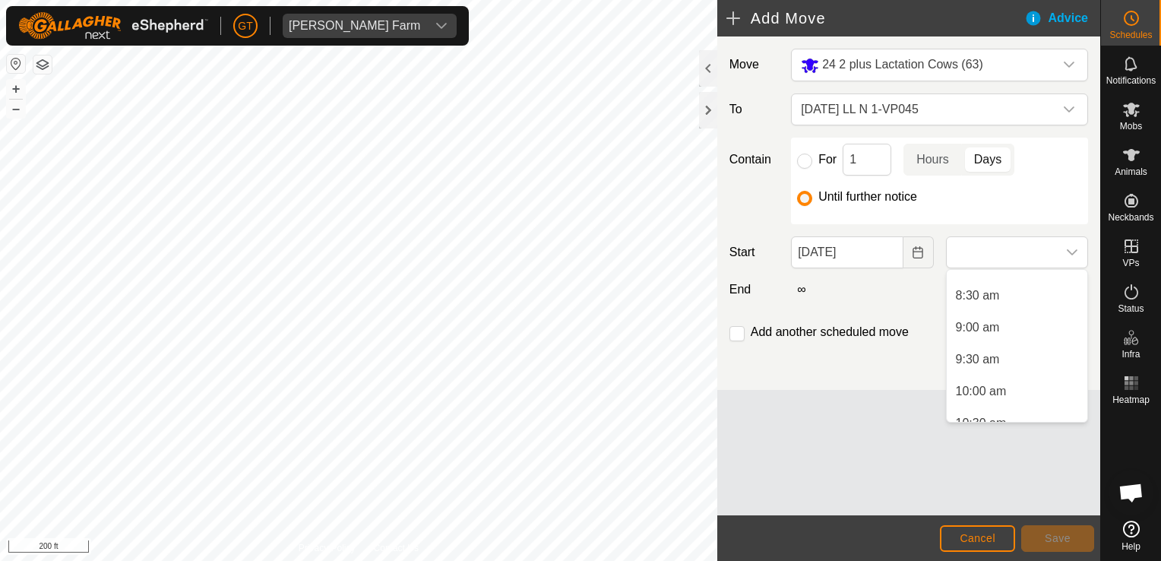
scroll to position [684, 0]
click at [1009, 366] on li "12:00 pm" at bounding box center [1016, 367] width 141 height 30
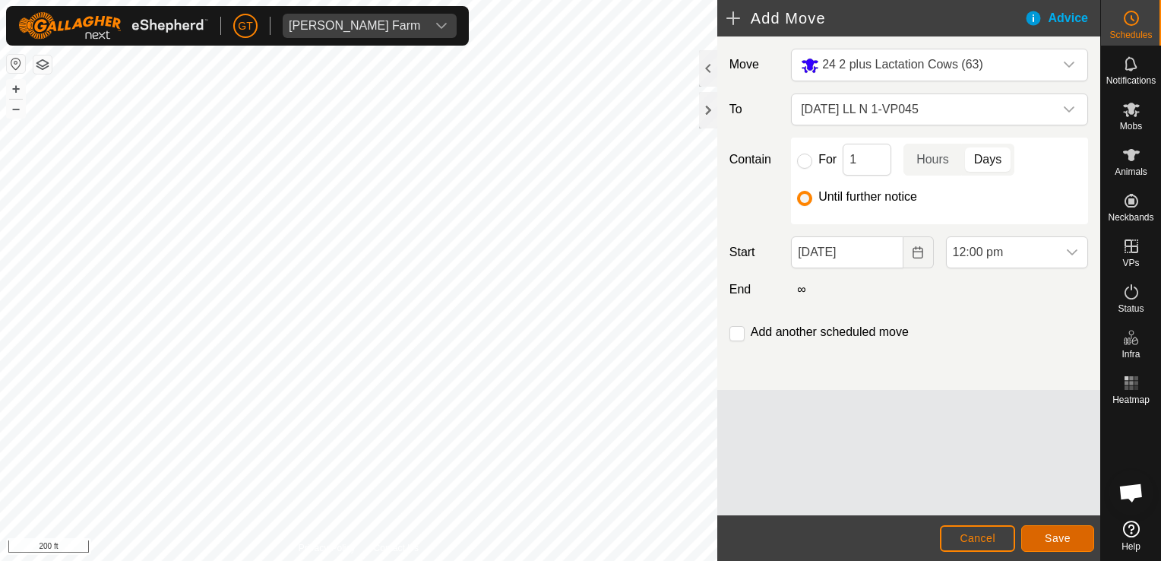
click at [1046, 530] on button "Save" at bounding box center [1057, 538] width 73 height 27
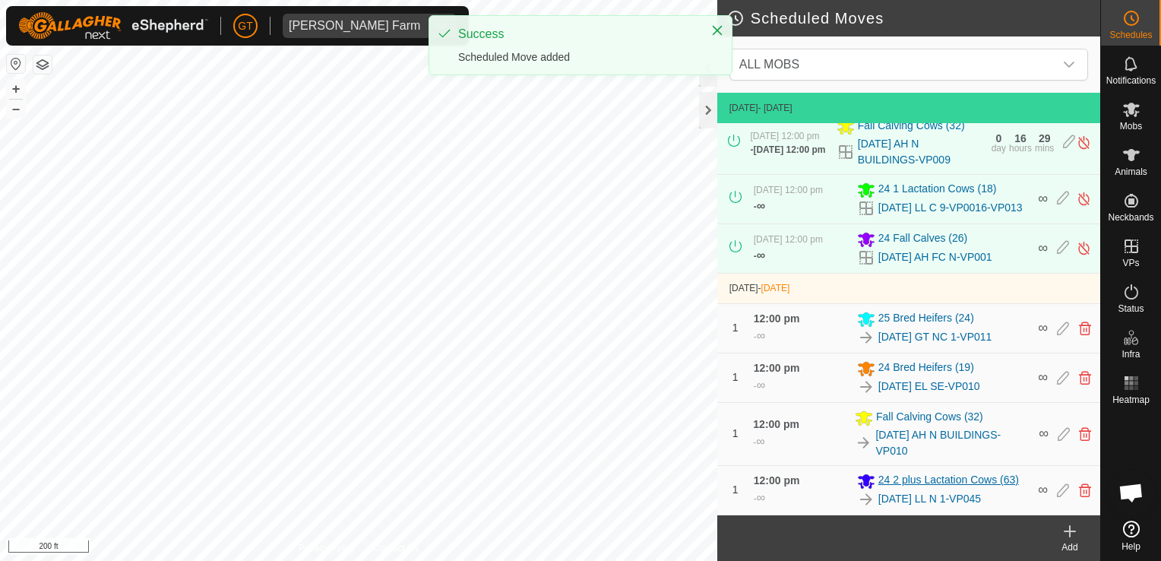
scroll to position [109, 0]
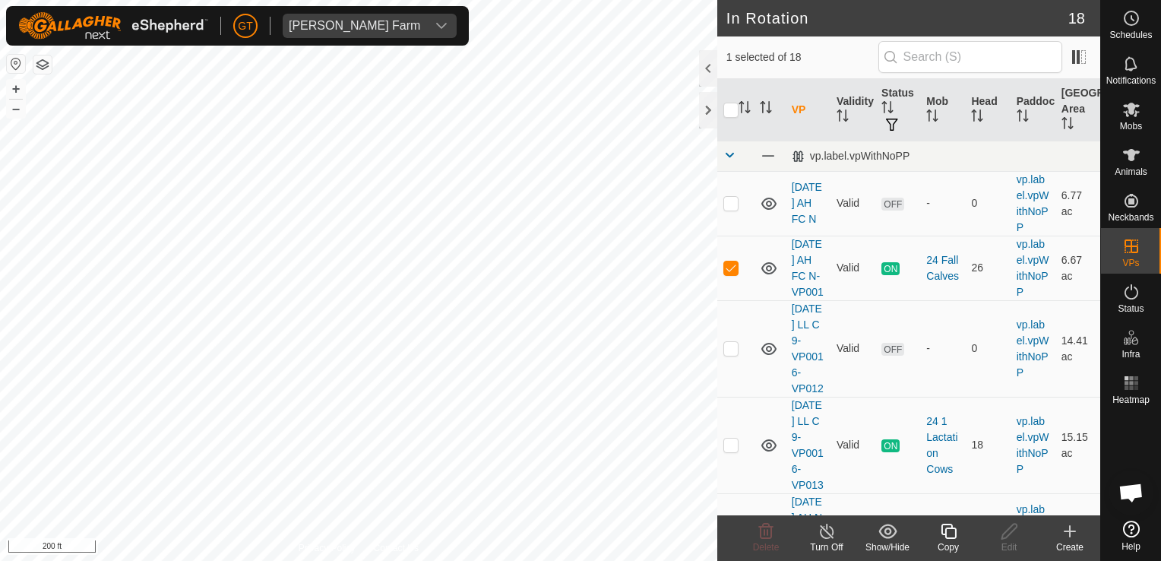
click at [940, 528] on icon at bounding box center [948, 531] width 19 height 18
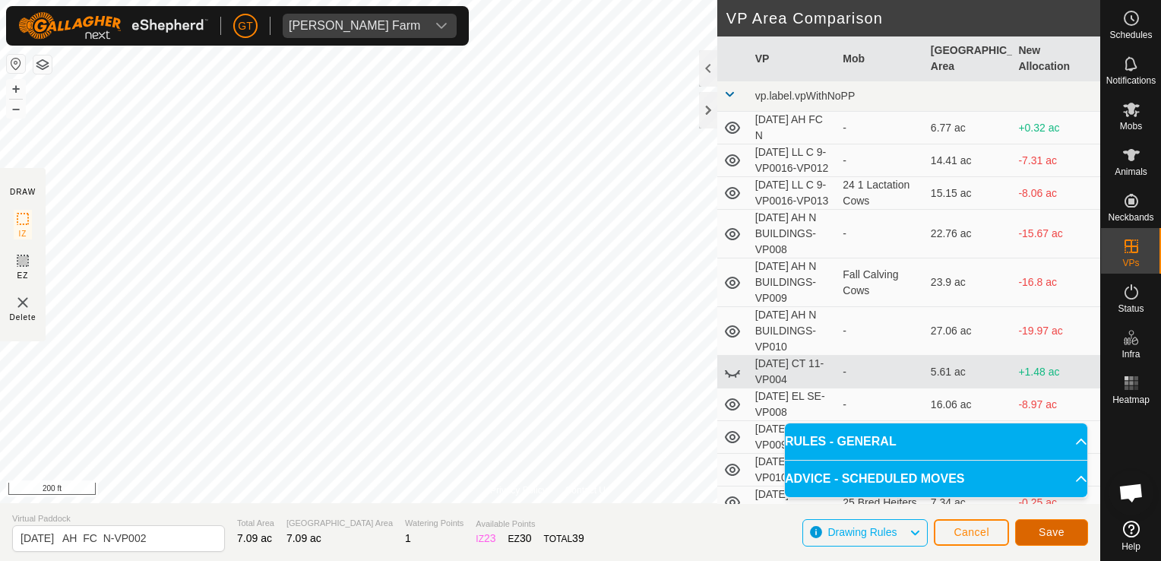
click at [1042, 533] on span "Save" at bounding box center [1051, 532] width 26 height 12
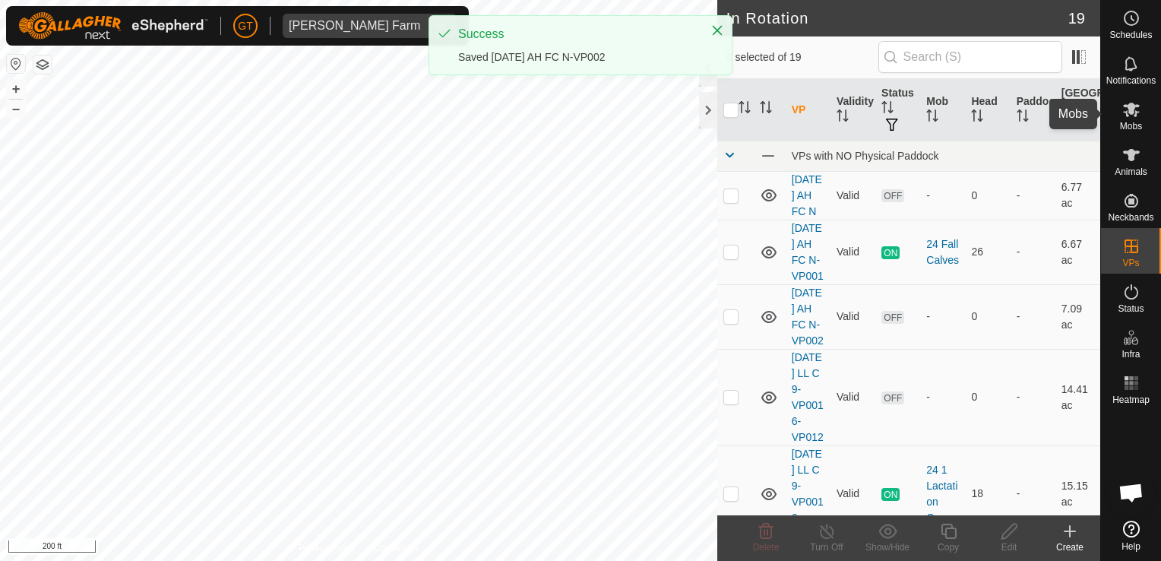
click at [1135, 105] on icon at bounding box center [1131, 110] width 17 height 14
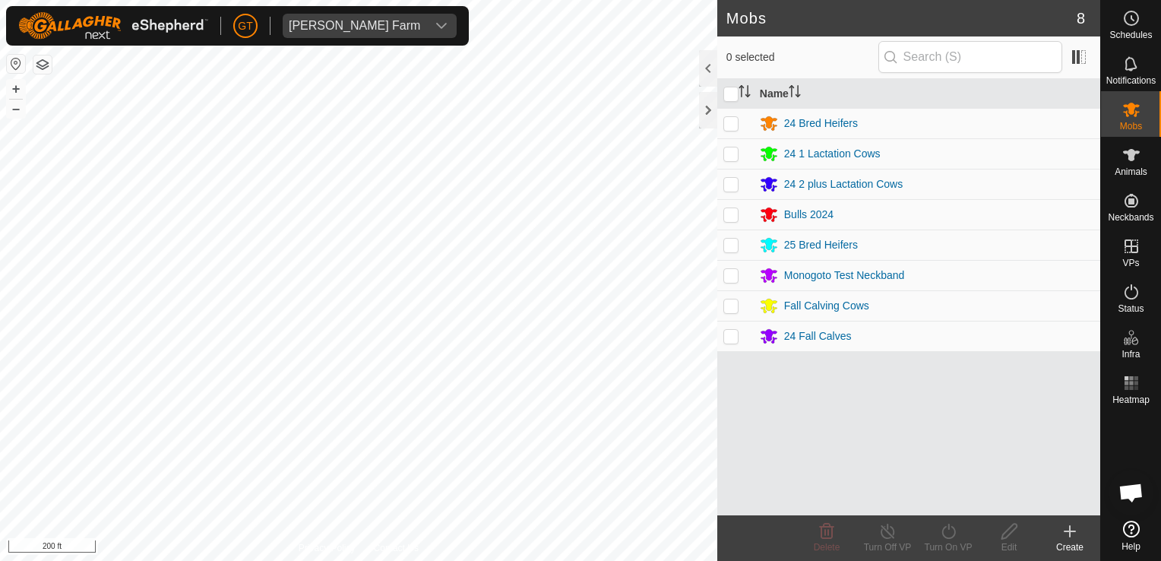
click at [735, 334] on p-checkbox at bounding box center [730, 336] width 15 height 12
checkbox input "true"
click at [953, 523] on icon at bounding box center [948, 531] width 19 height 18
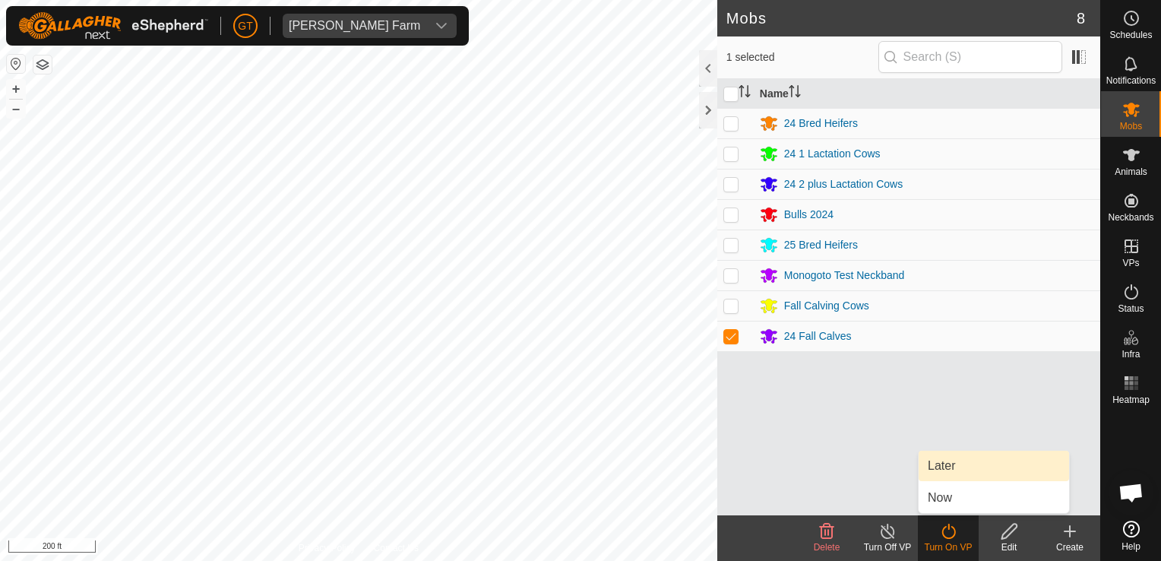
click at [972, 466] on link "Later" at bounding box center [993, 465] width 150 height 30
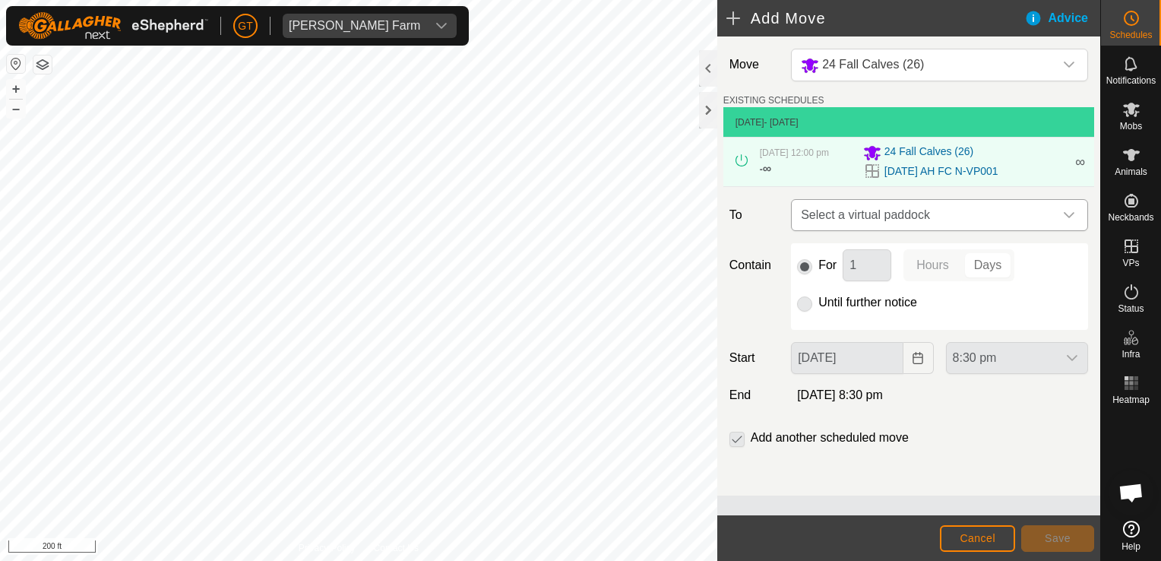
click at [1070, 212] on icon "dropdown trigger" at bounding box center [1069, 215] width 12 height 12
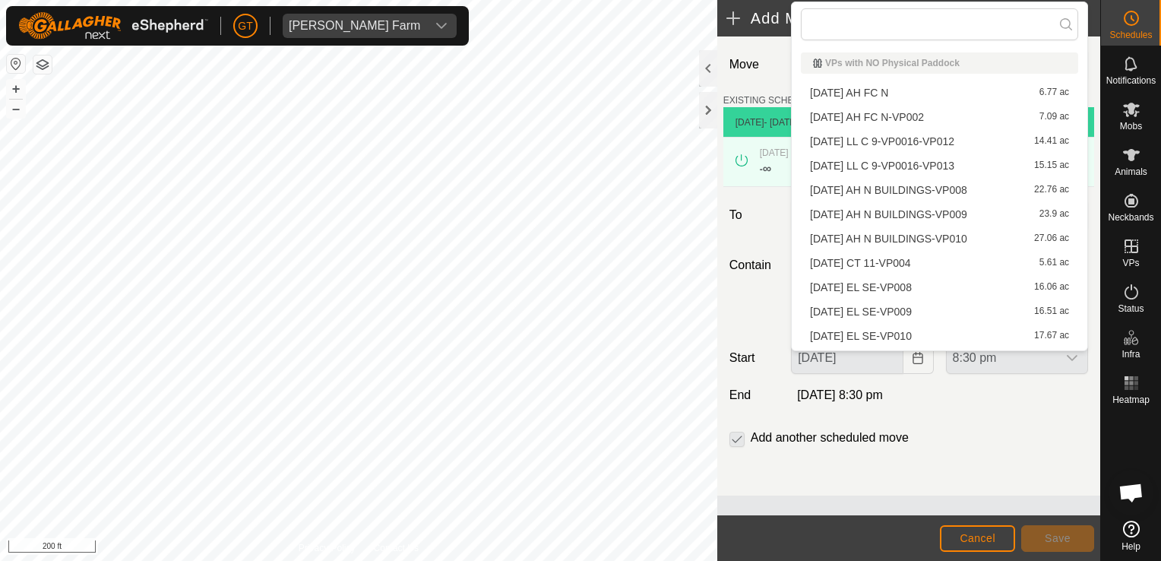
click at [926, 115] on li "[DATE] AH FC N-VP002 7.09 ac" at bounding box center [939, 117] width 277 height 23
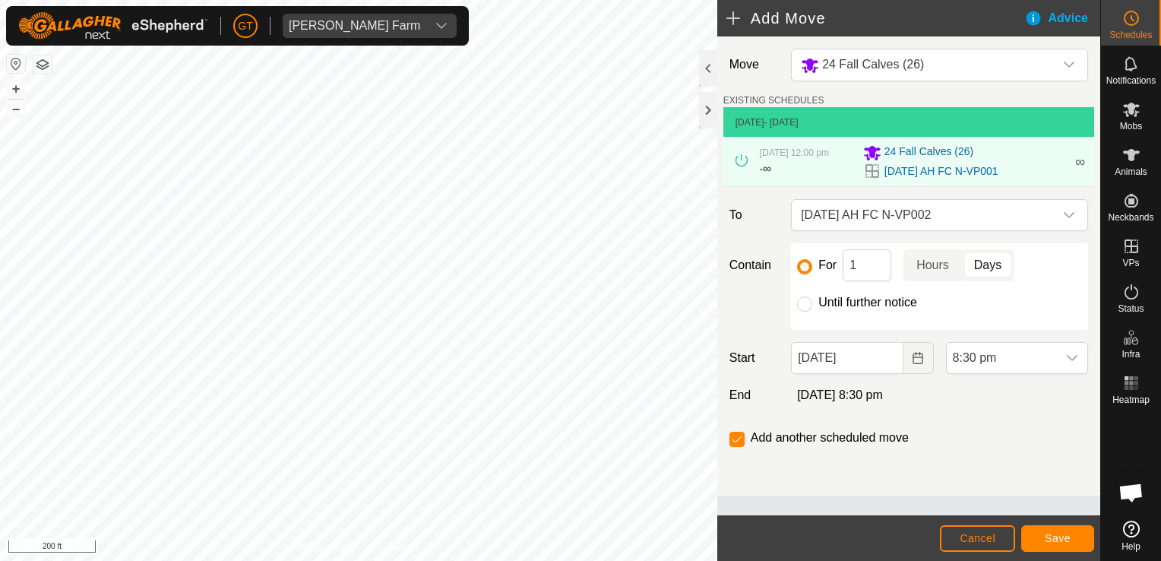
click at [794, 299] on div "For 1 Hours Days Until further notice" at bounding box center [939, 286] width 297 height 87
click at [802, 305] on input "Until further notice" at bounding box center [804, 303] width 15 height 15
radio input "true"
checkbox input "false"
click at [916, 354] on icon "Choose Date" at bounding box center [918, 358] width 12 height 12
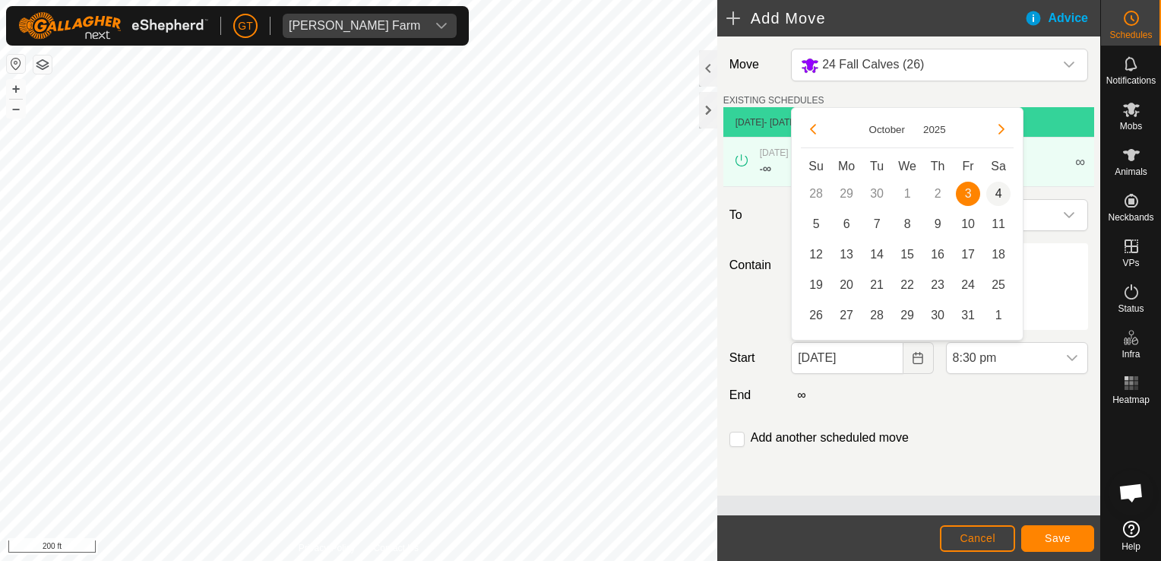
click at [998, 198] on span "4" at bounding box center [998, 194] width 24 height 24
type input "[DATE]"
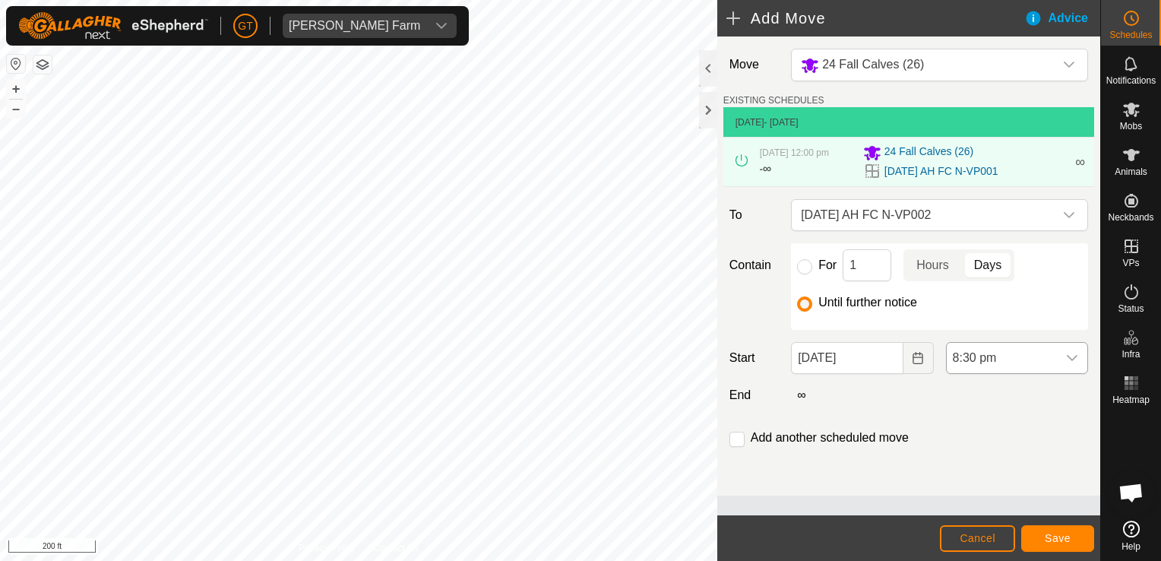
click at [1074, 359] on icon "dropdown trigger" at bounding box center [1072, 358] width 12 height 12
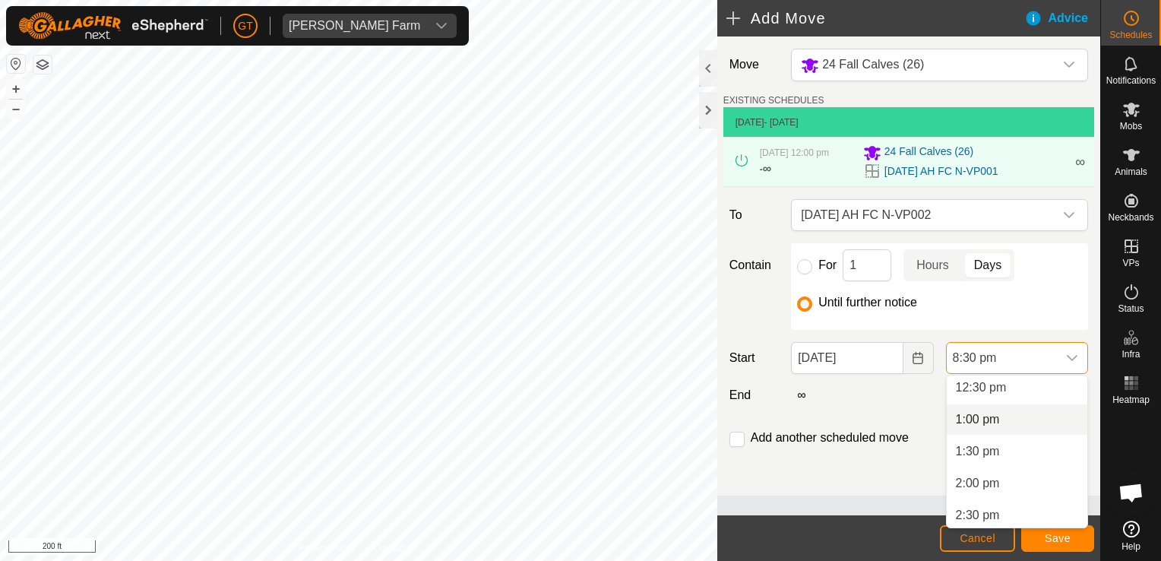
scroll to position [725, 0]
click at [996, 433] on li "12:00 pm" at bounding box center [1016, 431] width 141 height 30
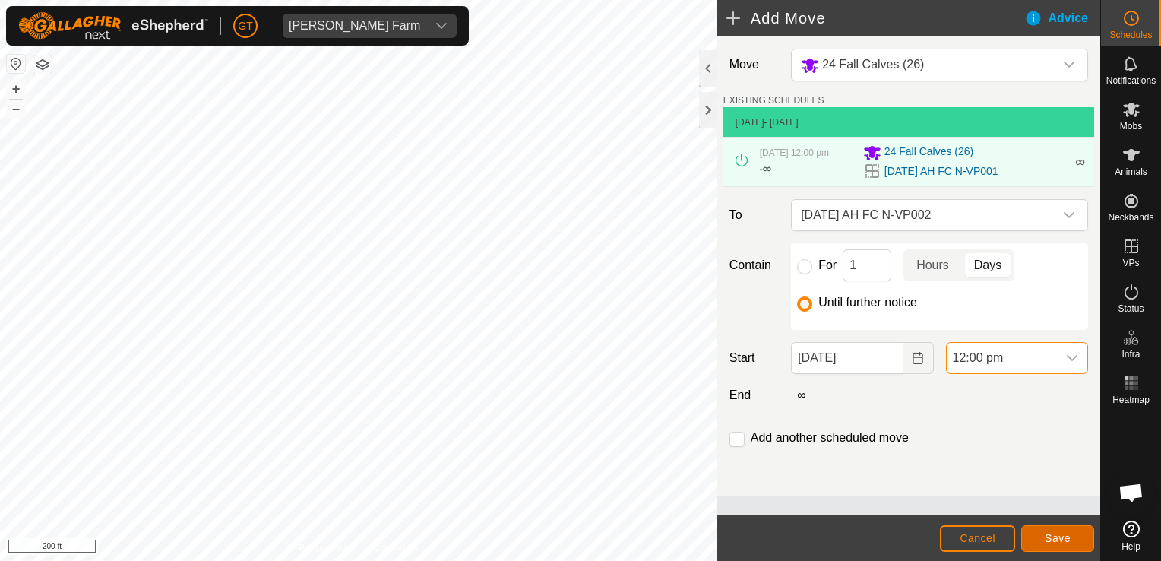
click at [1051, 541] on span "Save" at bounding box center [1057, 538] width 26 height 12
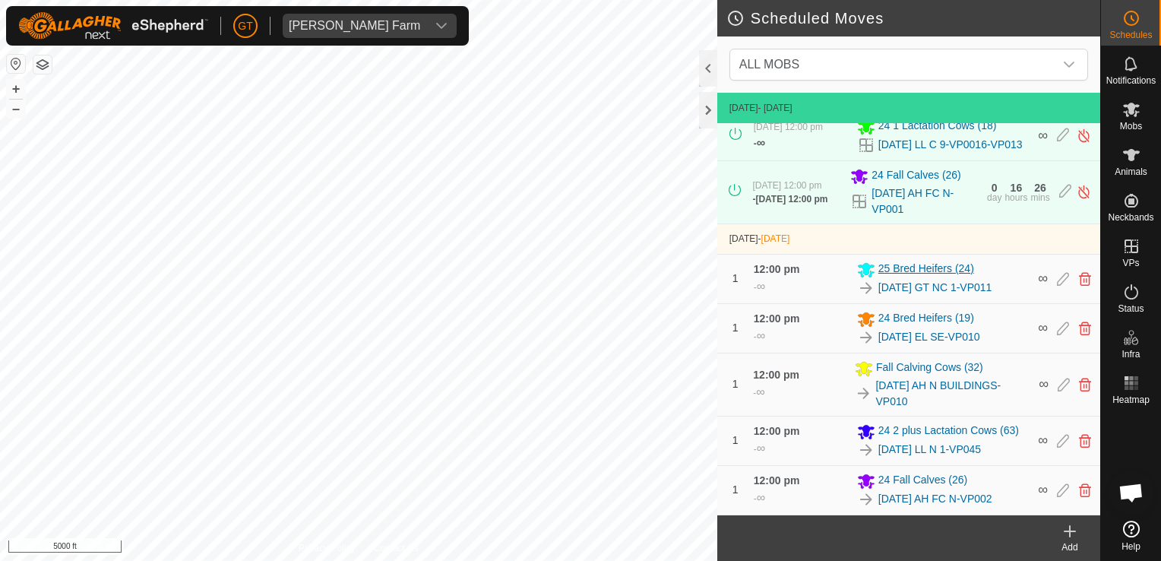
scroll to position [176, 0]
